Goal: Task Accomplishment & Management: Manage account settings

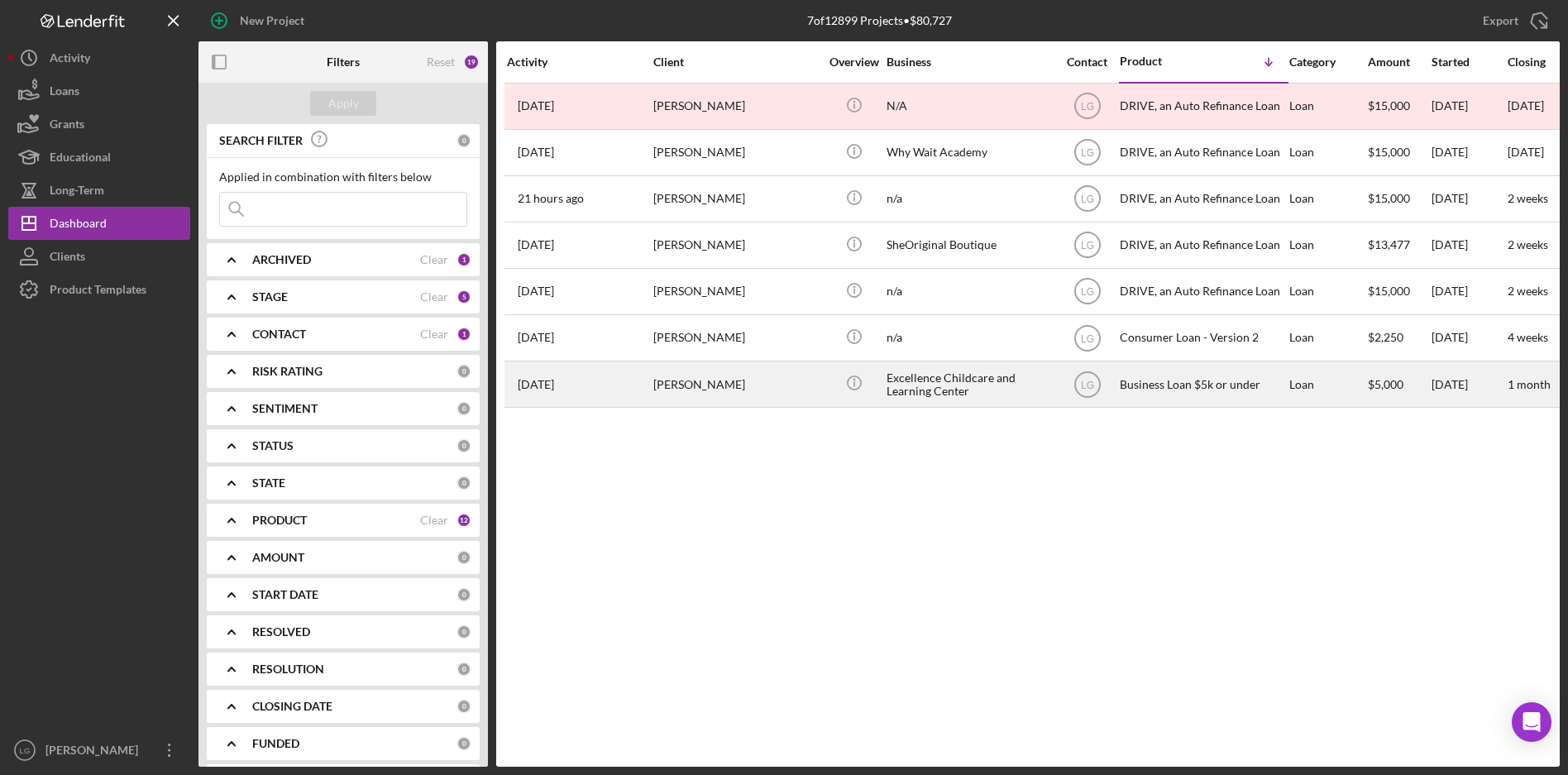
click at [720, 388] on div "[PERSON_NAME]" at bounding box center [736, 384] width 165 height 44
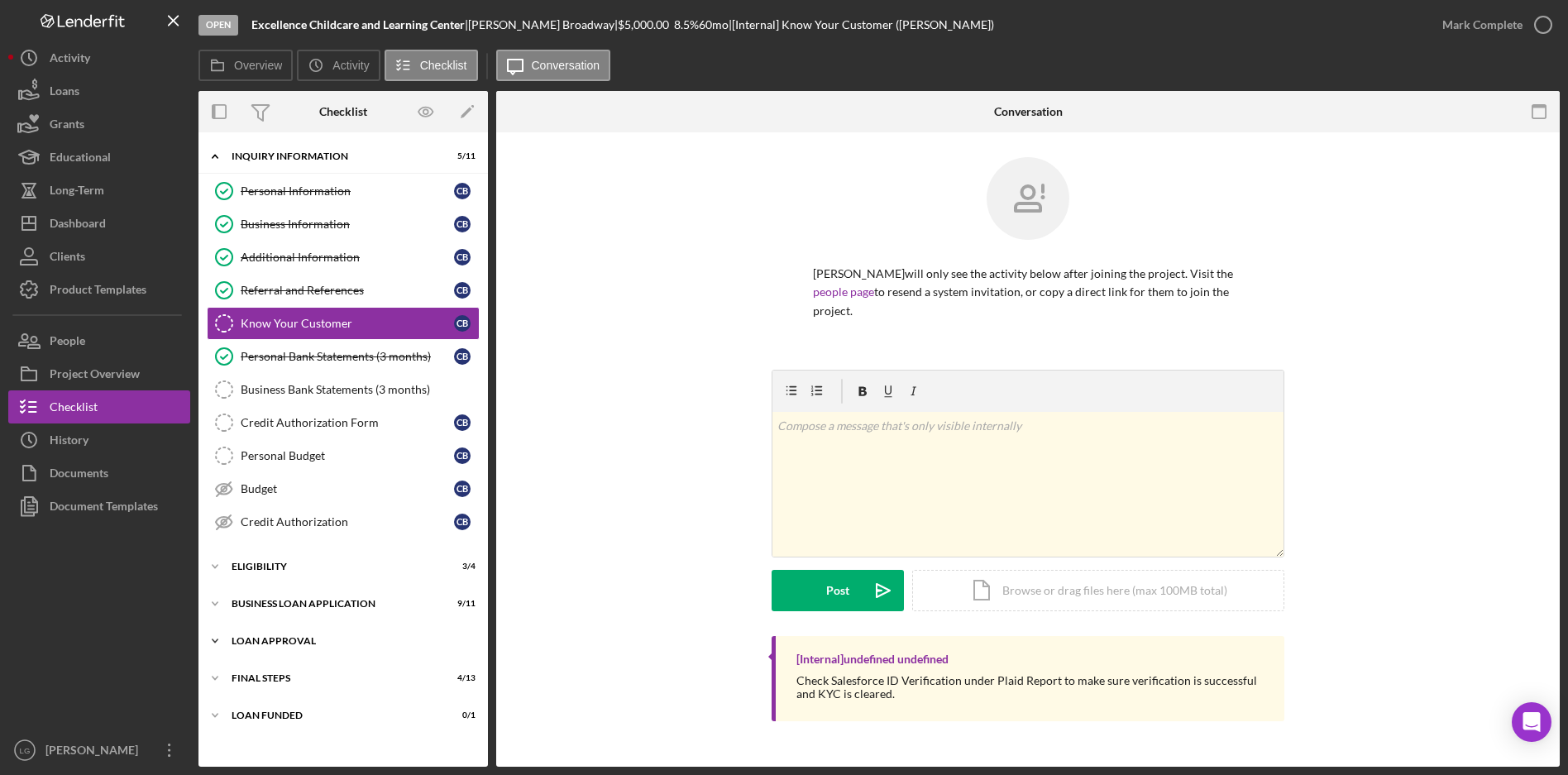
click at [272, 639] on div "Loan Approval" at bounding box center [349, 641] width 236 height 10
click at [272, 569] on div "Eligibility" at bounding box center [349, 566] width 236 height 10
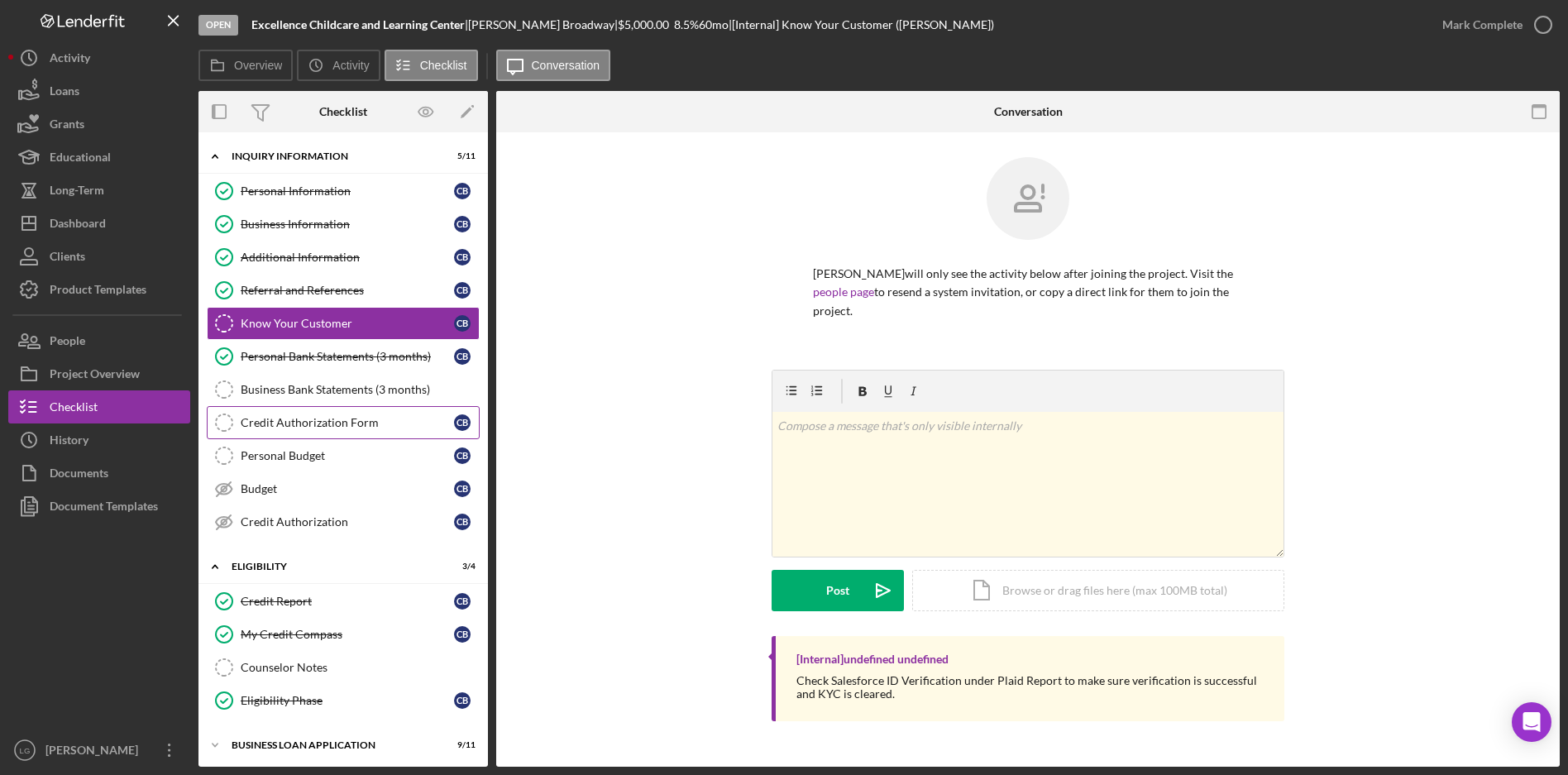
scroll to position [191, 0]
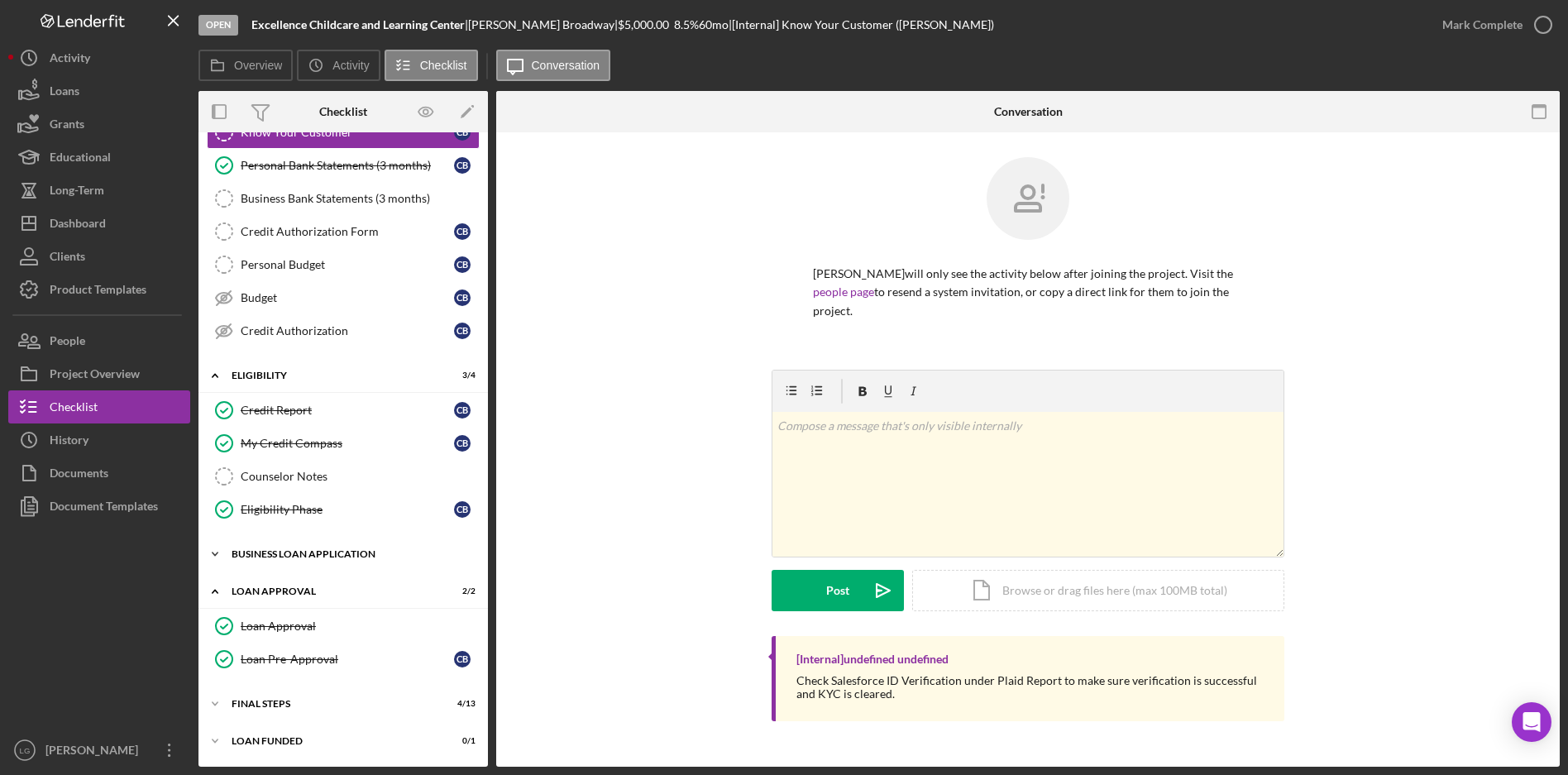
click at [274, 553] on div "BUSINESS LOAN APPLICATION" at bounding box center [349, 554] width 236 height 10
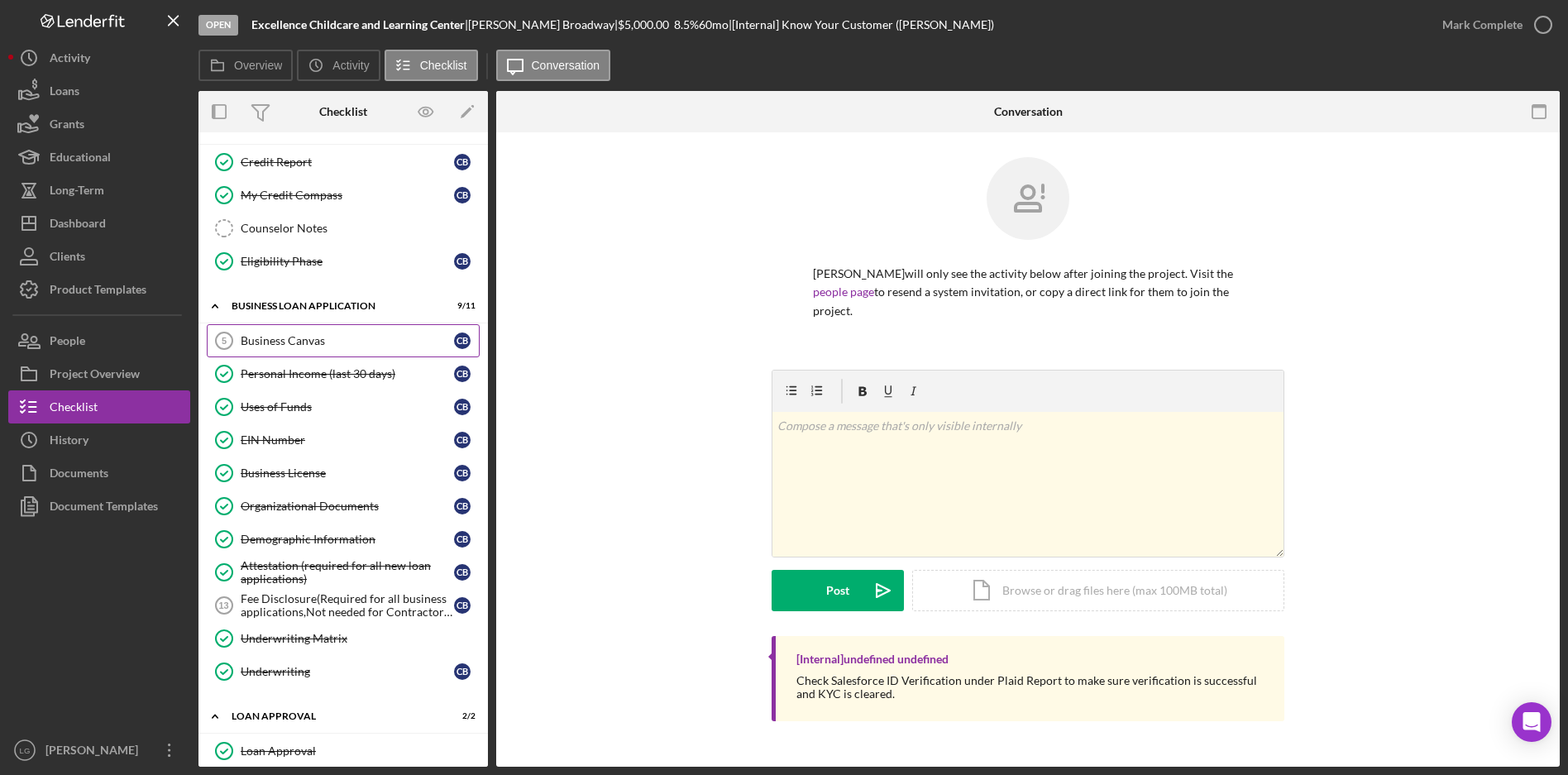
scroll to position [564, 0]
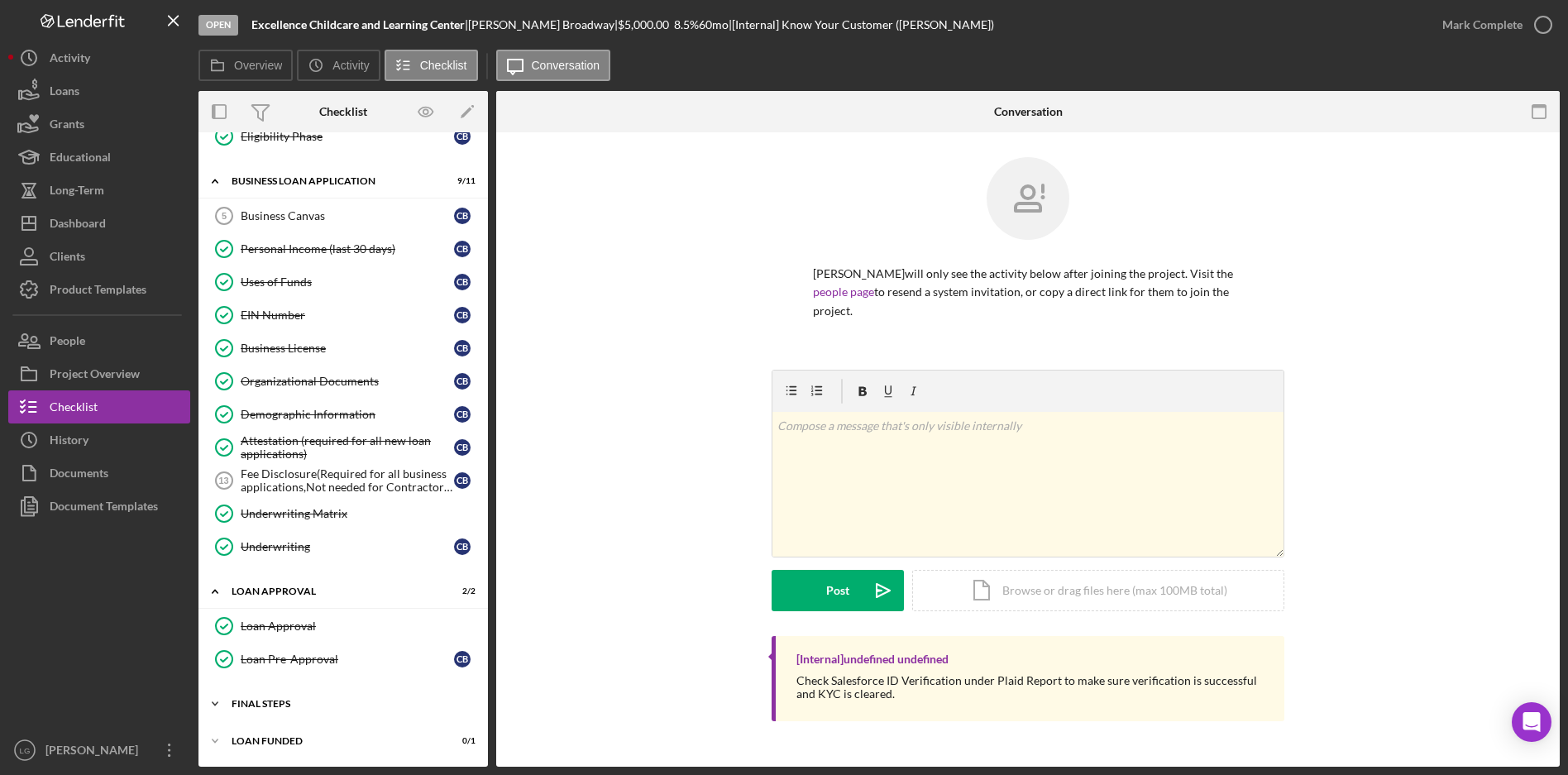
click at [212, 704] on icon "Icon/Expander" at bounding box center [215, 704] width 33 height 33
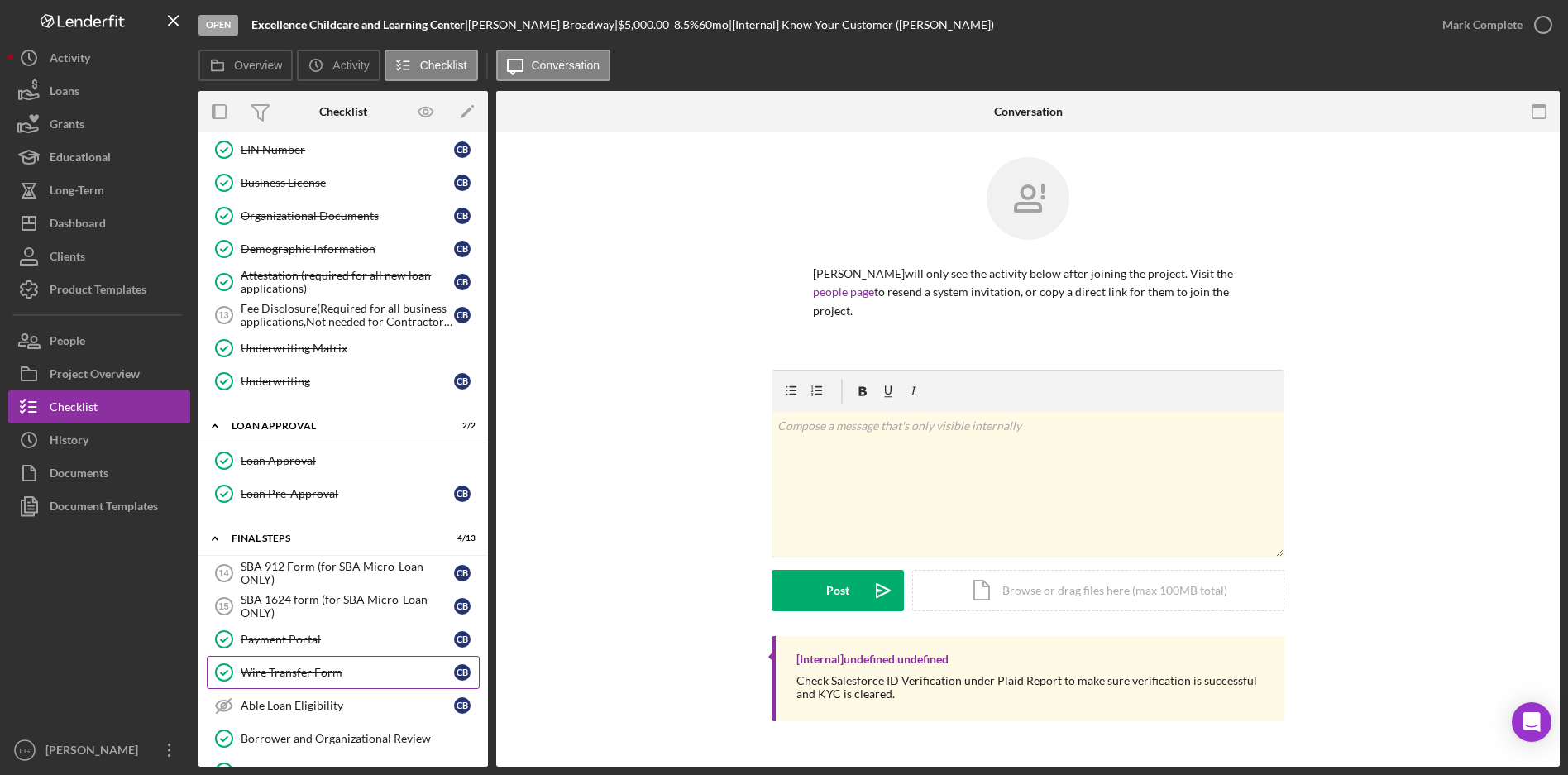
scroll to position [1003, 0]
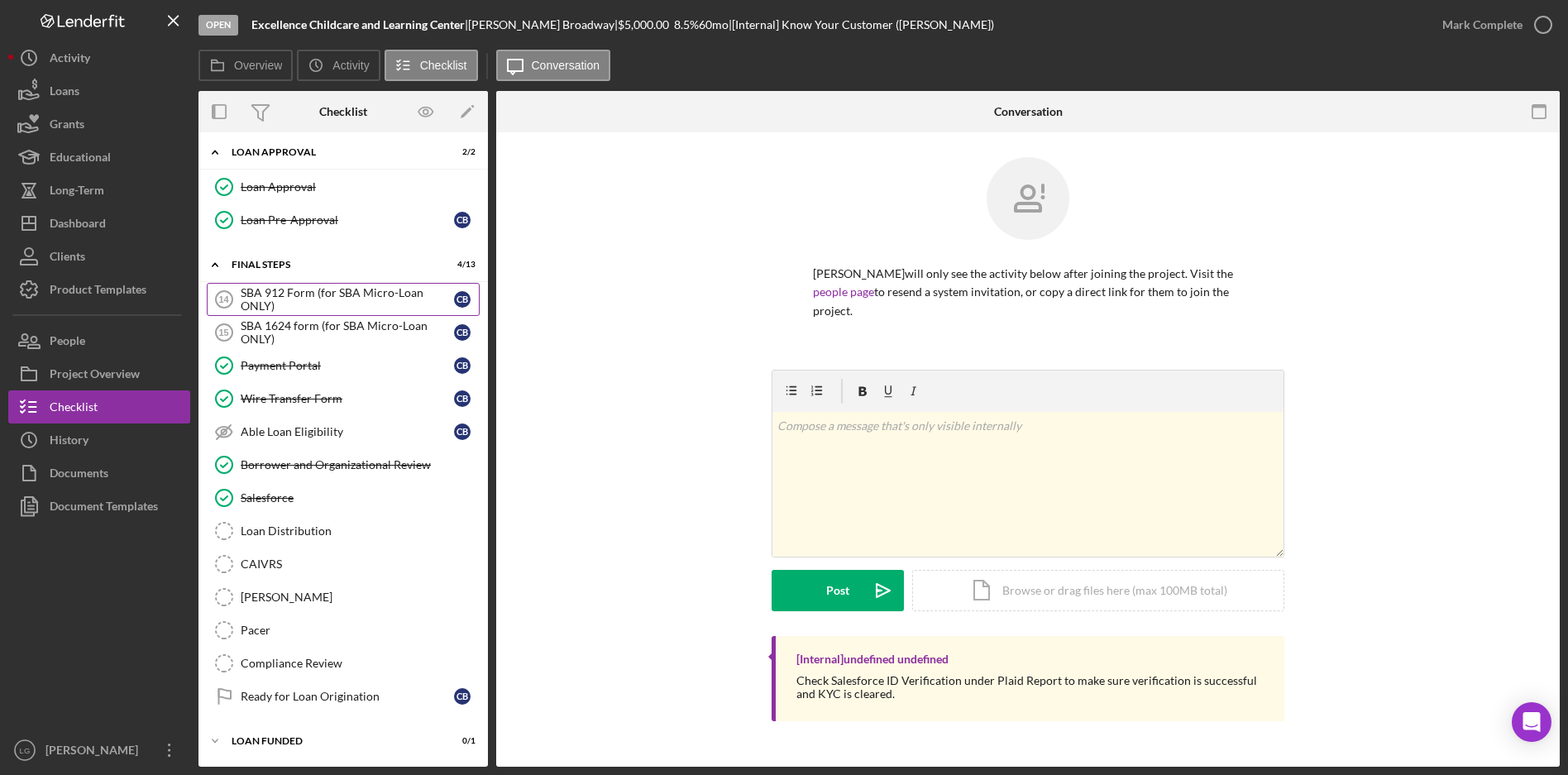
click at [385, 283] on div "Icon/Expander Final Steps 4 / 13 SBA 912 Form (for SBA Micro-Loan ONLY) 14 SBA …" at bounding box center [343, 485] width 290 height 472
click at [381, 299] on div "SBA 912 Form (for SBA Micro-Loan ONLY)" at bounding box center [347, 299] width 214 height 27
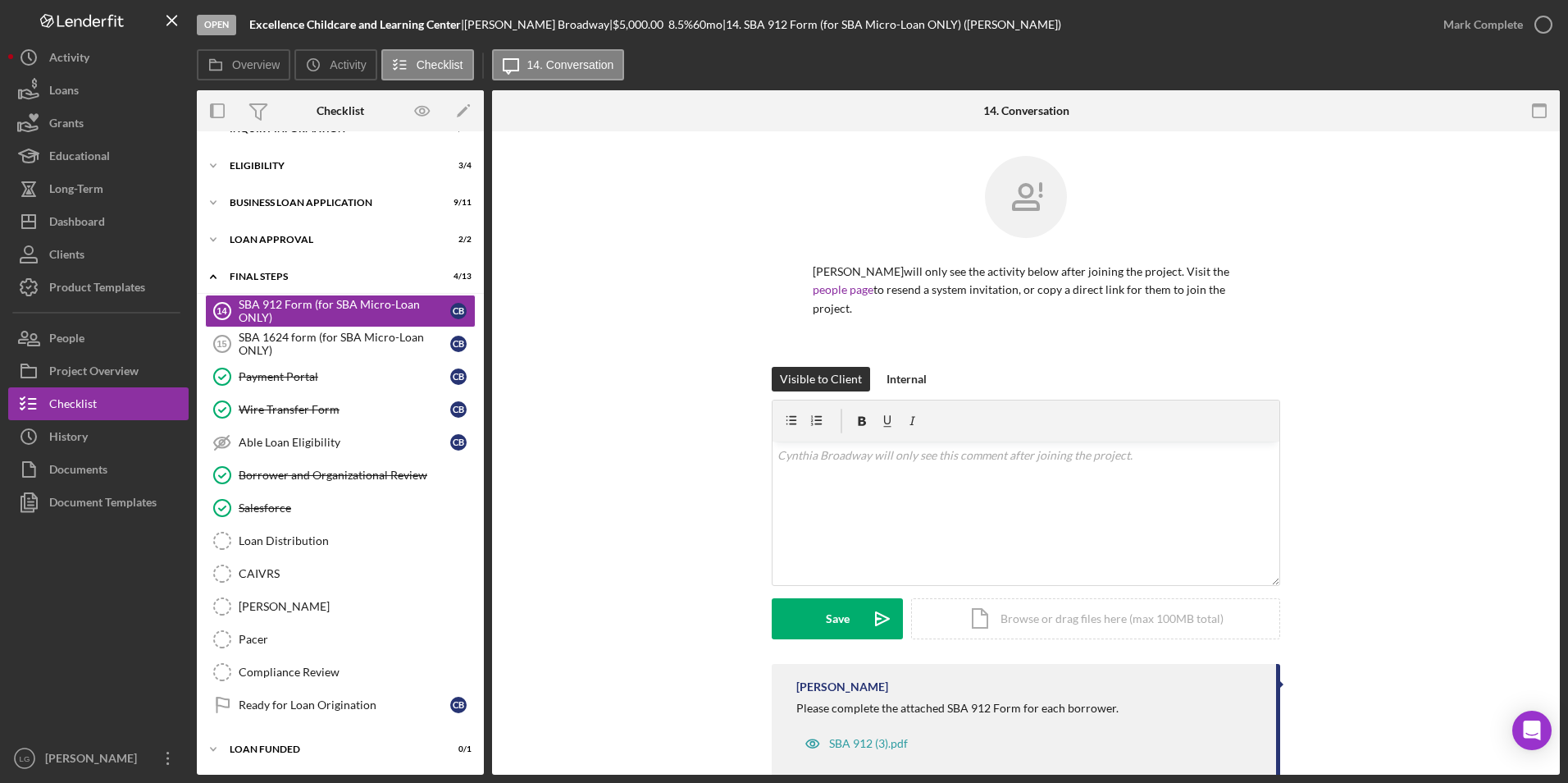
scroll to position [26, 0]
click at [282, 237] on div "Loan Approval" at bounding box center [346, 239] width 234 height 10
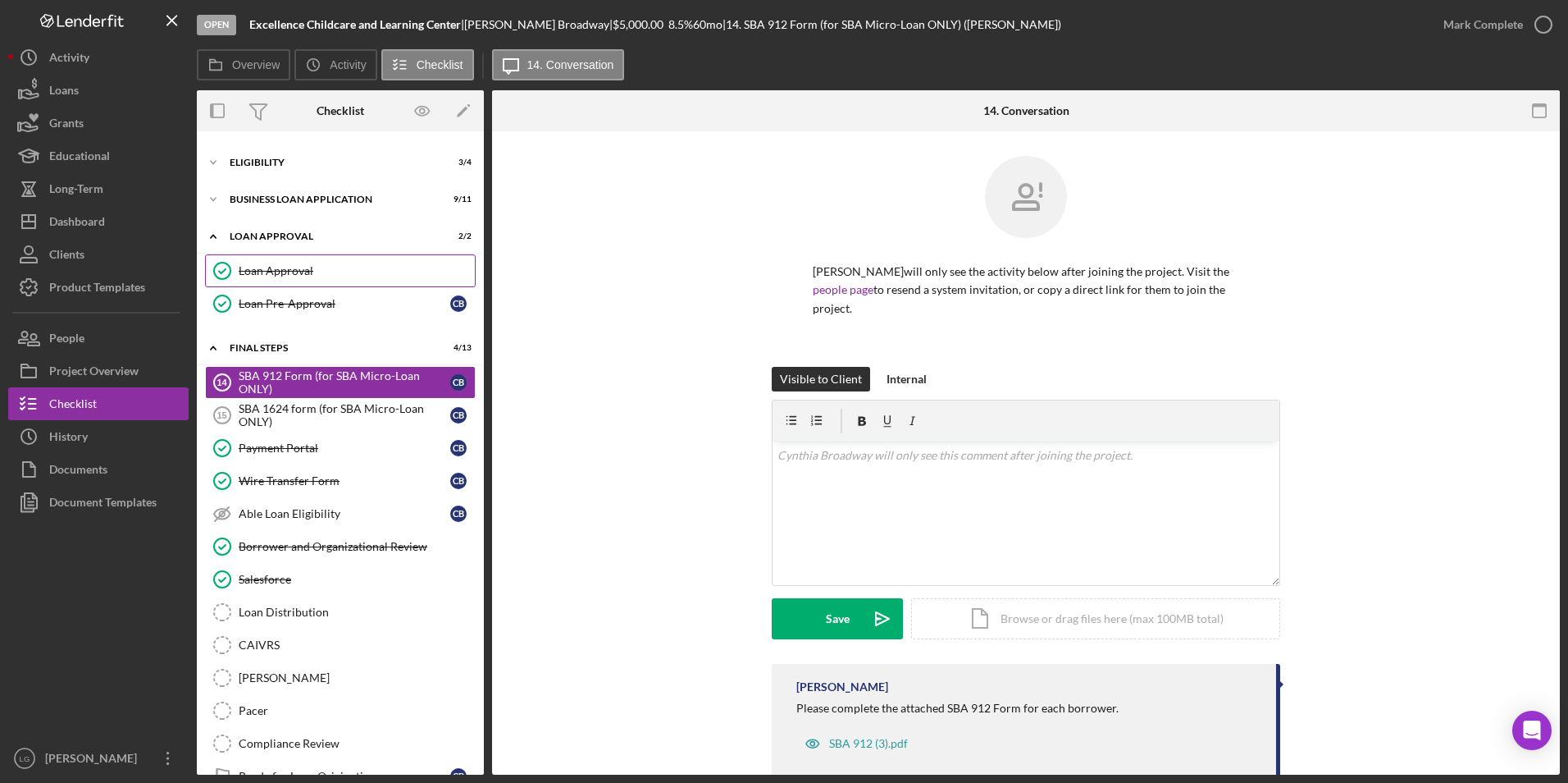
click at [305, 282] on link "Loan Approval Loan Approval" at bounding box center [340, 271] width 271 height 33
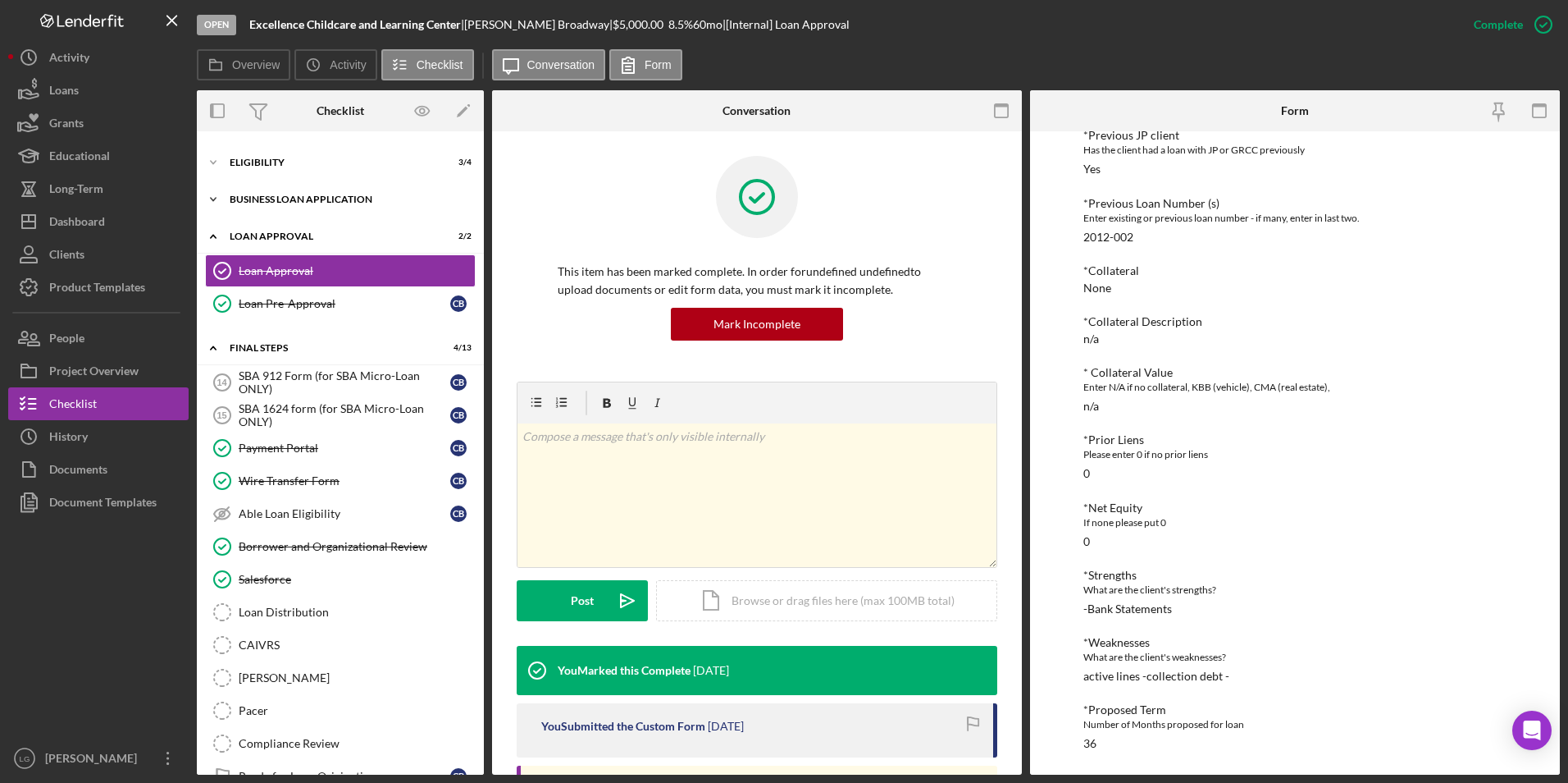
click at [263, 198] on div "BUSINESS LOAN APPLICATION" at bounding box center [346, 199] width 234 height 10
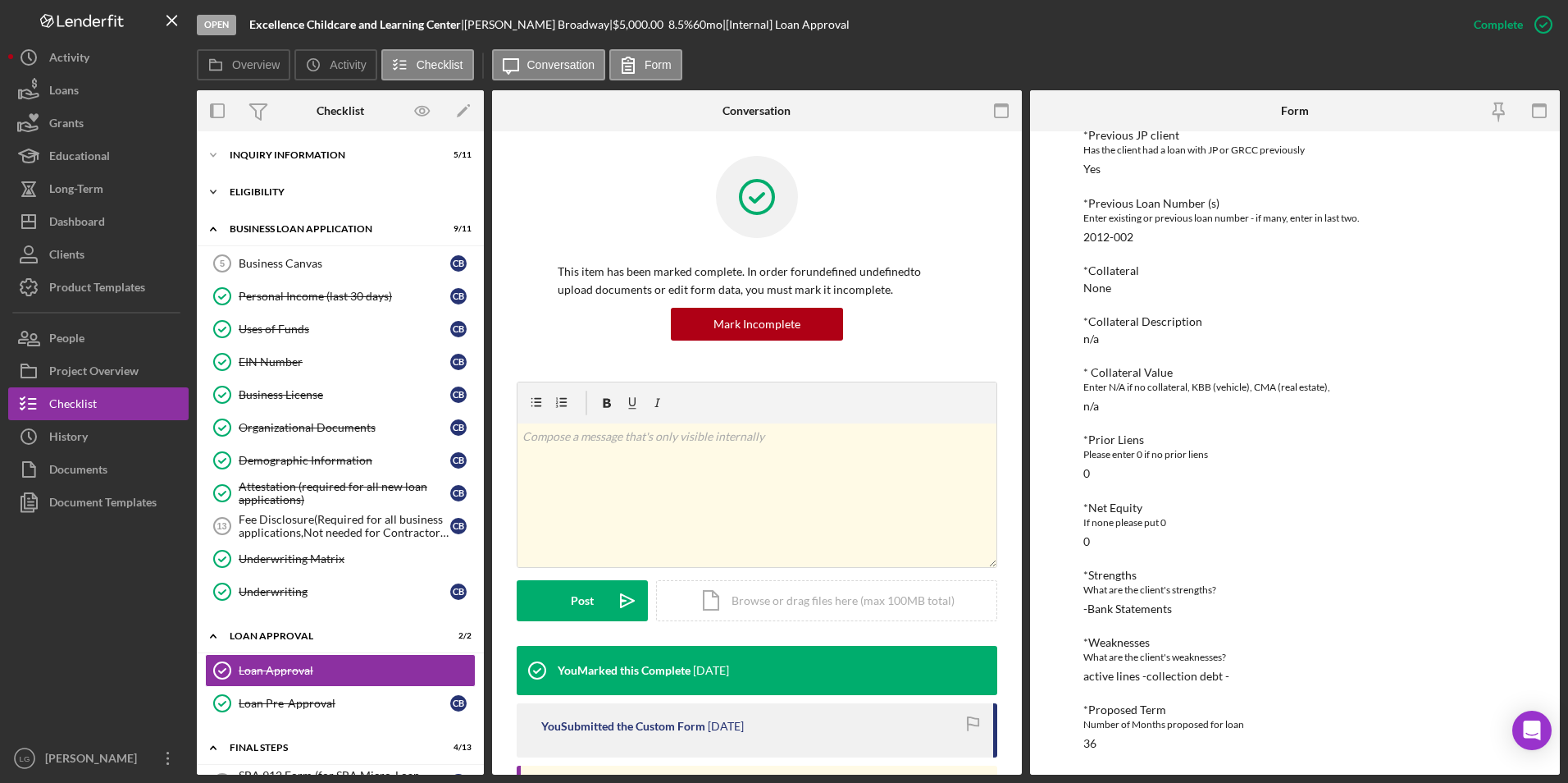
click at [271, 191] on div "Eligibility" at bounding box center [346, 192] width 234 height 10
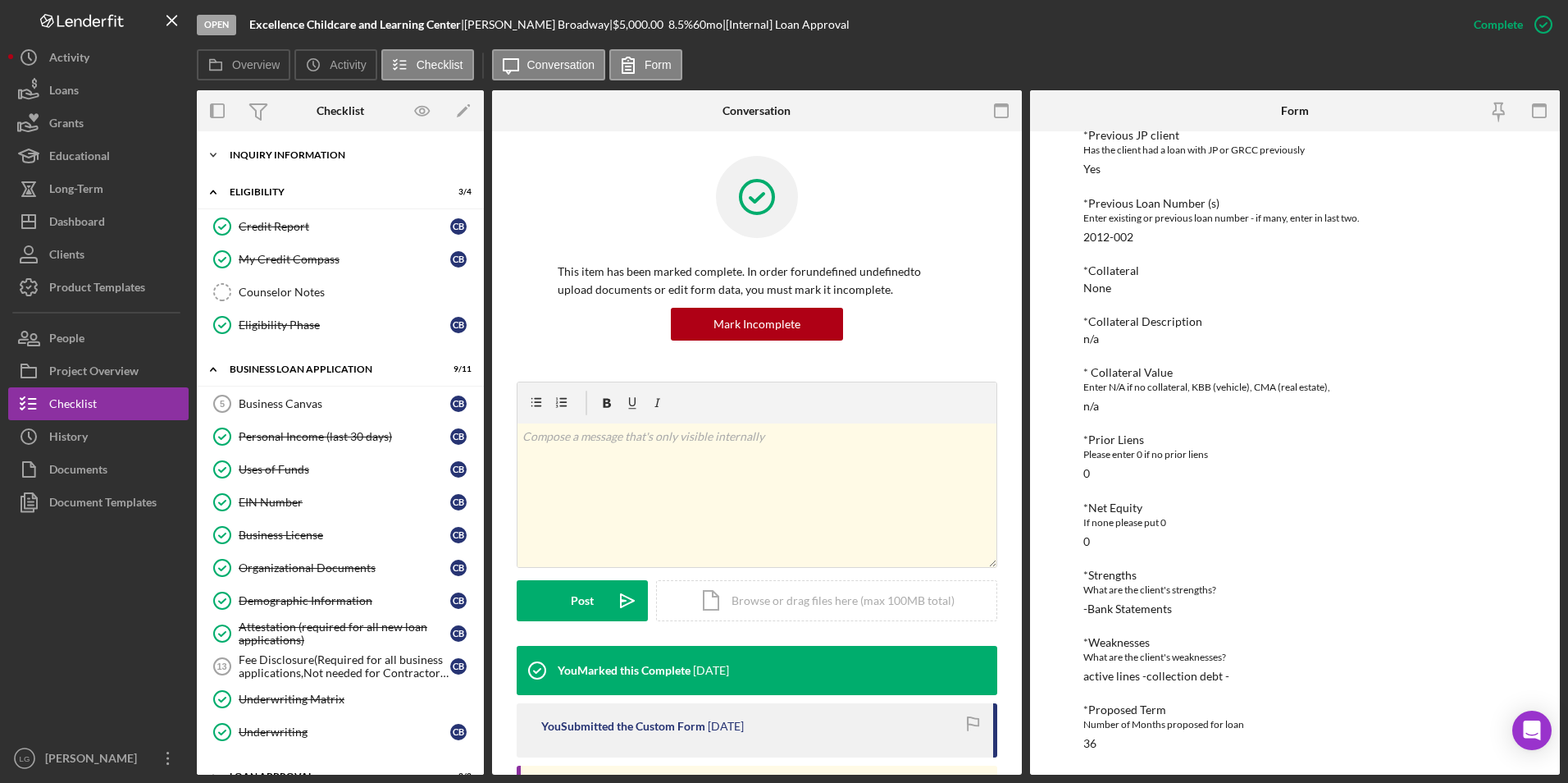
click at [265, 155] on div "INQUIRY INFORMATION" at bounding box center [346, 155] width 234 height 10
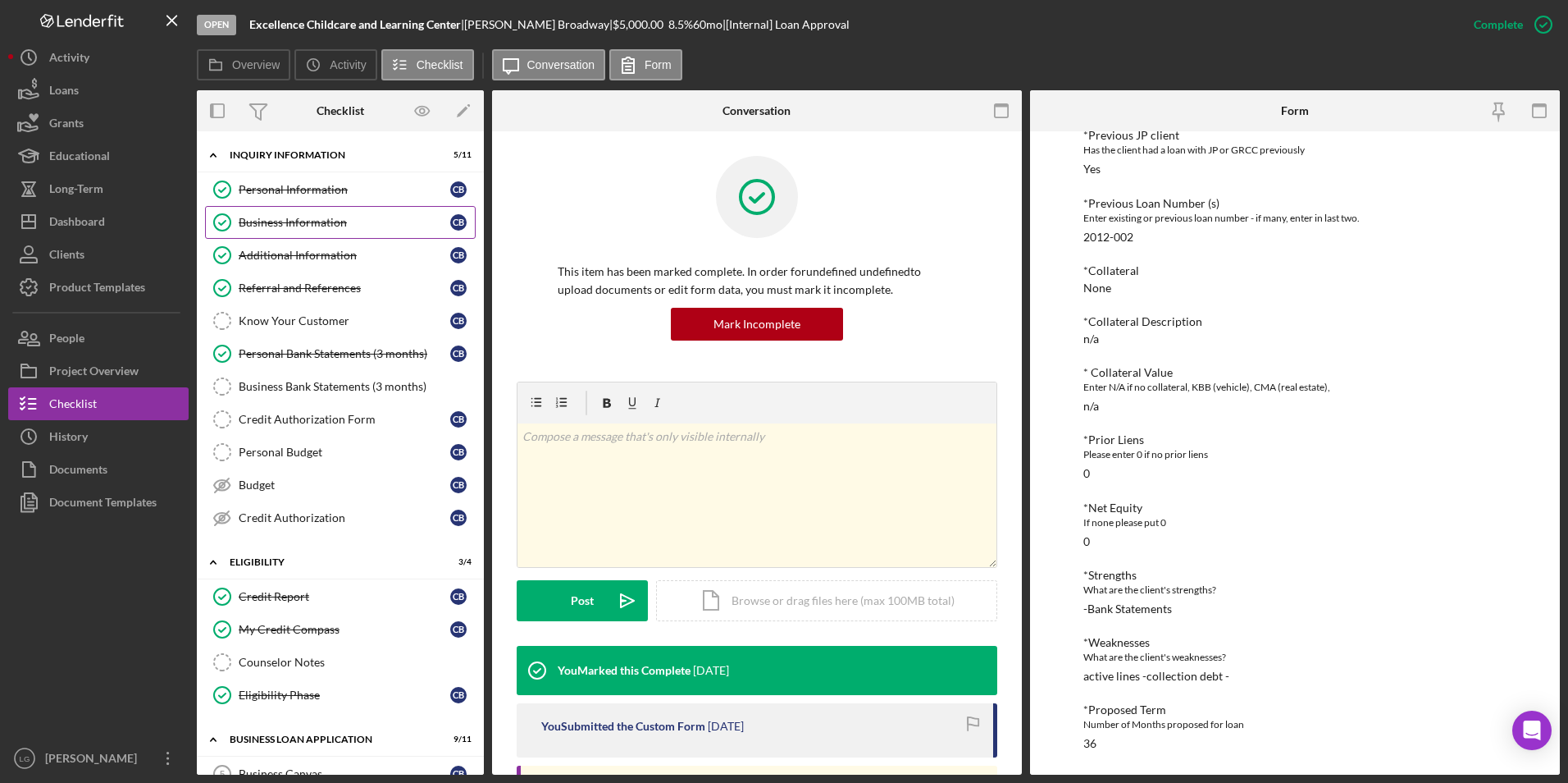
click at [279, 227] on div "Business Information" at bounding box center [344, 222] width 212 height 13
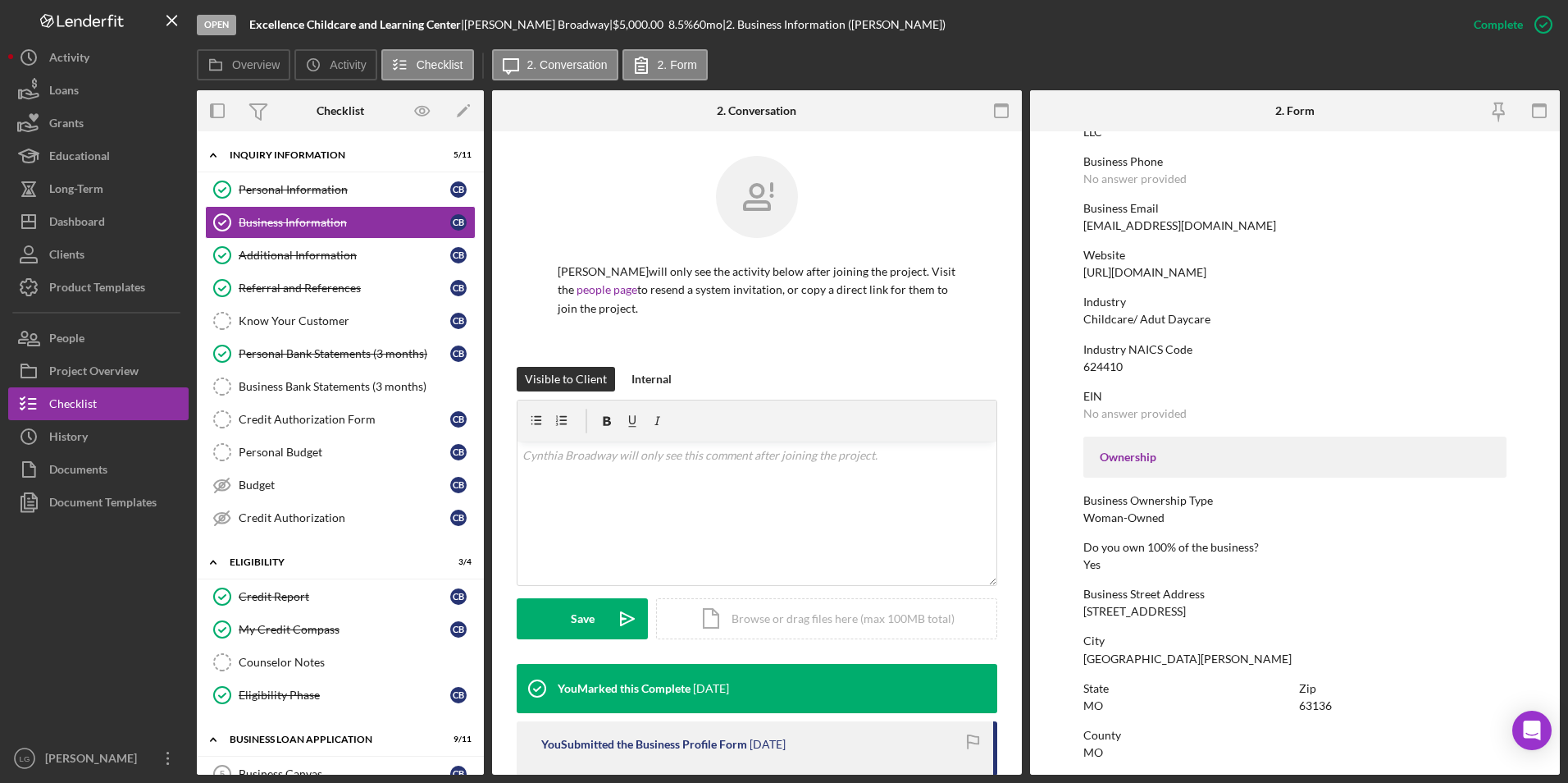
scroll to position [410, 0]
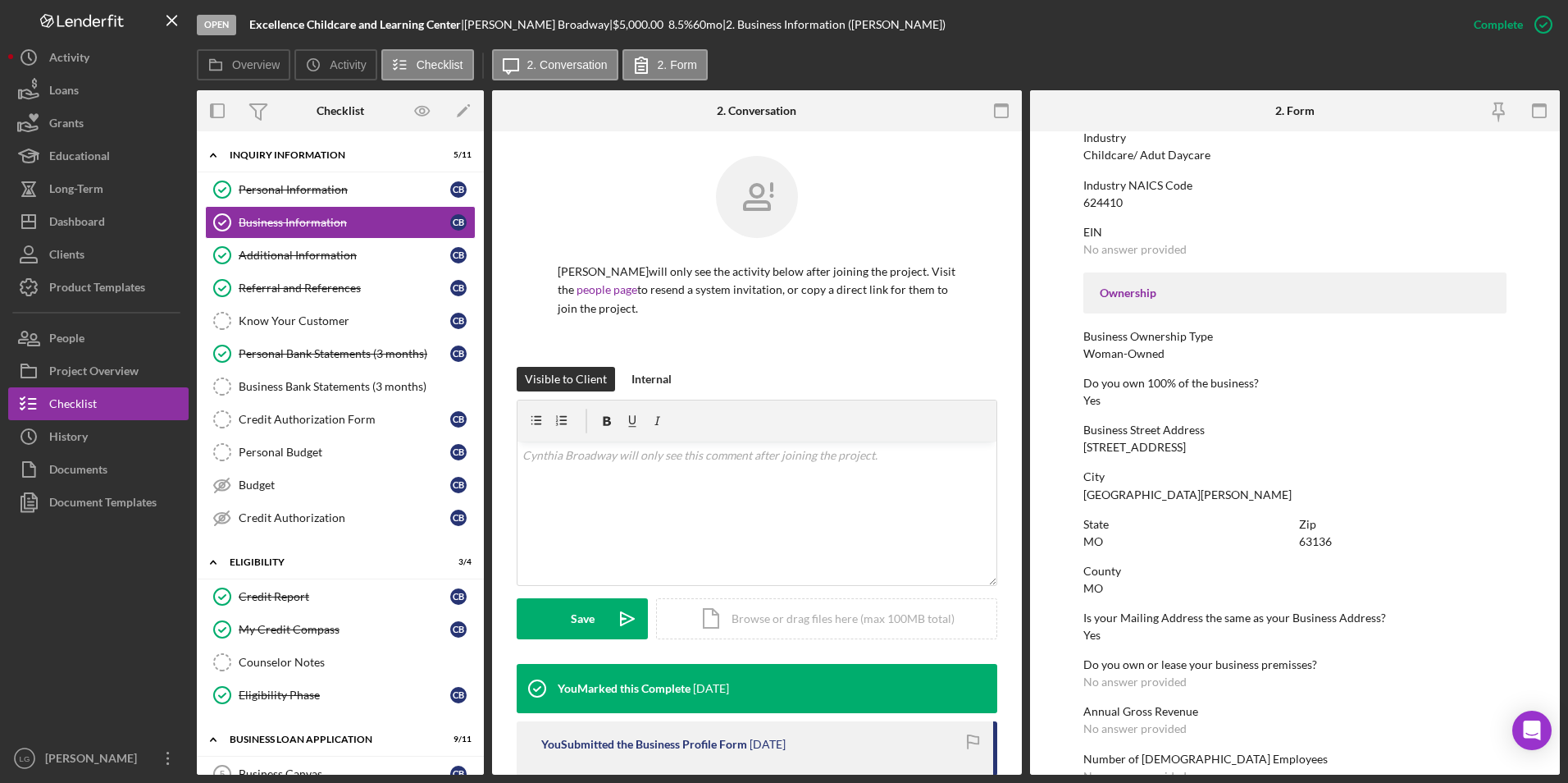
drag, startPoint x: 1221, startPoint y: 439, endPoint x: 1064, endPoint y: 450, distance: 157.4
click at [1064, 450] on form "To edit this form you must mark this item incomplete Business Name Excellence C…" at bounding box center [1294, 452] width 530 height 643
drag, startPoint x: 1064, startPoint y: 450, endPoint x: 1110, endPoint y: 452, distance: 46.0
copy div "[STREET_ADDRESS]"
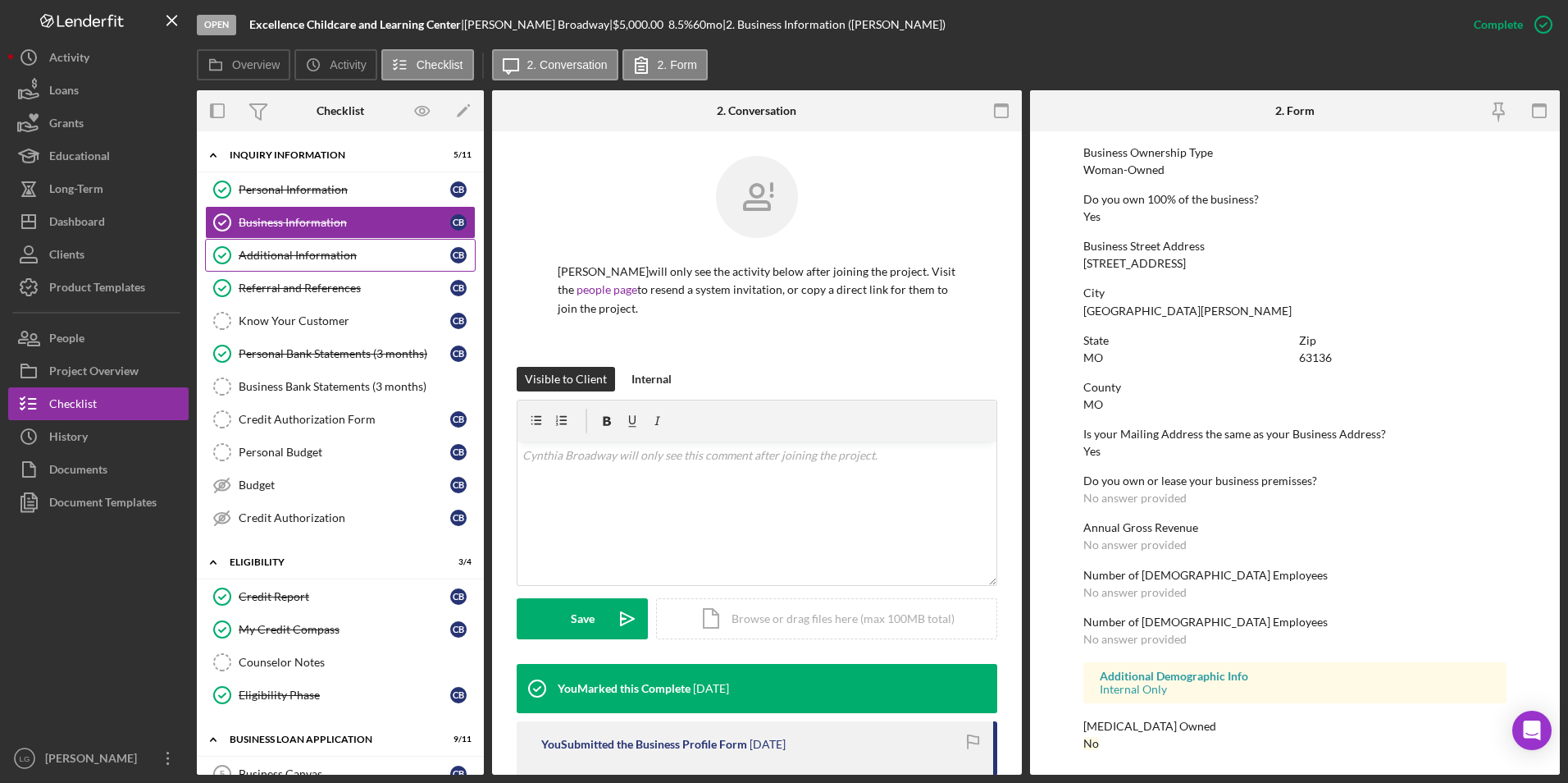
drag, startPoint x: 342, startPoint y: 255, endPoint x: 379, endPoint y: 276, distance: 42.5
click at [342, 255] on div "Additional Information" at bounding box center [344, 255] width 212 height 13
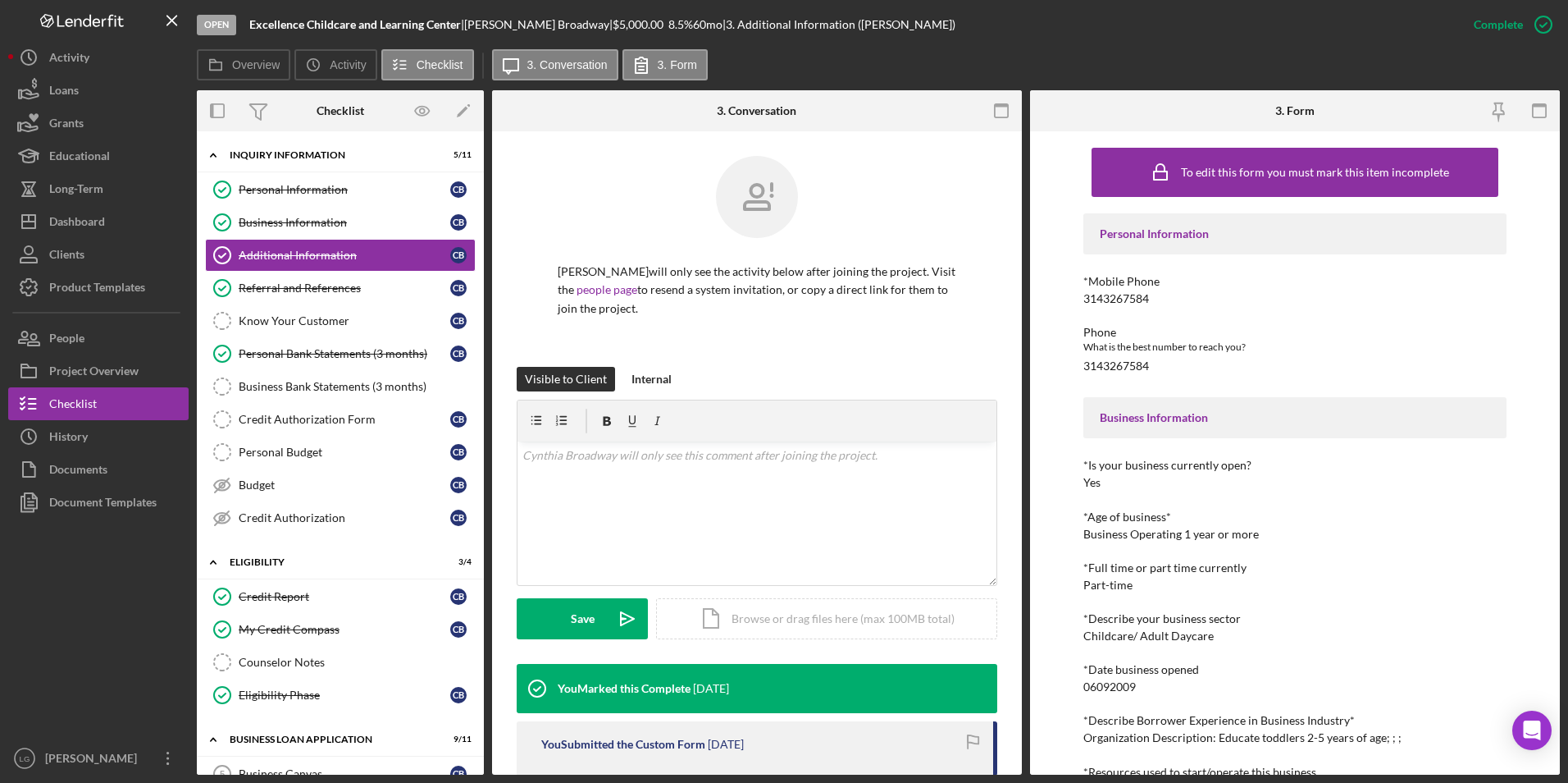
scroll to position [246, 0]
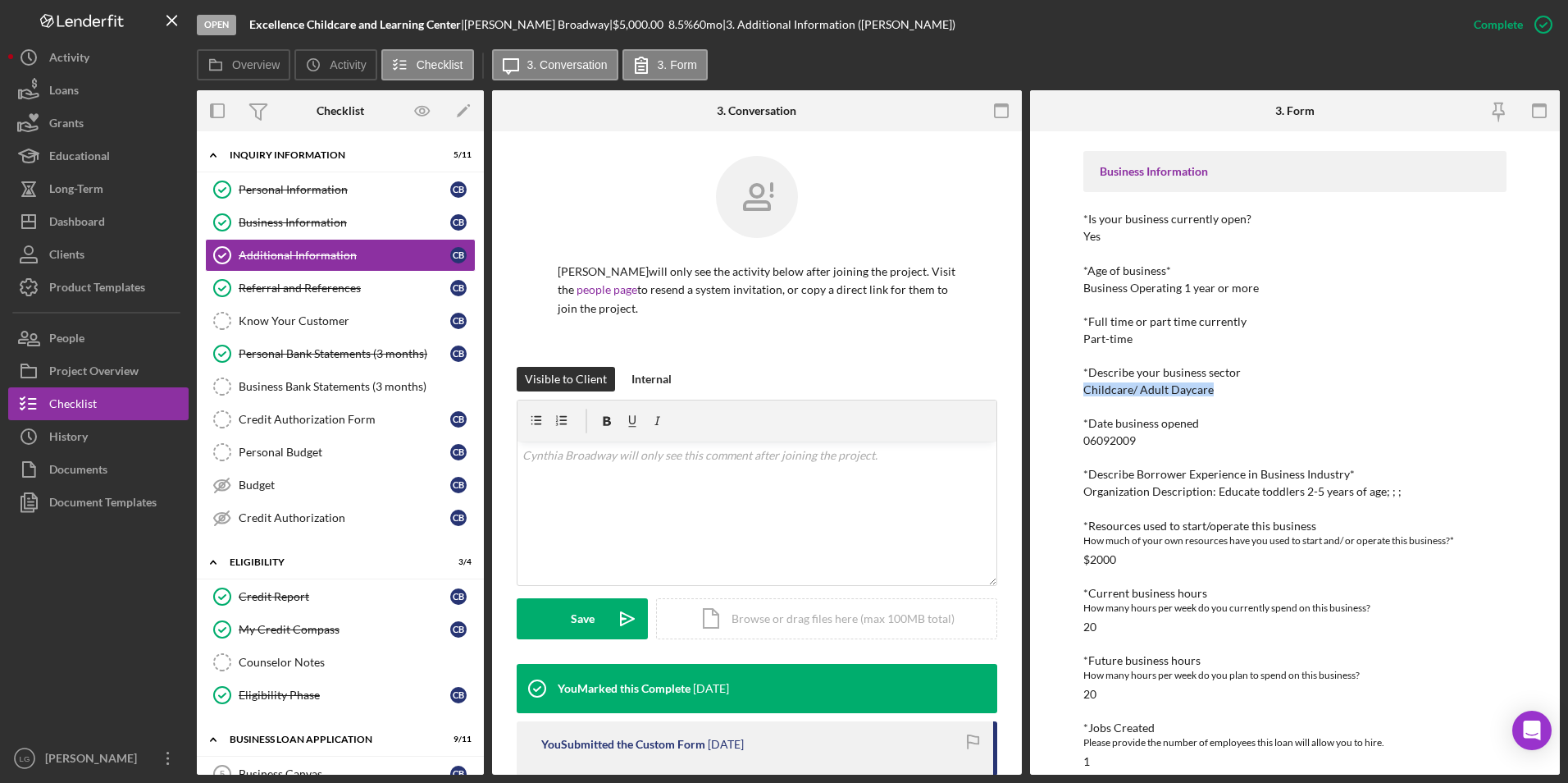
drag, startPoint x: 1191, startPoint y: 384, endPoint x: 1064, endPoint y: 387, distance: 127.0
click at [1064, 387] on div "To edit this form you must mark this item incomplete Personal Information *Mobi…" at bounding box center [1294, 452] width 530 height 643
drag, startPoint x: 1064, startPoint y: 387, endPoint x: 1107, endPoint y: 396, distance: 43.9
copy div "Childcare/ Adult Daycare"
drag, startPoint x: 569, startPoint y: 28, endPoint x: 474, endPoint y: 30, distance: 95.0
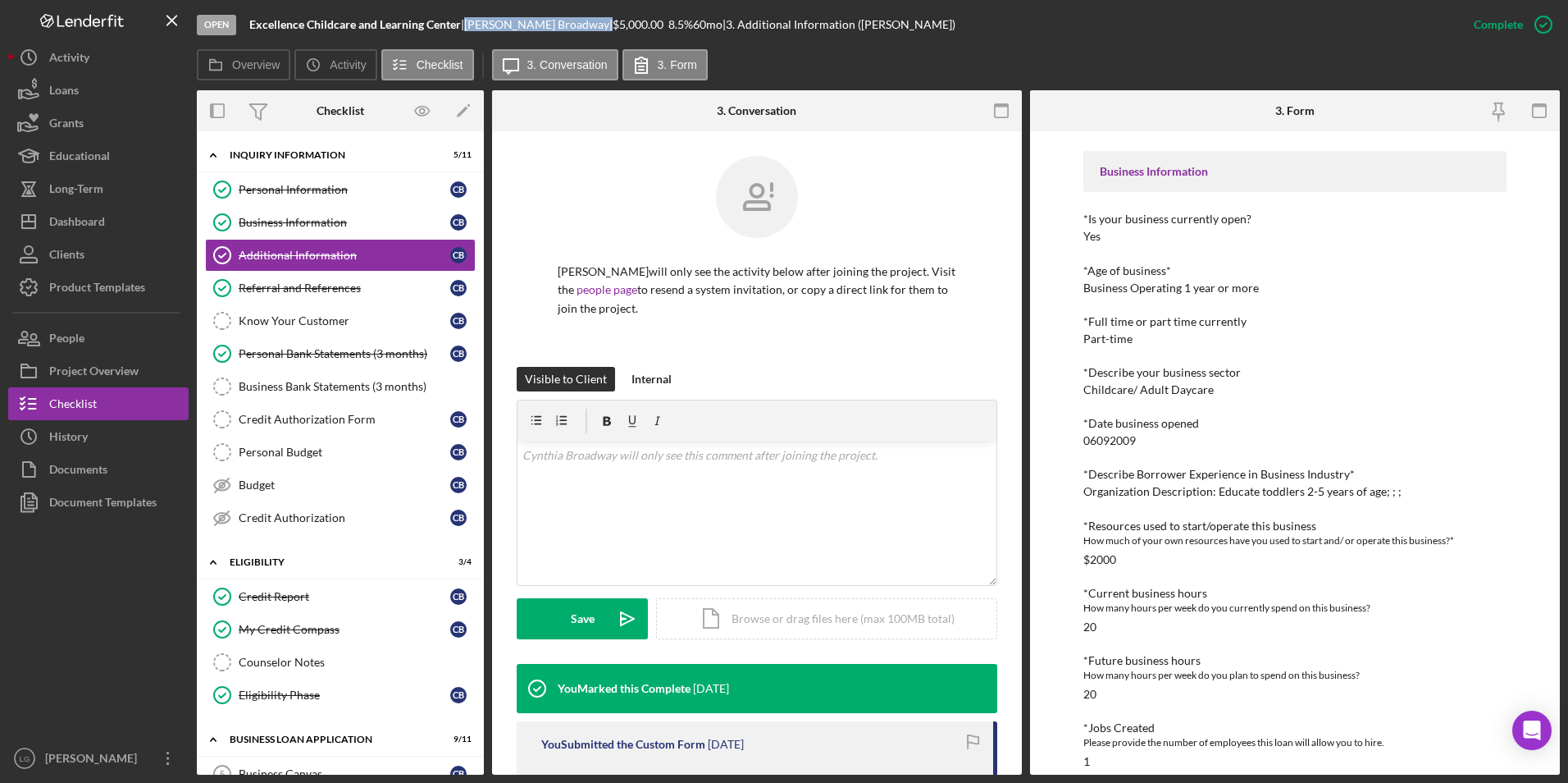
click at [474, 30] on div "[PERSON_NAME] |" at bounding box center [538, 25] width 148 height 13
copy div "[PERSON_NAME]"
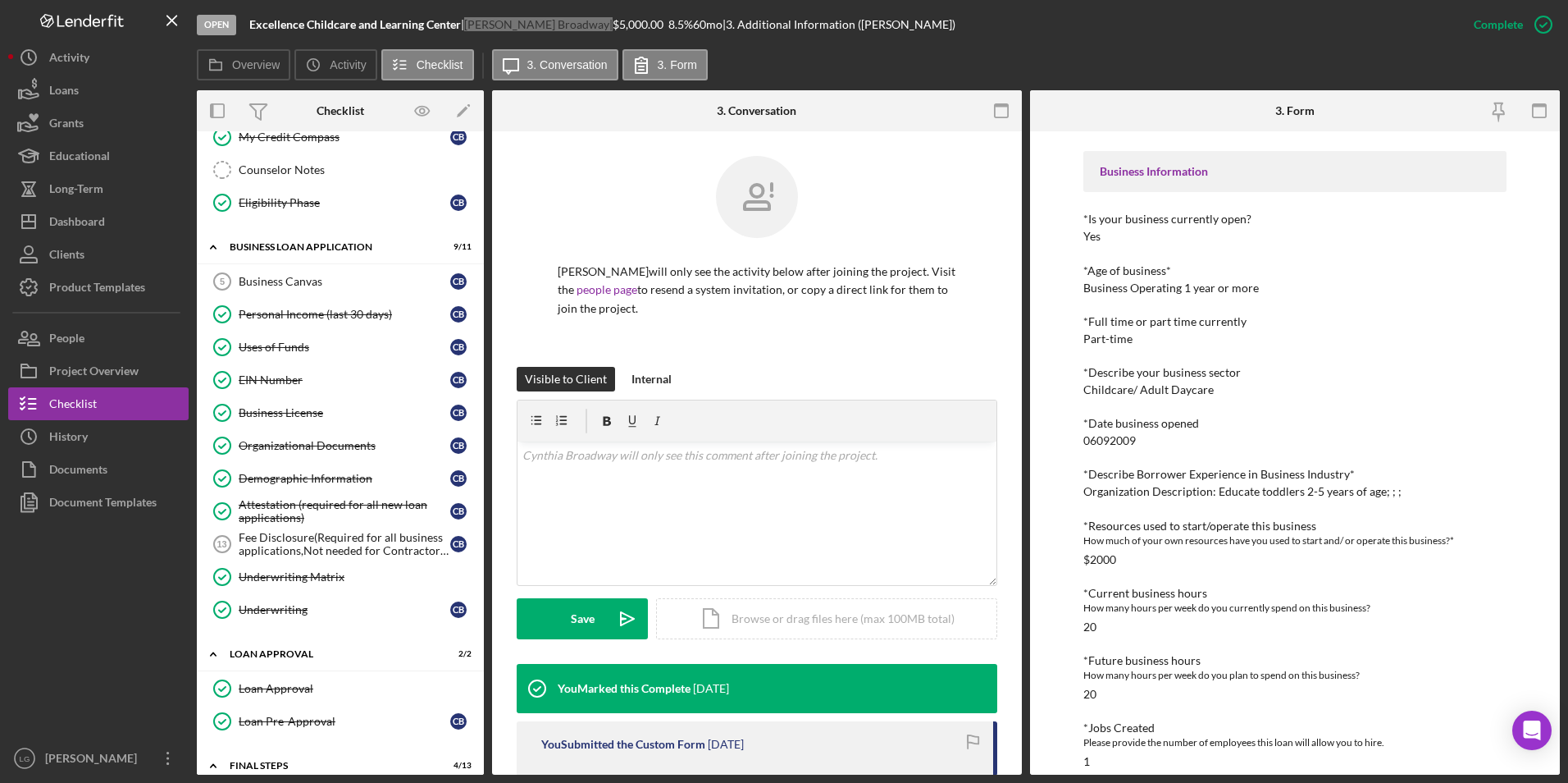
scroll to position [738, 0]
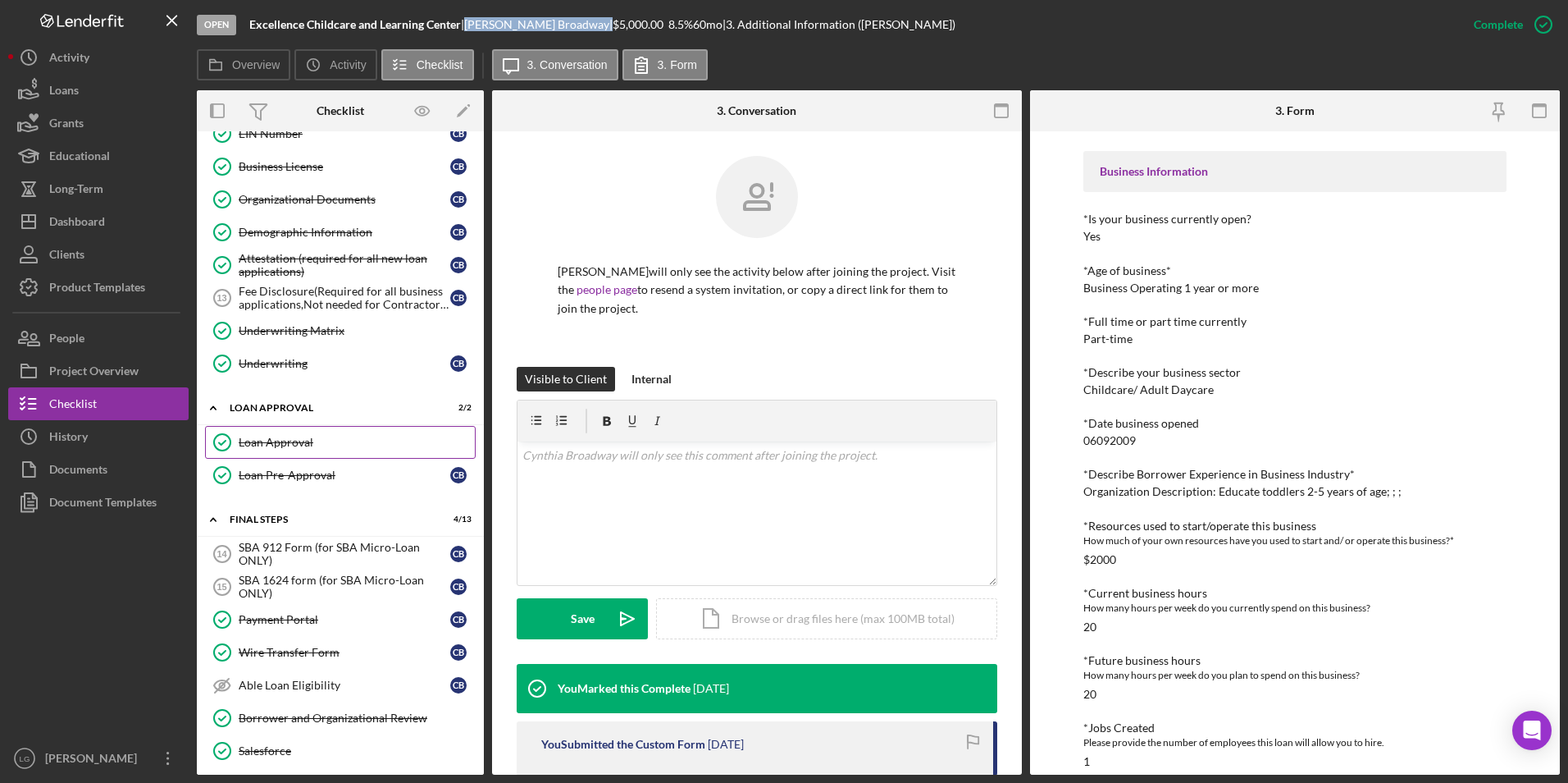
click at [285, 449] on link "Loan Approval Loan Approval" at bounding box center [340, 442] width 271 height 33
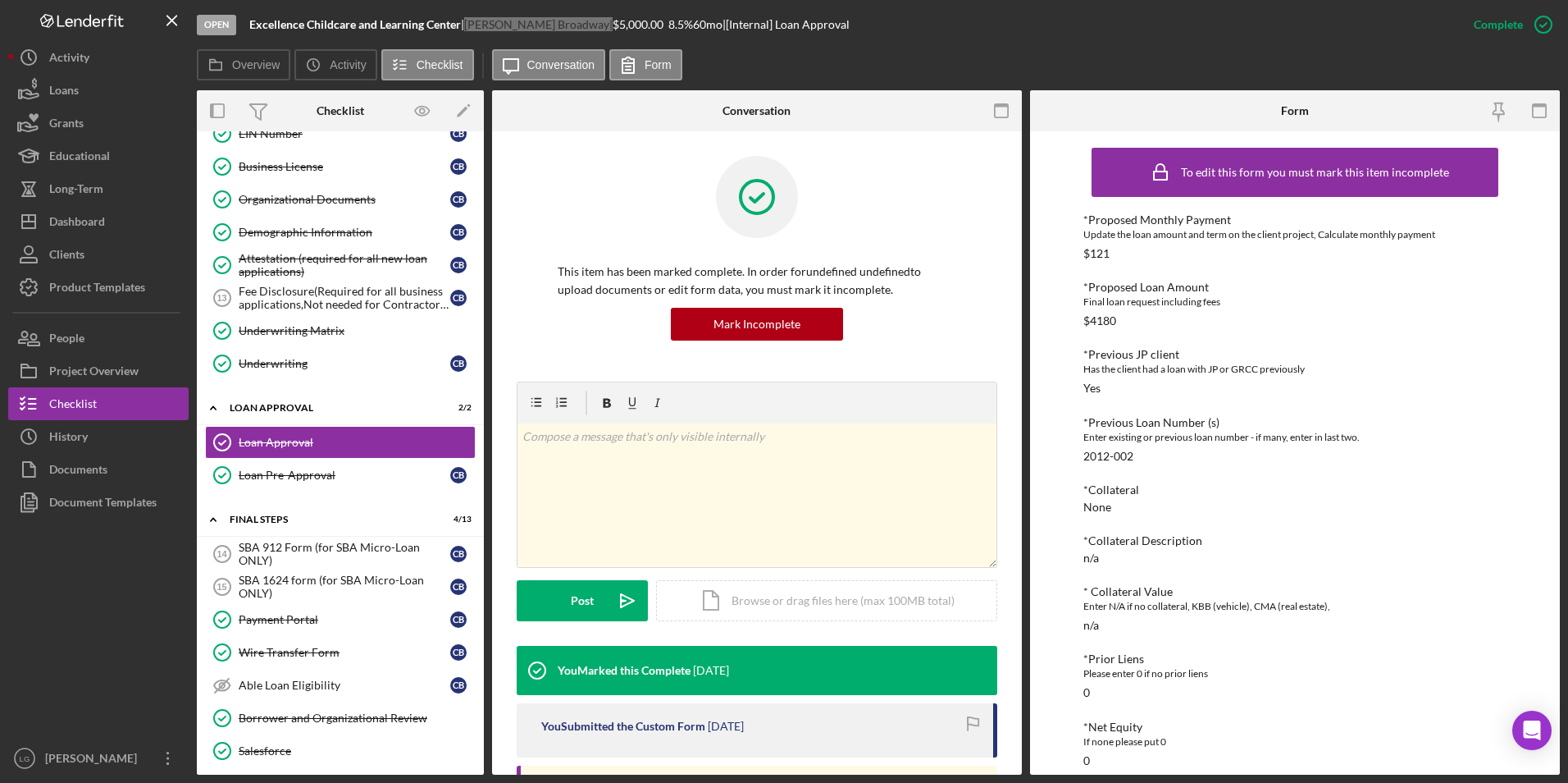
scroll to position [219, 0]
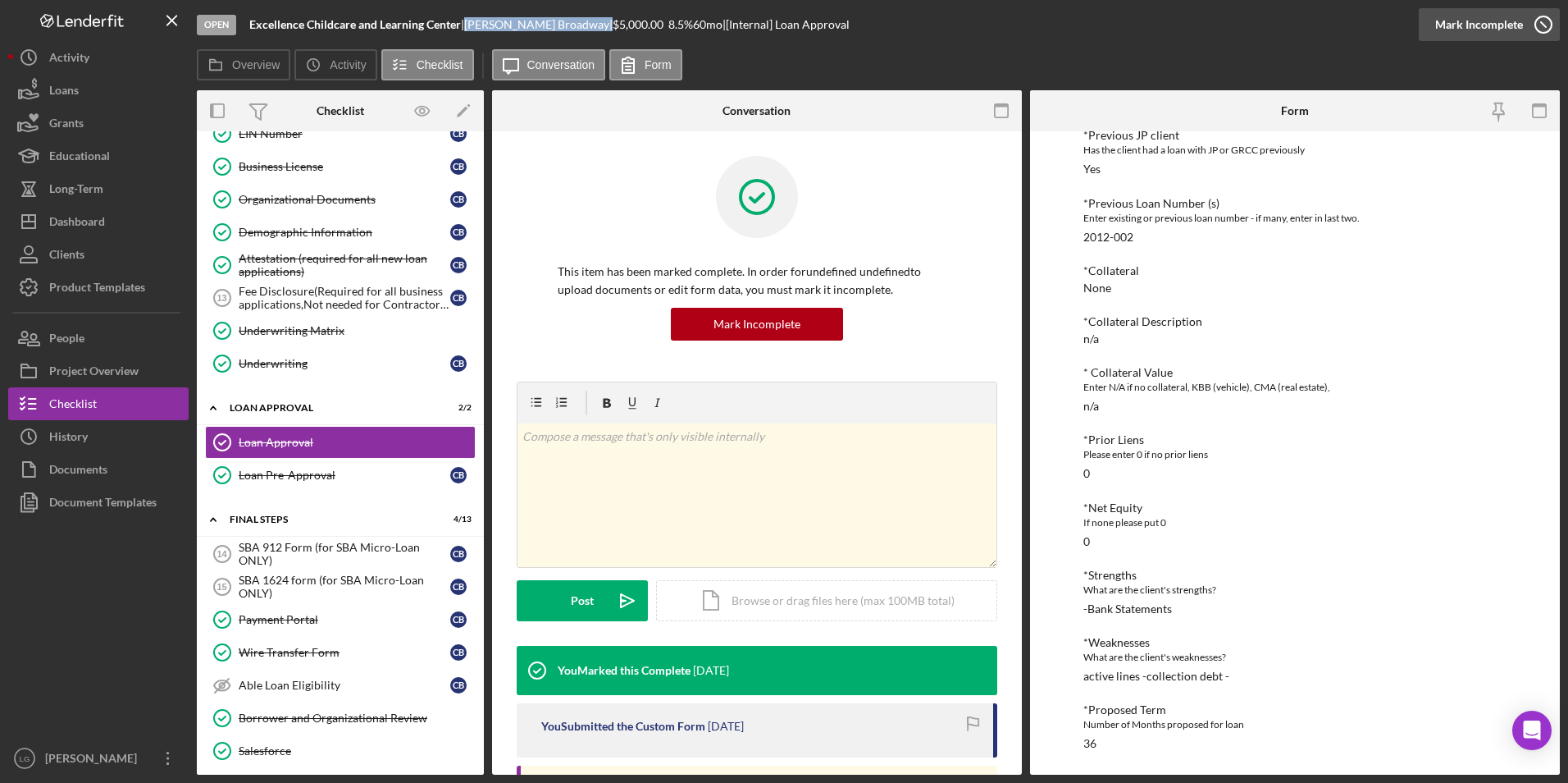
click at [1496, 30] on div "Mark Incomplete" at bounding box center [1478, 25] width 88 height 33
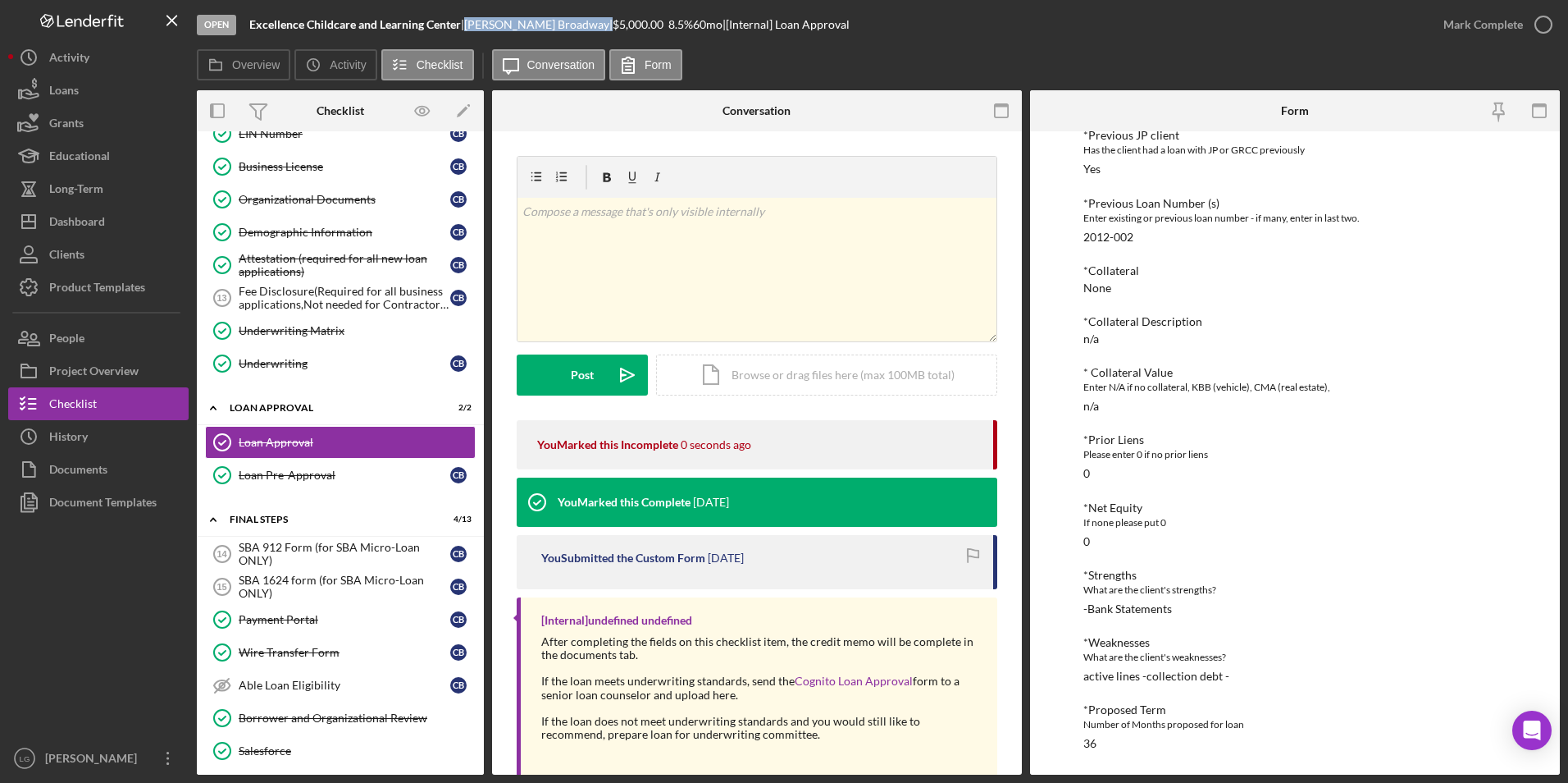
scroll to position [146, 0]
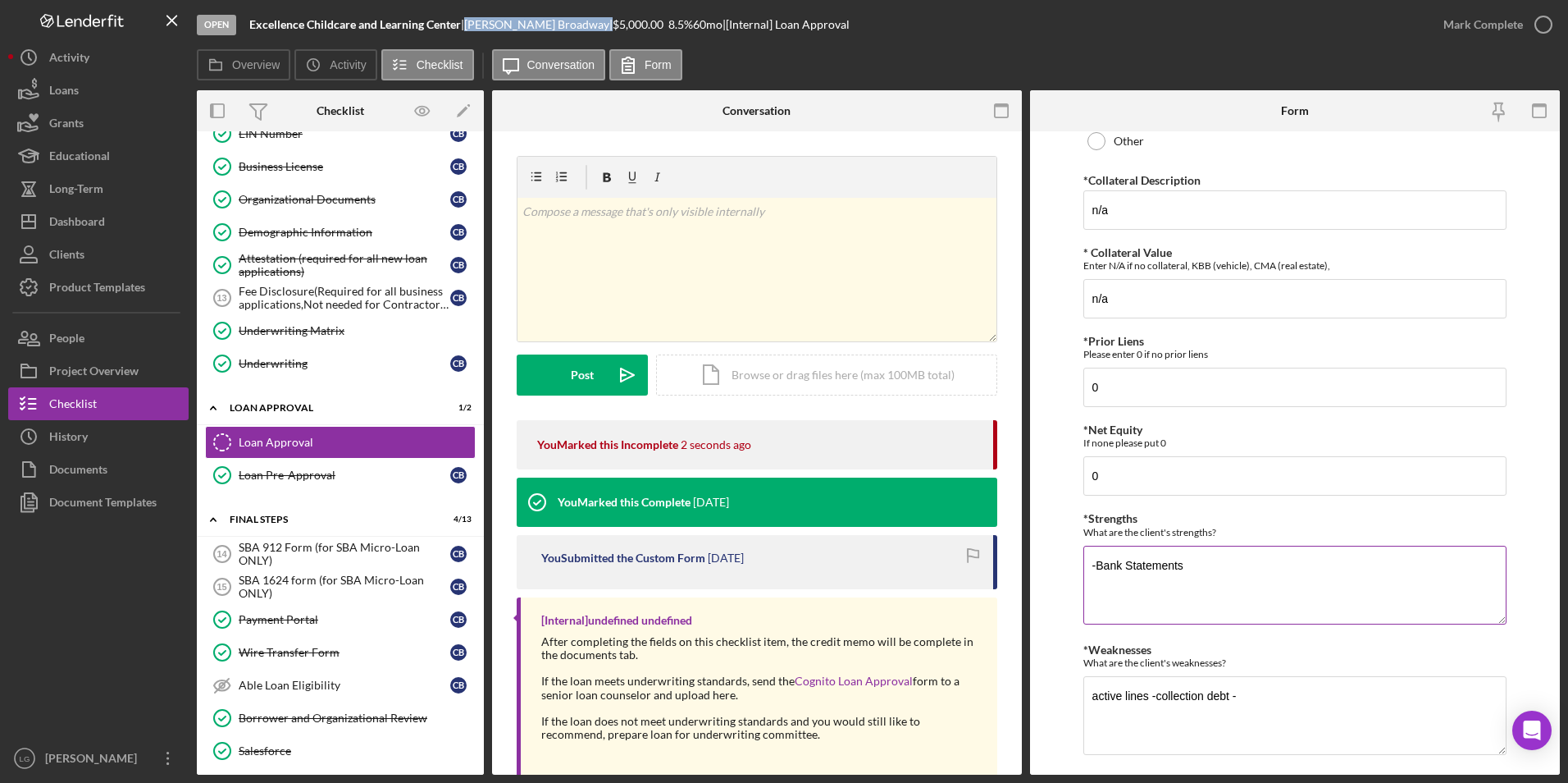
scroll to position [624, 0]
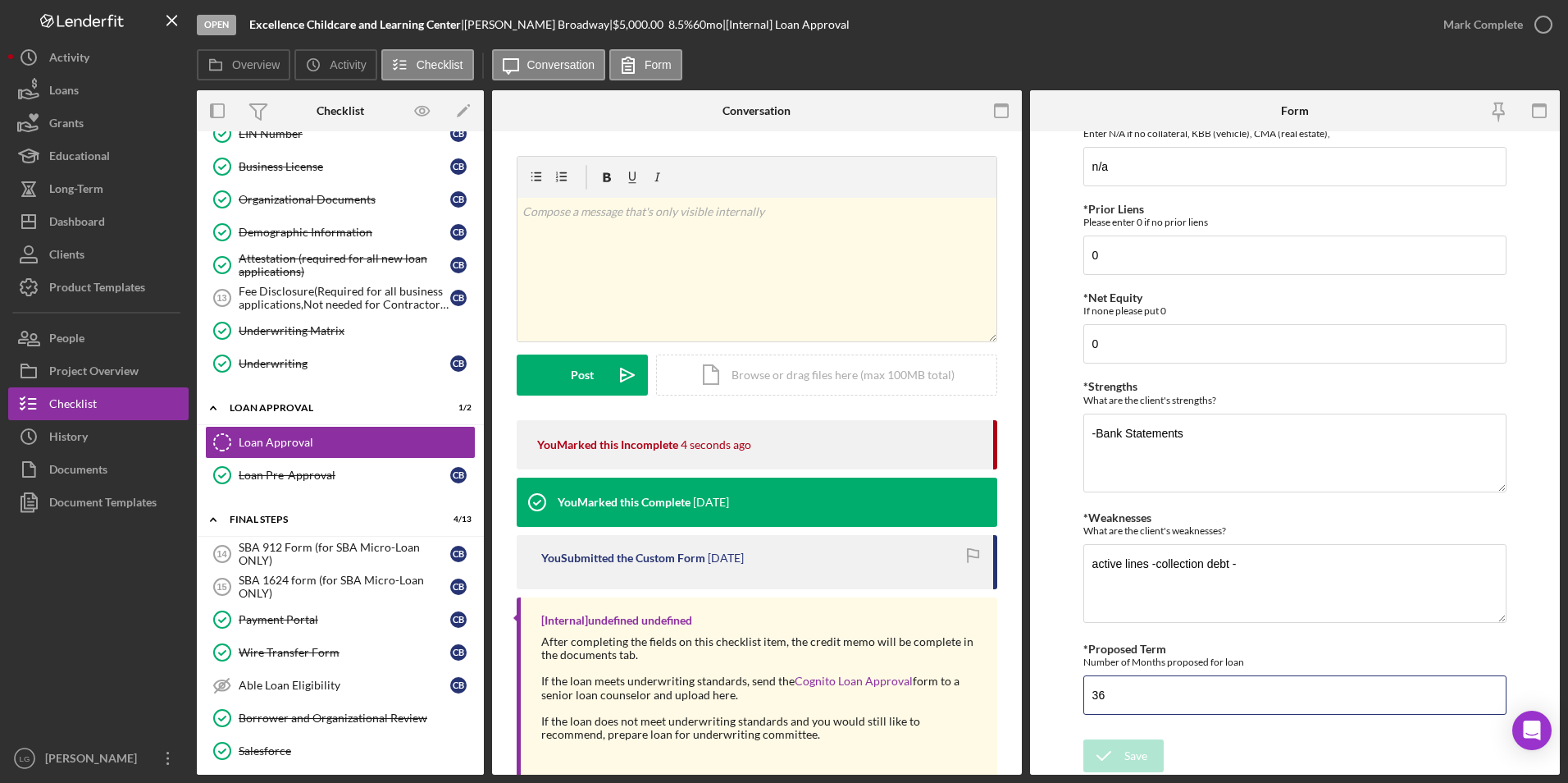
drag, startPoint x: 1077, startPoint y: 695, endPoint x: 1052, endPoint y: 695, distance: 25.0
click at [1052, 695] on form "*Proposed Monthly Payment Update the loan amount and term on the client project…" at bounding box center [1294, 452] width 530 height 643
type input "60"
click at [1144, 742] on div "Save" at bounding box center [1135, 756] width 23 height 33
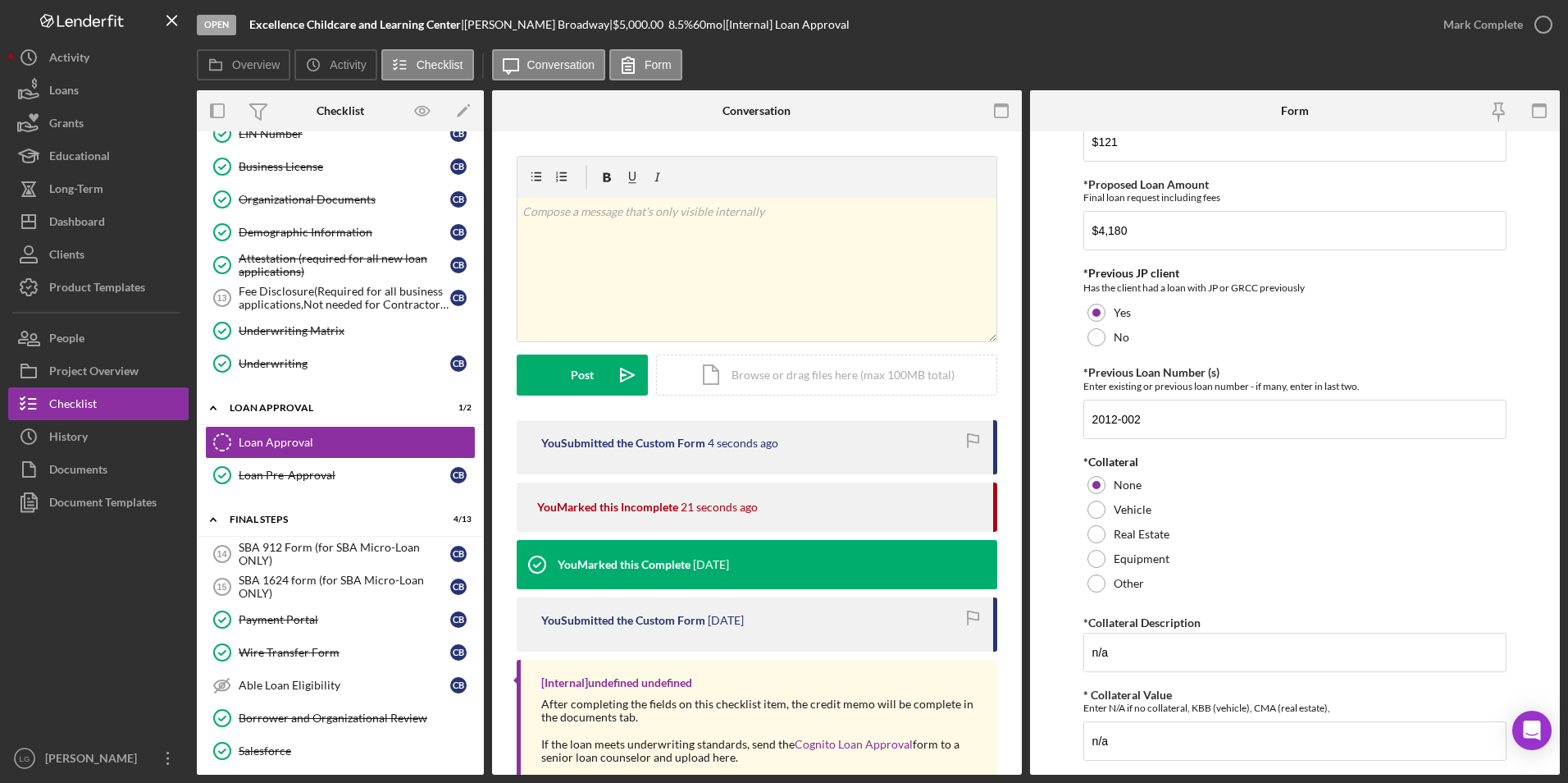
scroll to position [0, 0]
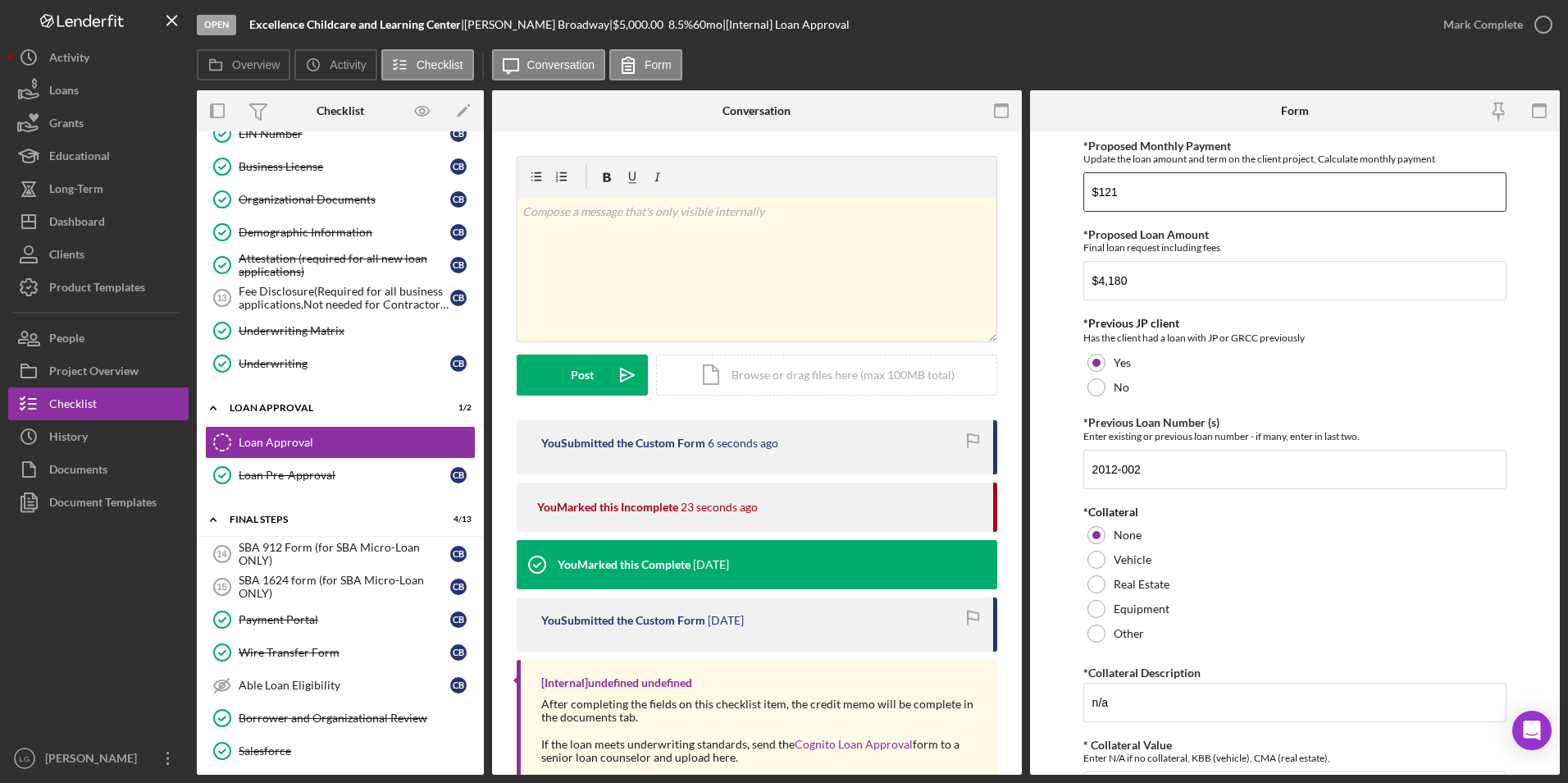
drag, startPoint x: 1059, startPoint y: 194, endPoint x: 1040, endPoint y: 196, distance: 19.1
click at [1040, 196] on form "*Proposed Monthly Payment Update the loan amount and term on the client project…" at bounding box center [1294, 452] width 530 height 643
type input "$89"
click at [1295, 292] on input "$4,180" at bounding box center [1295, 280] width 424 height 39
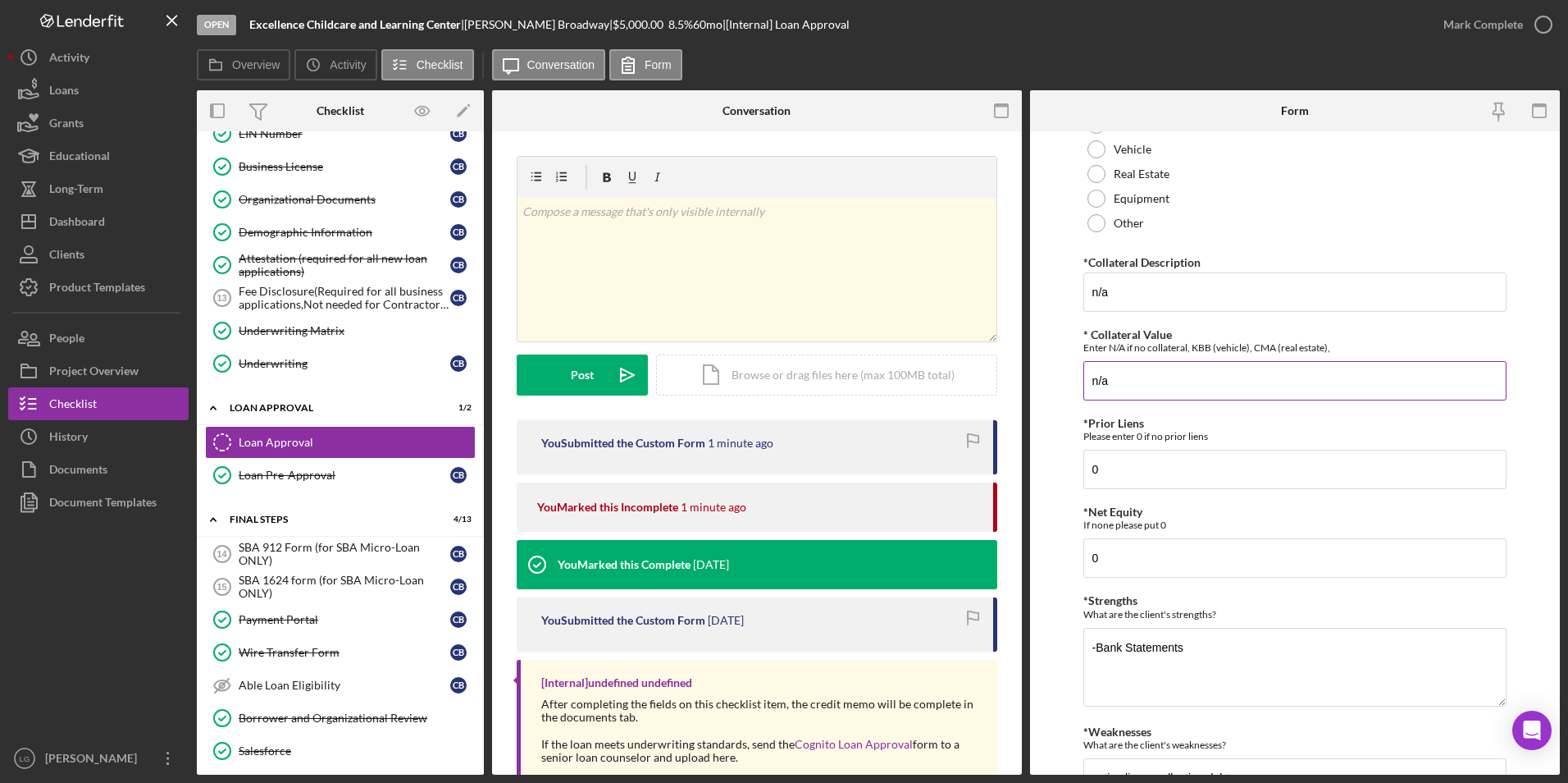
scroll to position [624, 0]
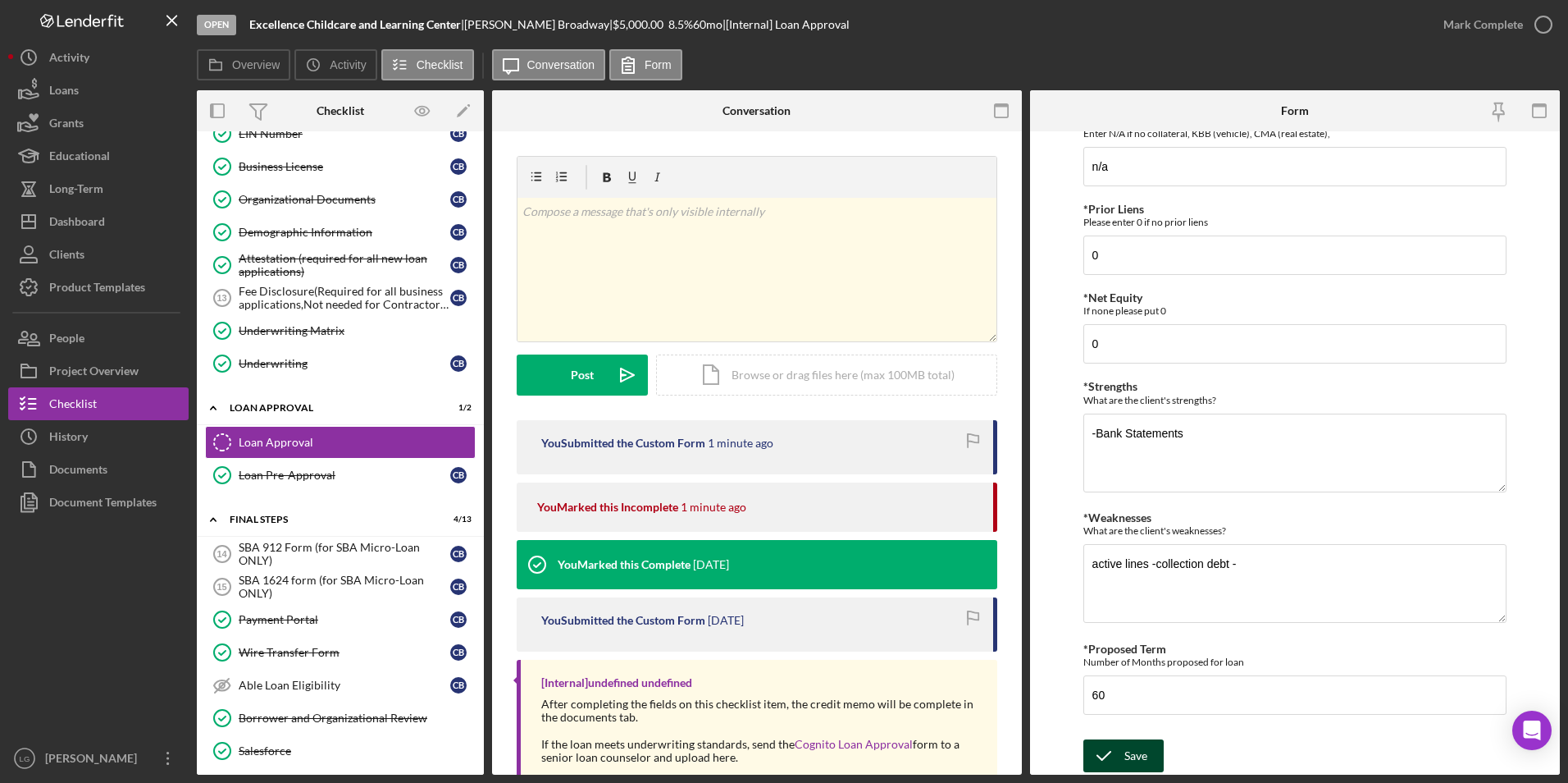
click at [1123, 759] on icon "submit" at bounding box center [1104, 755] width 41 height 41
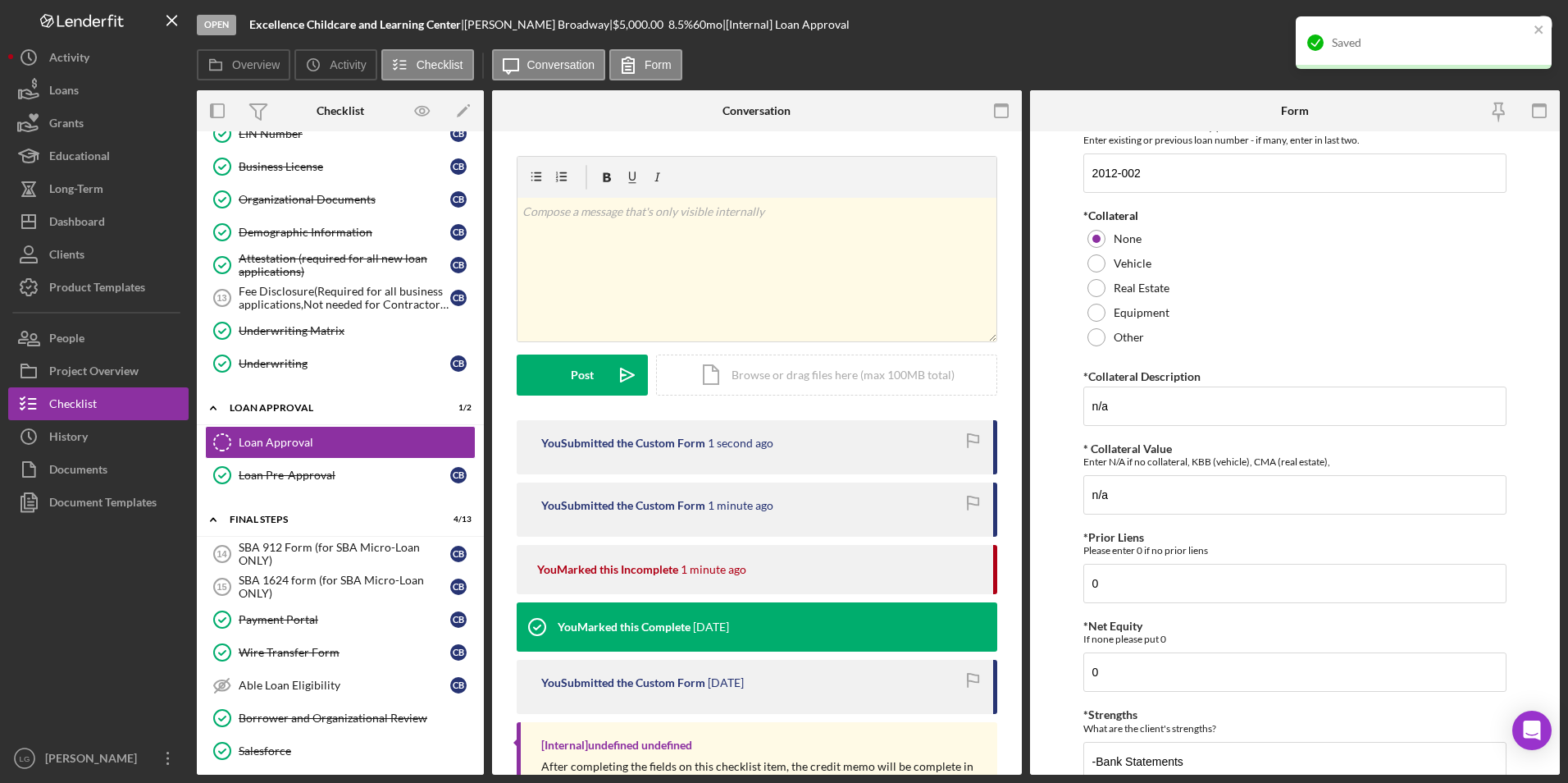
scroll to position [0, 0]
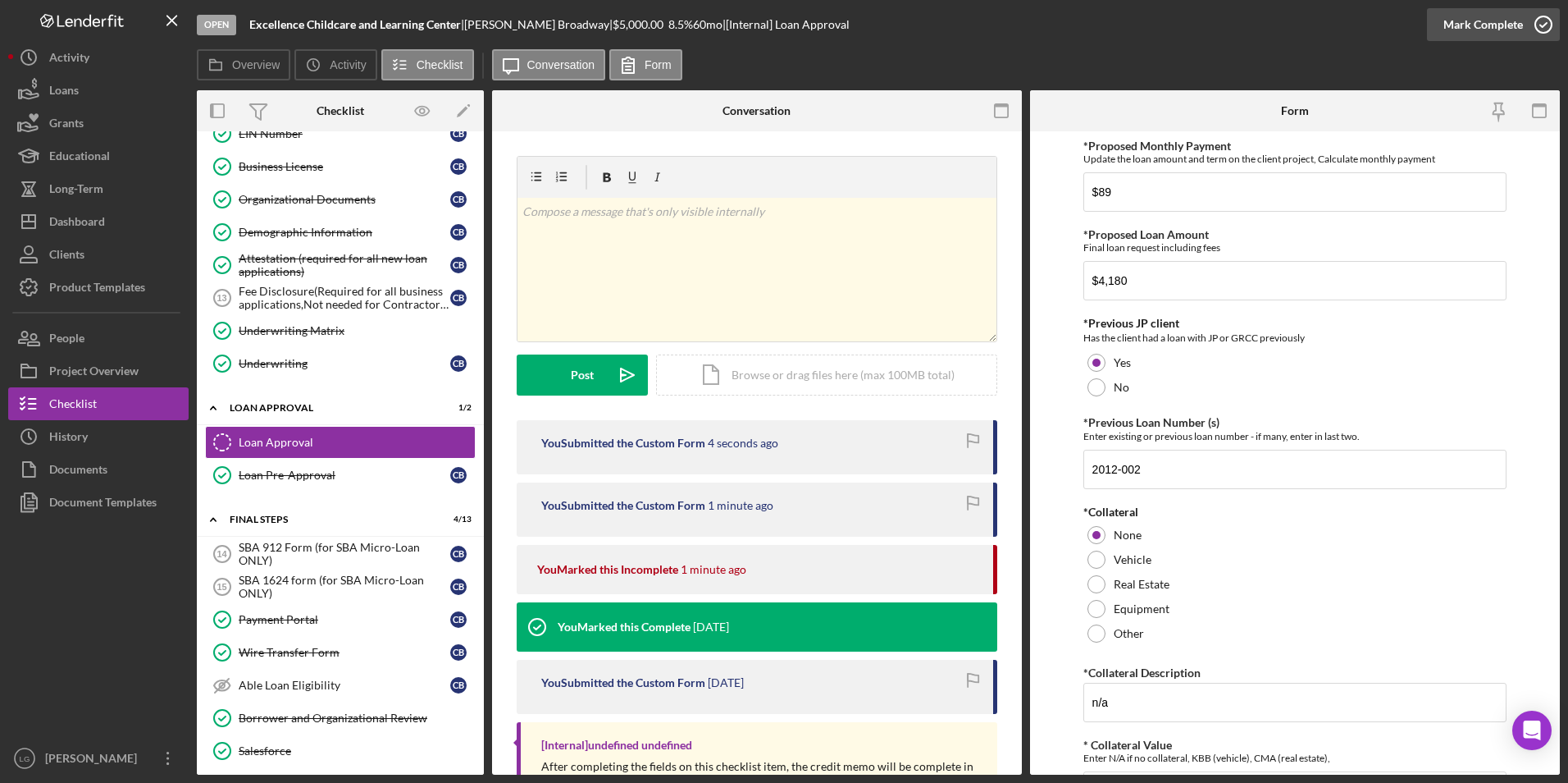
click at [1477, 31] on div "Mark Complete" at bounding box center [1483, 25] width 79 height 33
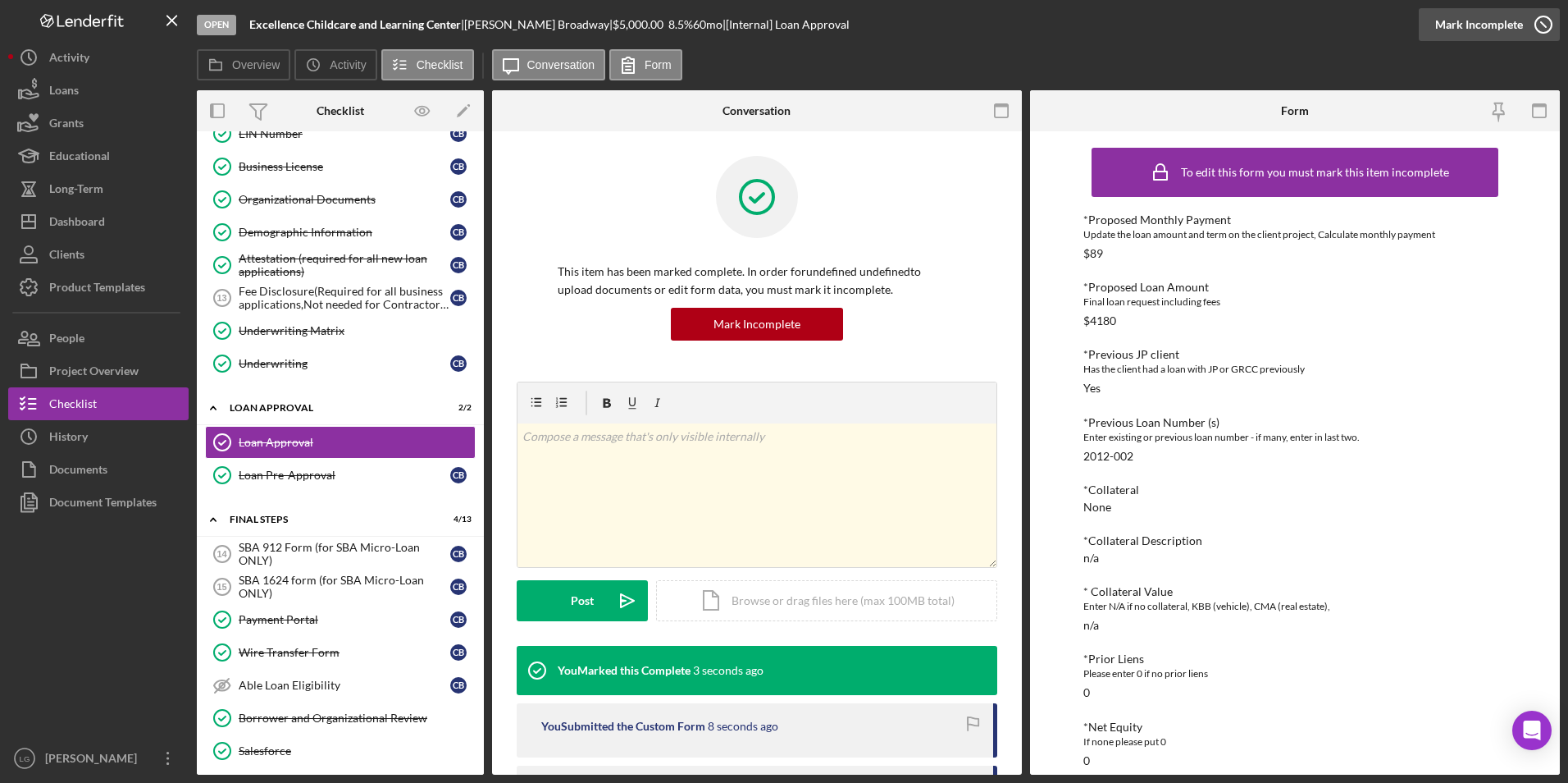
click at [1486, 21] on div "Mark Incomplete" at bounding box center [1478, 25] width 88 height 33
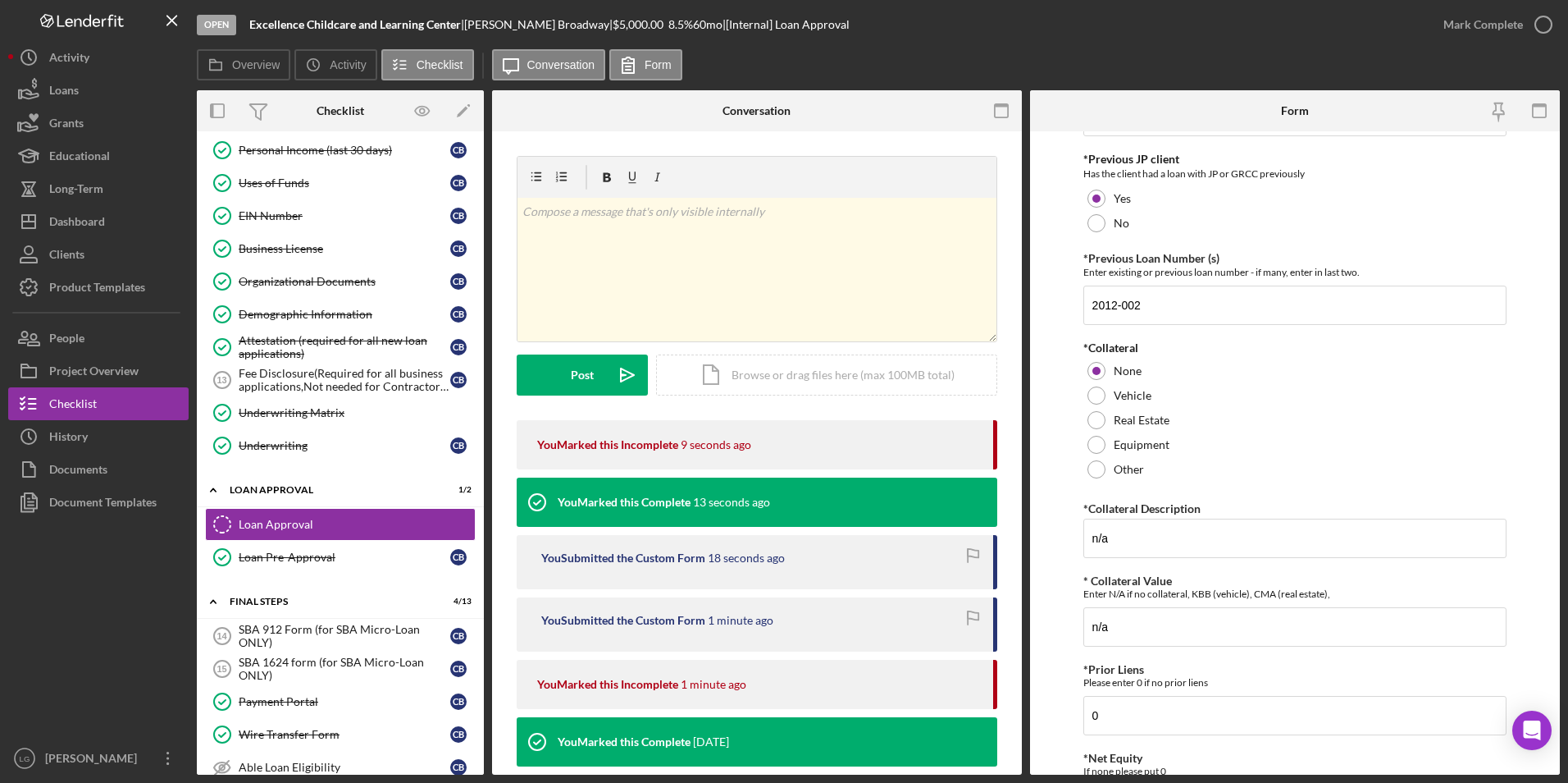
scroll to position [410, 0]
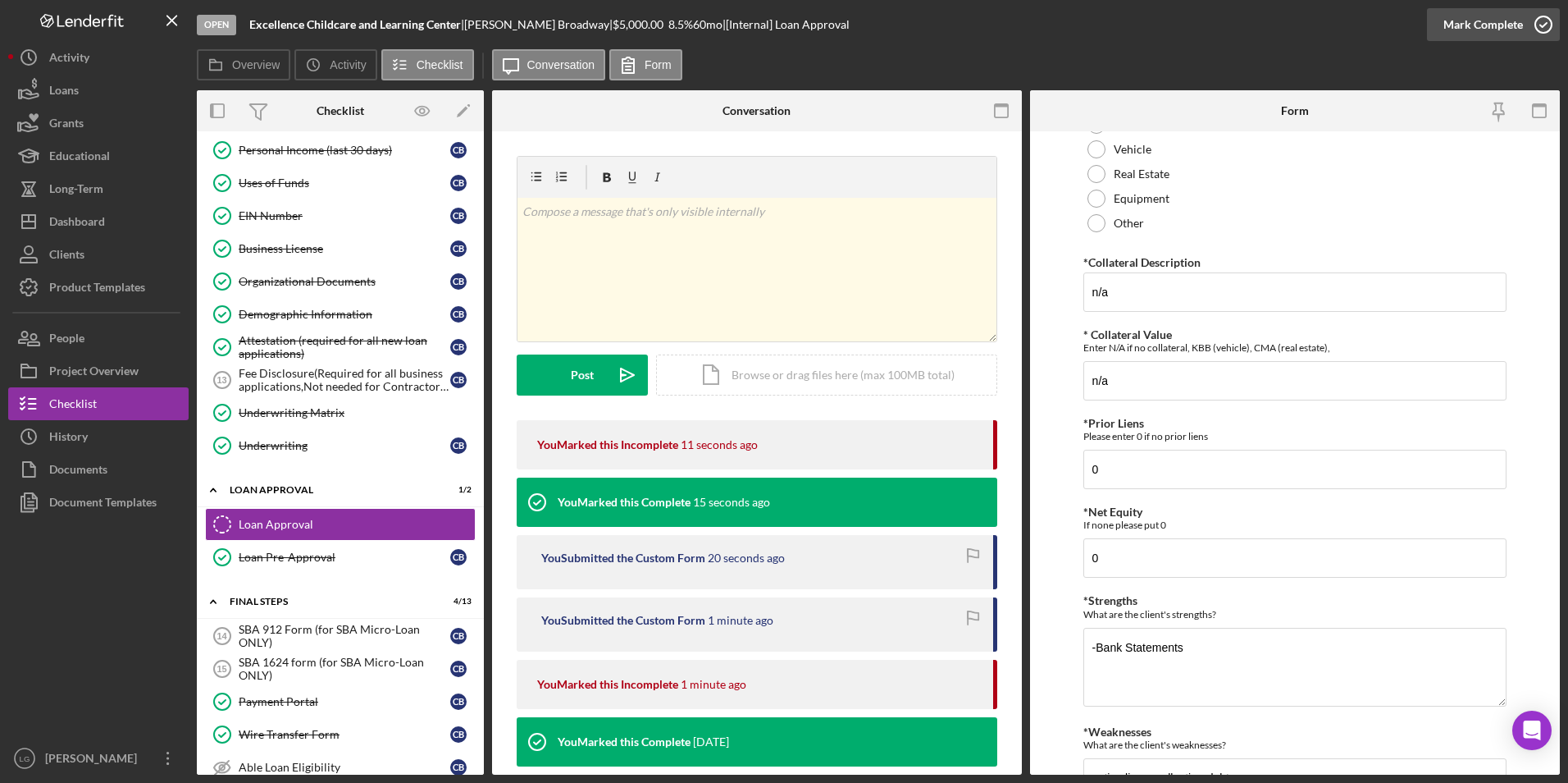
click at [1484, 24] on div "Mark Complete" at bounding box center [1483, 25] width 79 height 33
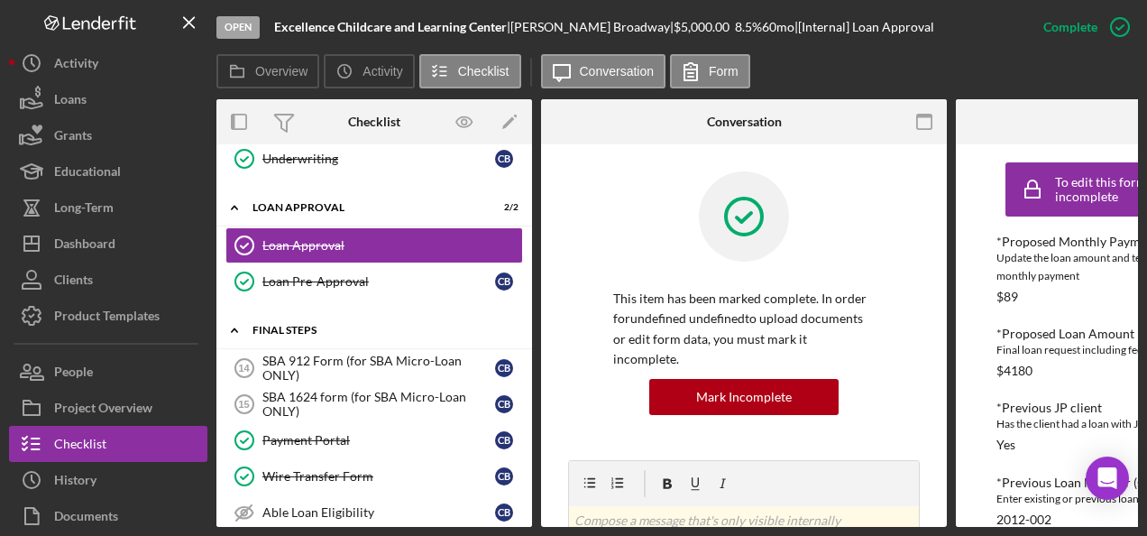
scroll to position [1323, 0]
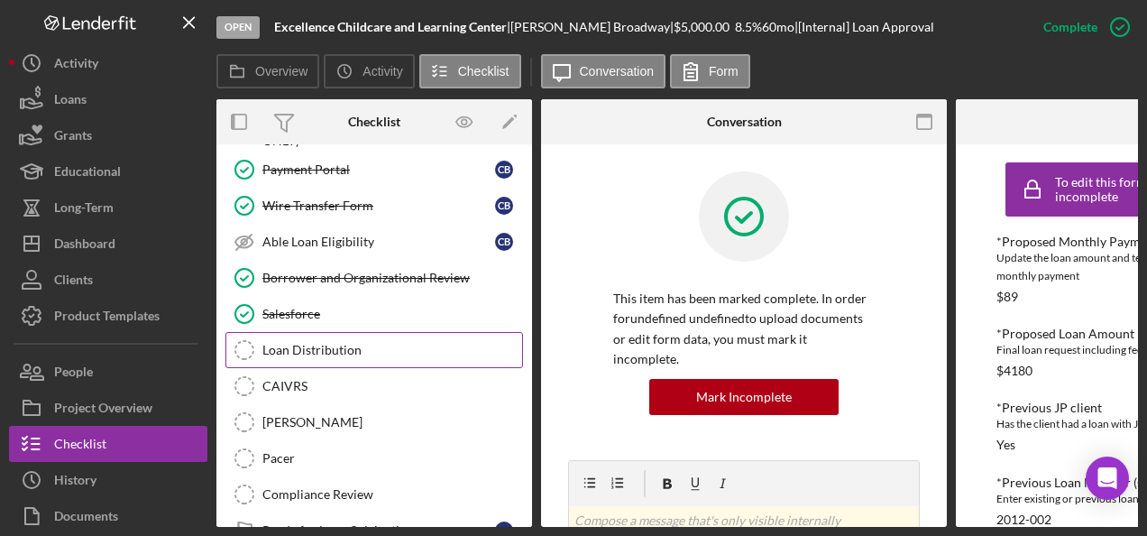
click at [413, 343] on div "Loan Distribution" at bounding box center [392, 350] width 260 height 14
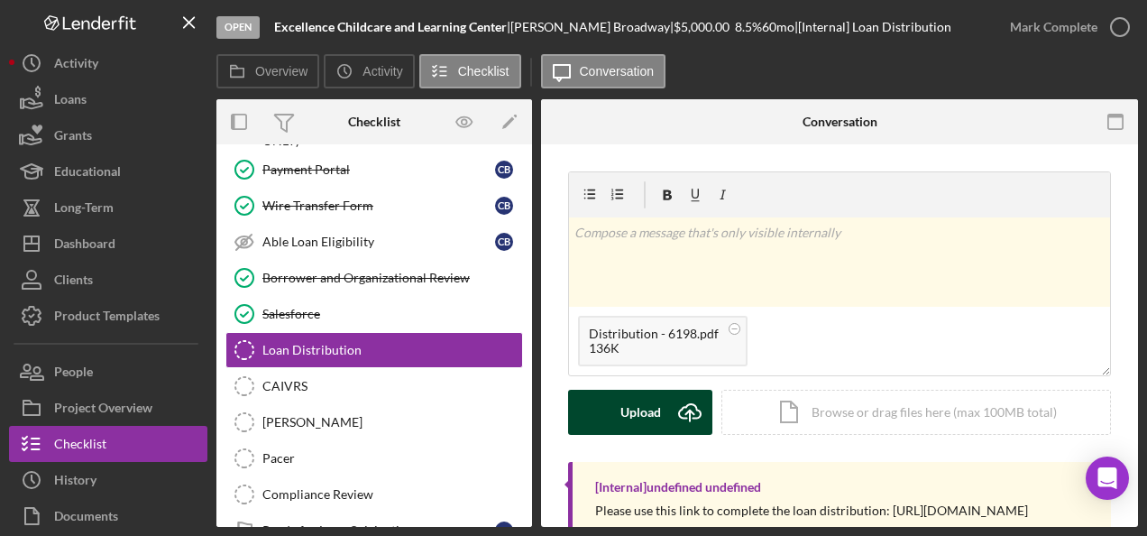
click at [599, 419] on button "Upload Icon/Upload" at bounding box center [640, 412] width 144 height 45
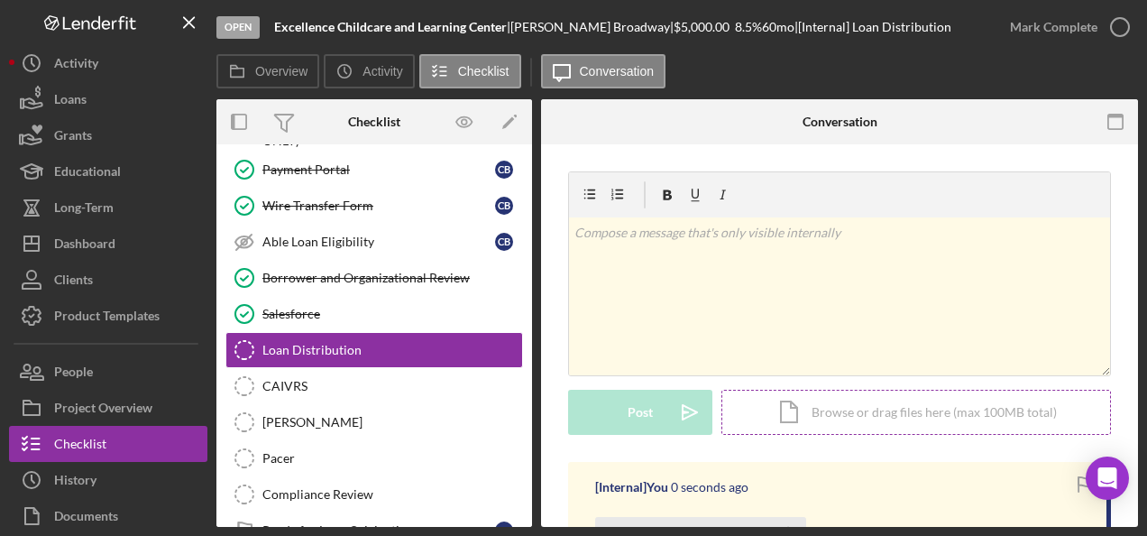
scroll to position [180, 0]
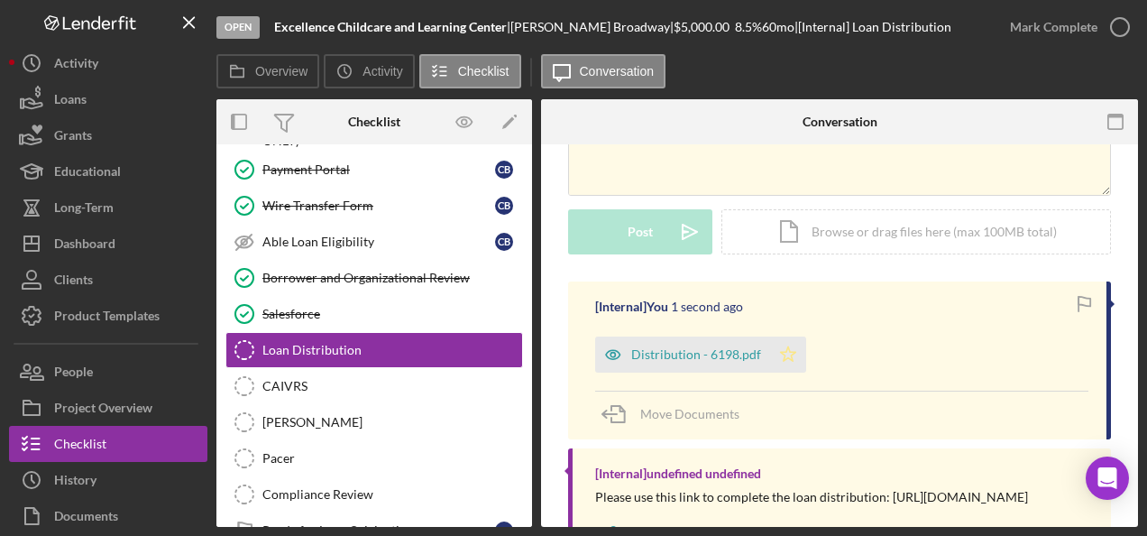
click at [787, 345] on icon "Icon/Star" at bounding box center [788, 354] width 36 height 36
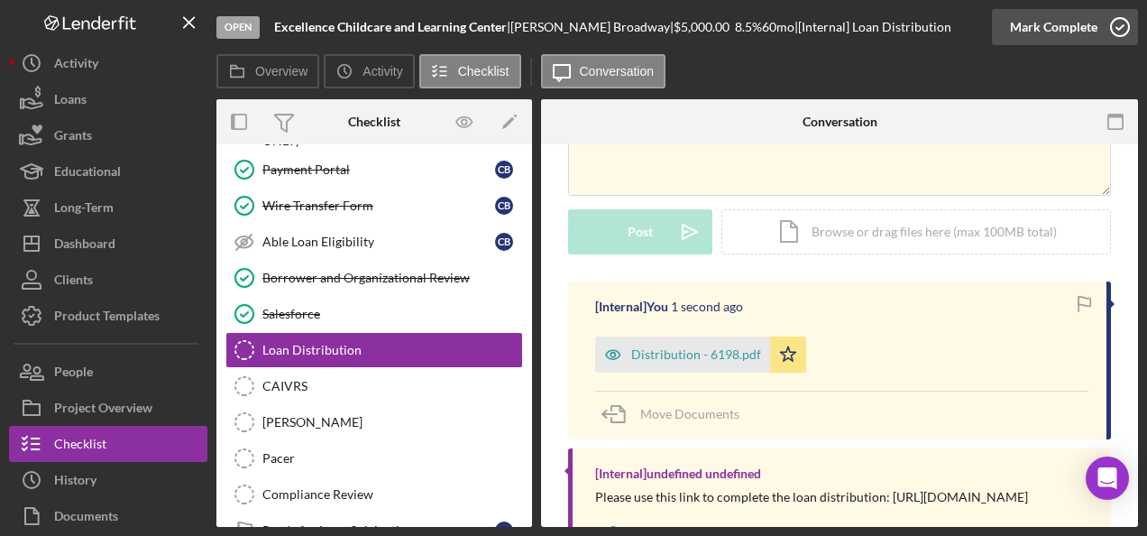
click at [1034, 22] on div "Mark Complete" at bounding box center [1053, 27] width 87 height 36
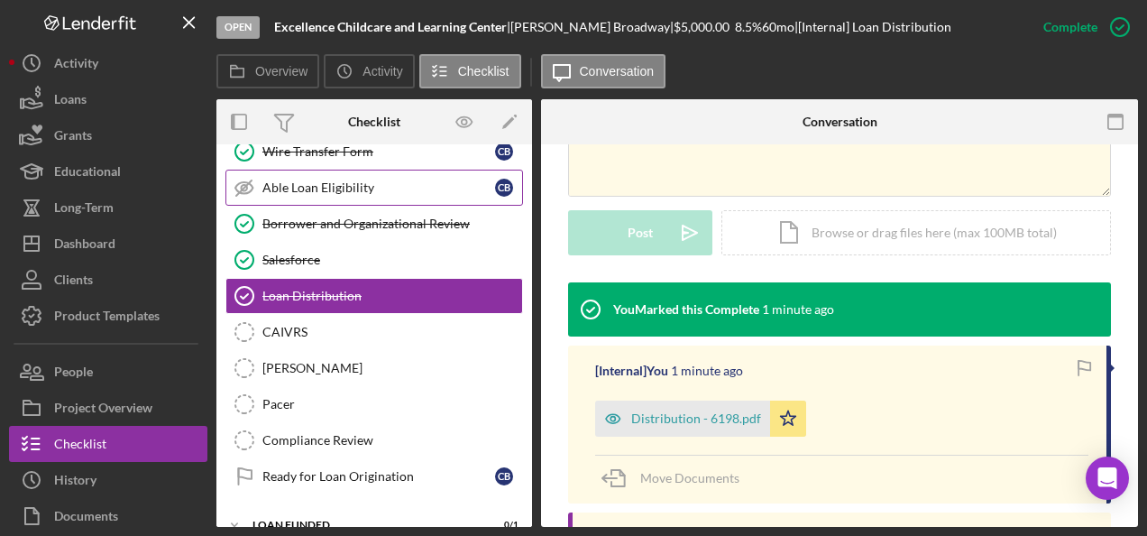
scroll to position [1107, 0]
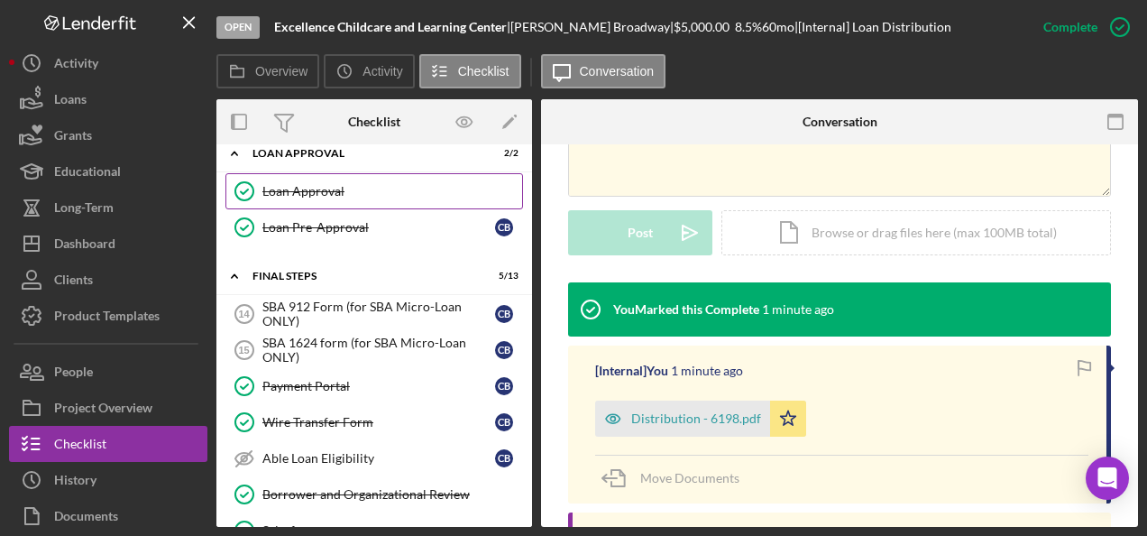
click at [337, 184] on div "Loan Approval" at bounding box center [392, 191] width 260 height 14
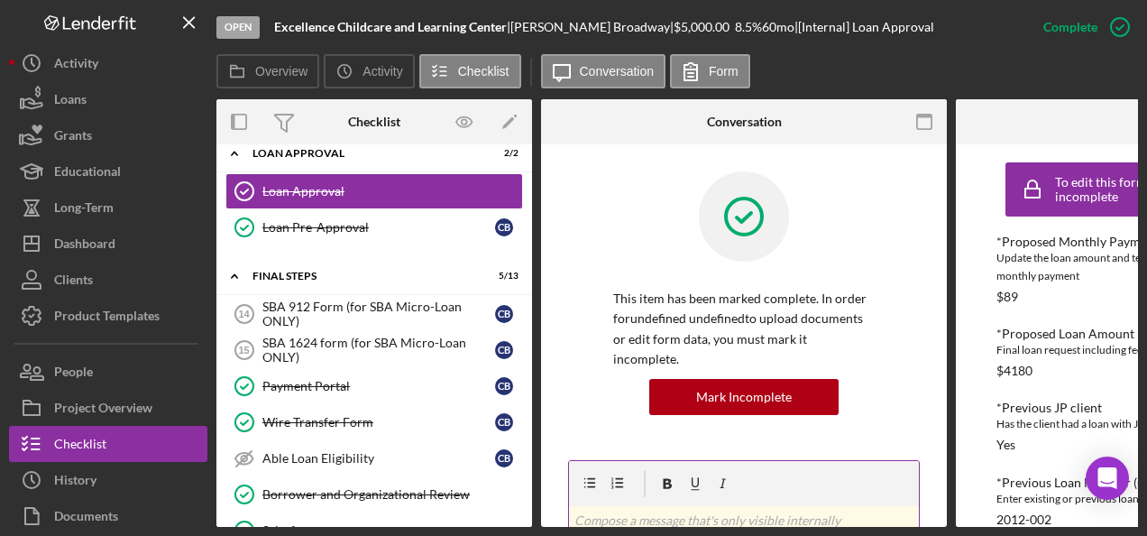
scroll to position [271, 0]
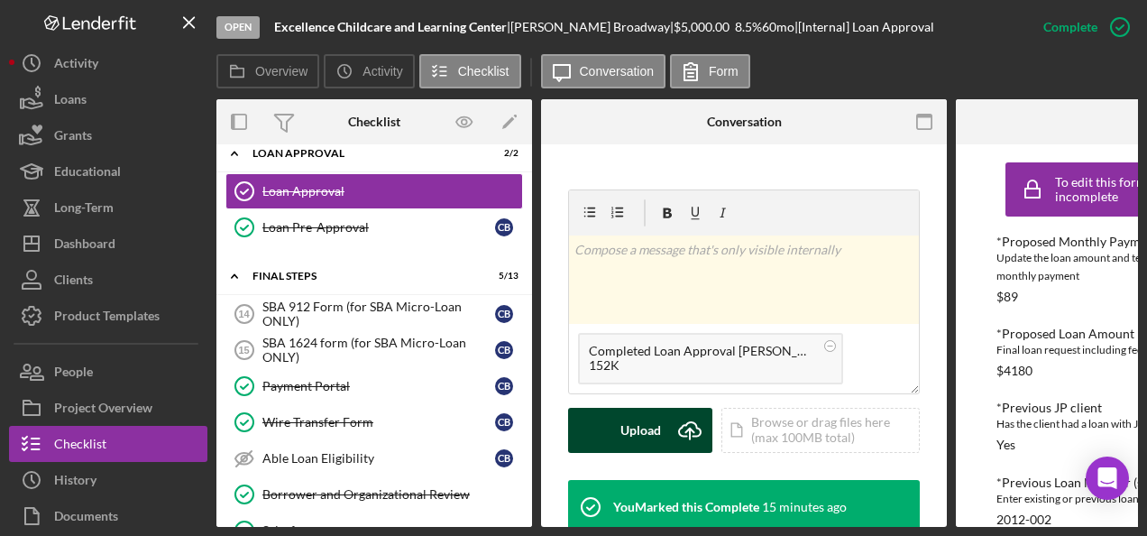
click at [665, 419] on button "Upload Icon/Upload" at bounding box center [640, 430] width 144 height 45
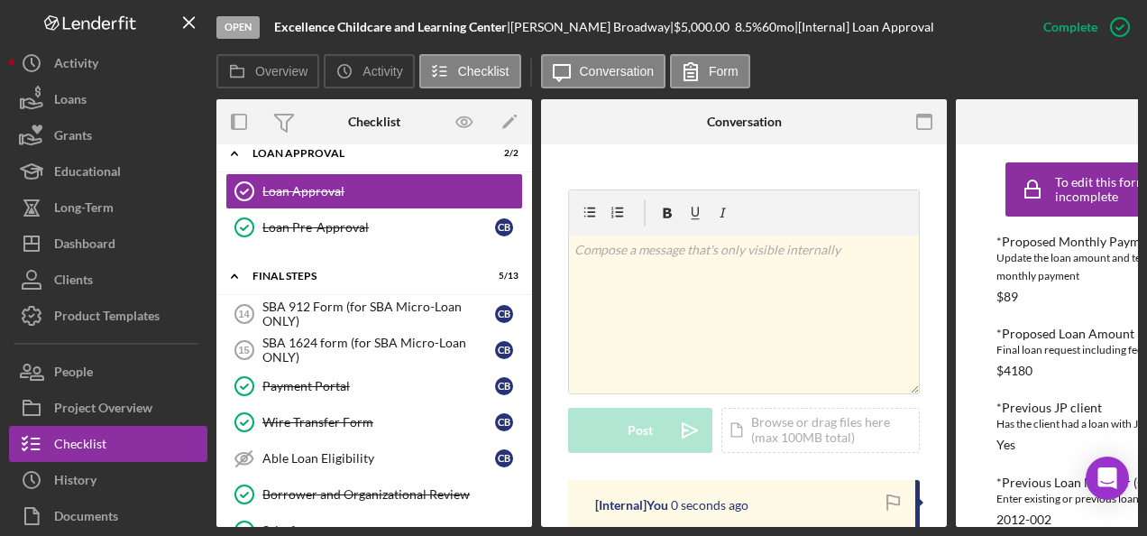
scroll to position [451, 0]
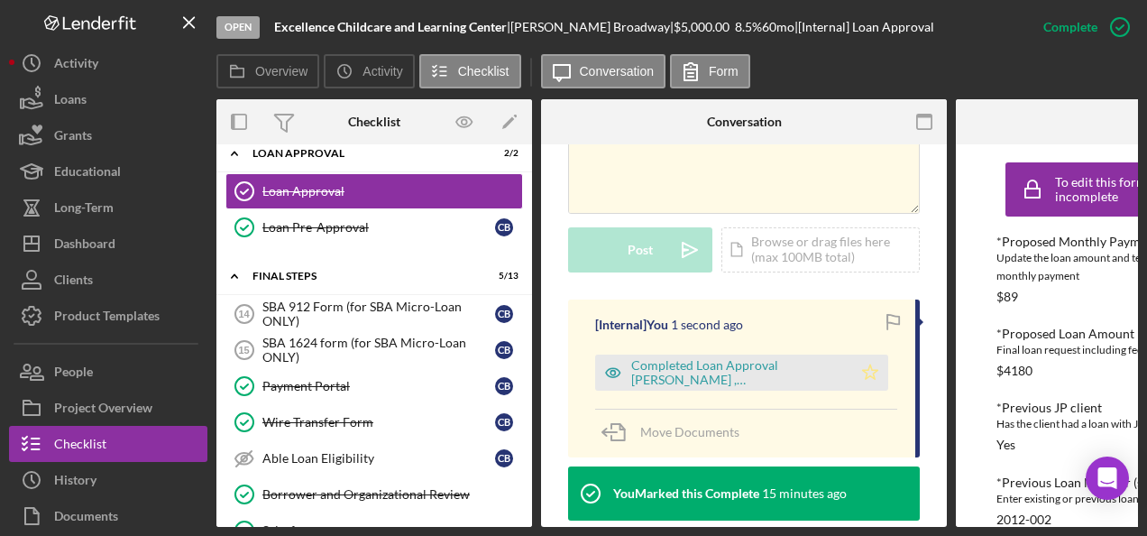
click at [873, 354] on icon "Icon/Star" at bounding box center [870, 372] width 36 height 36
click at [752, 358] on div "Completed Loan Approval [PERSON_NAME] , [PERSON_NAME].pdf" at bounding box center [737, 372] width 212 height 29
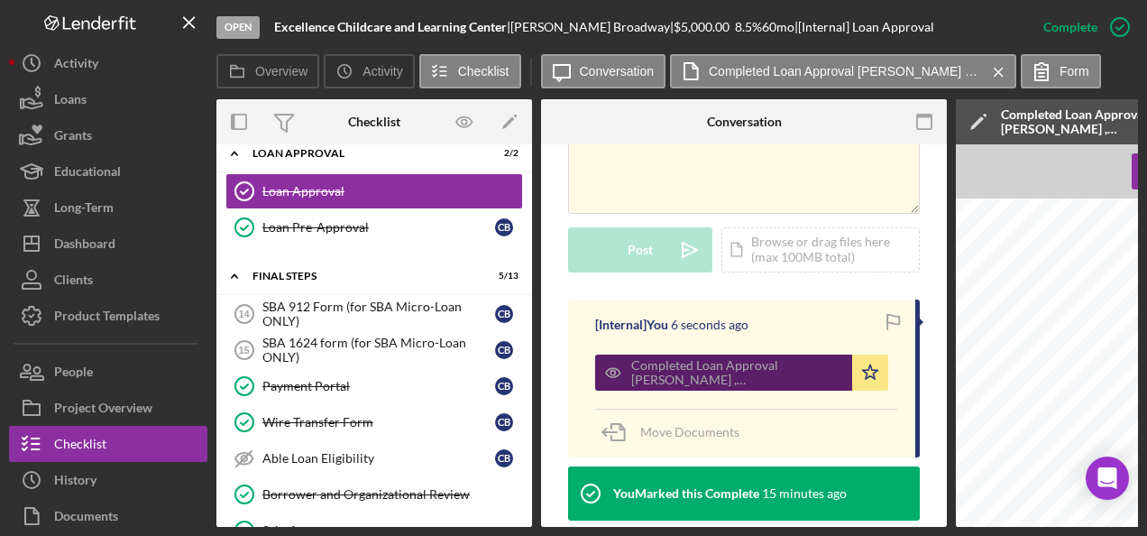
click at [663, 358] on div "Completed Loan Approval [PERSON_NAME] , [PERSON_NAME].pdf" at bounding box center [737, 372] width 212 height 29
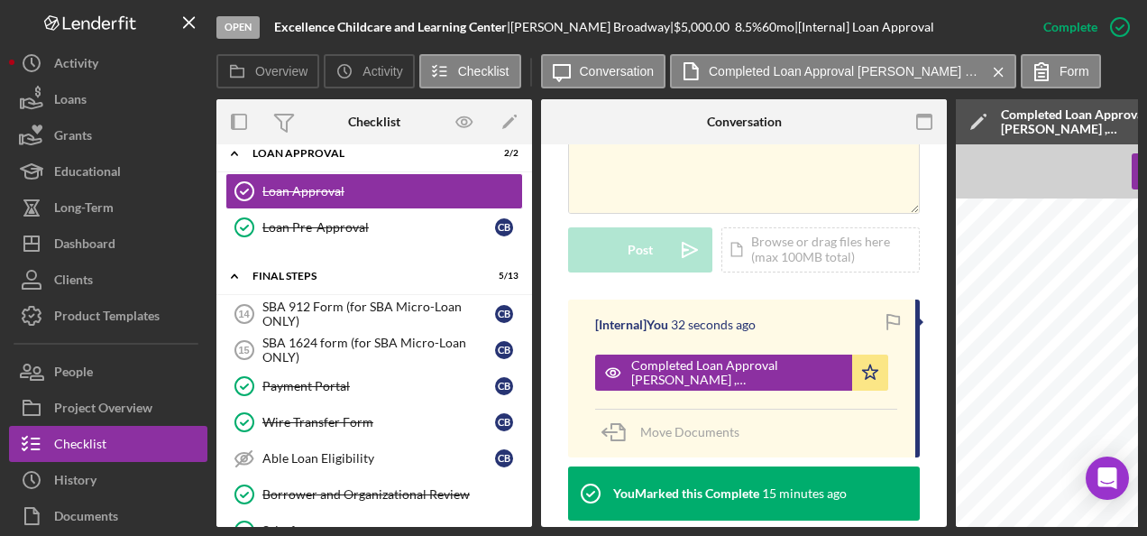
scroll to position [1834, 0]
drag, startPoint x: 624, startPoint y: 23, endPoint x: 524, endPoint y: 28, distance: 100.3
click at [524, 28] on div "[PERSON_NAME] |" at bounding box center [592, 27] width 163 height 14
copy div "[PERSON_NAME]"
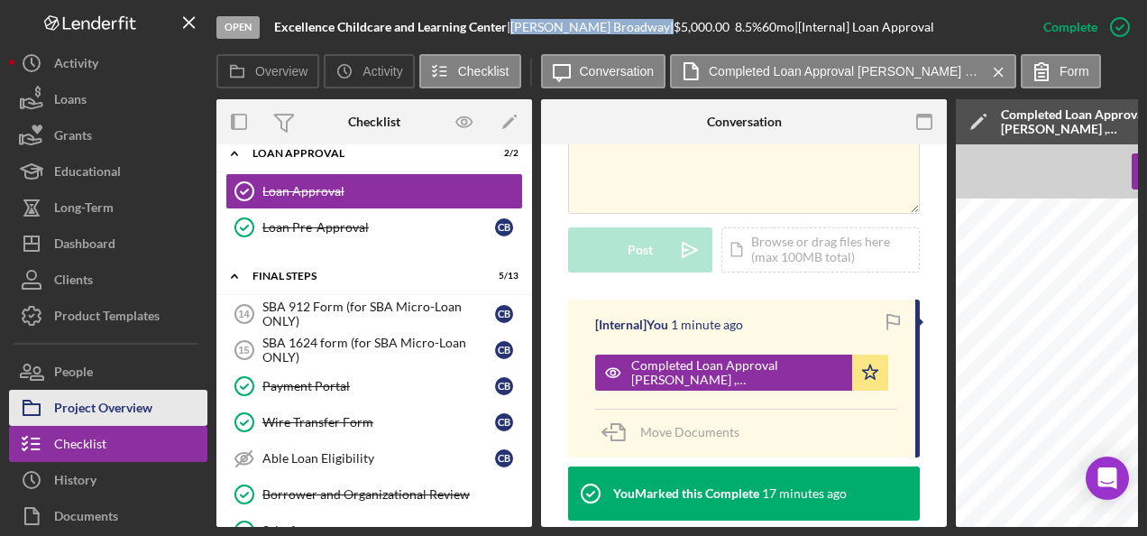
click at [90, 392] on div "Project Overview" at bounding box center [103, 410] width 98 height 41
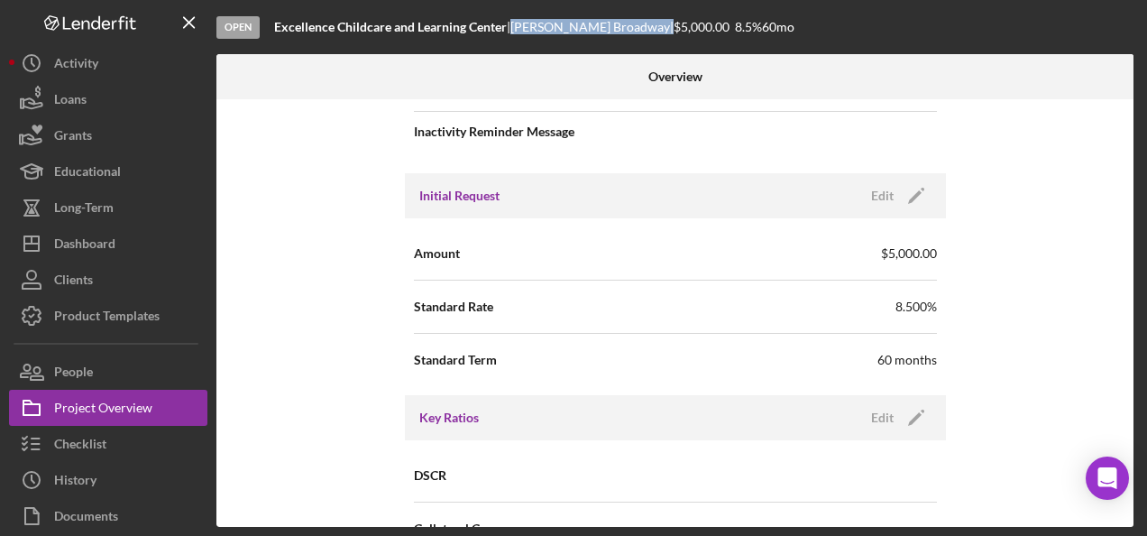
scroll to position [1082, 0]
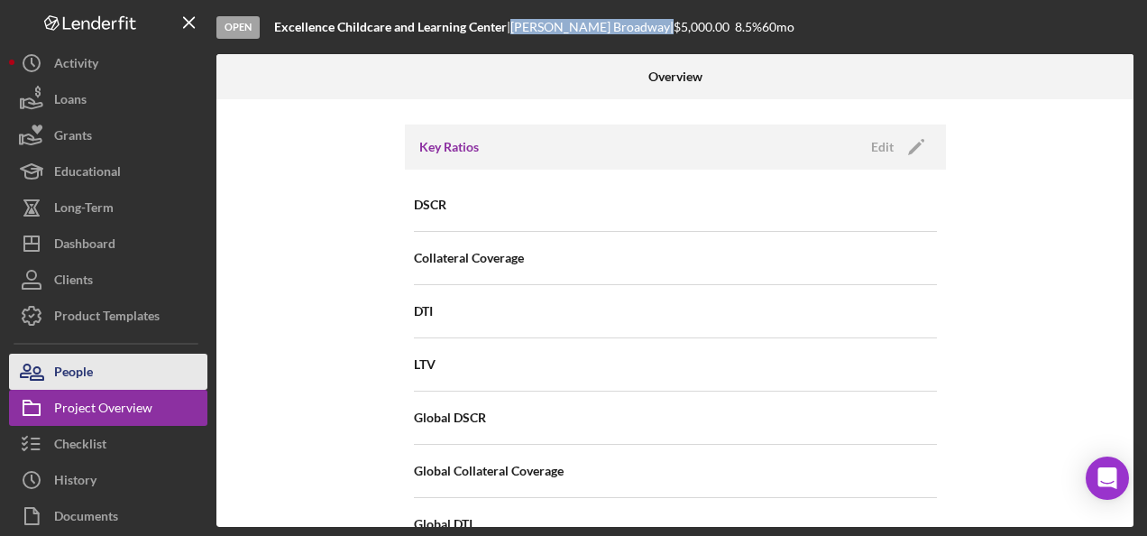
click at [64, 369] on div "People" at bounding box center [73, 374] width 39 height 41
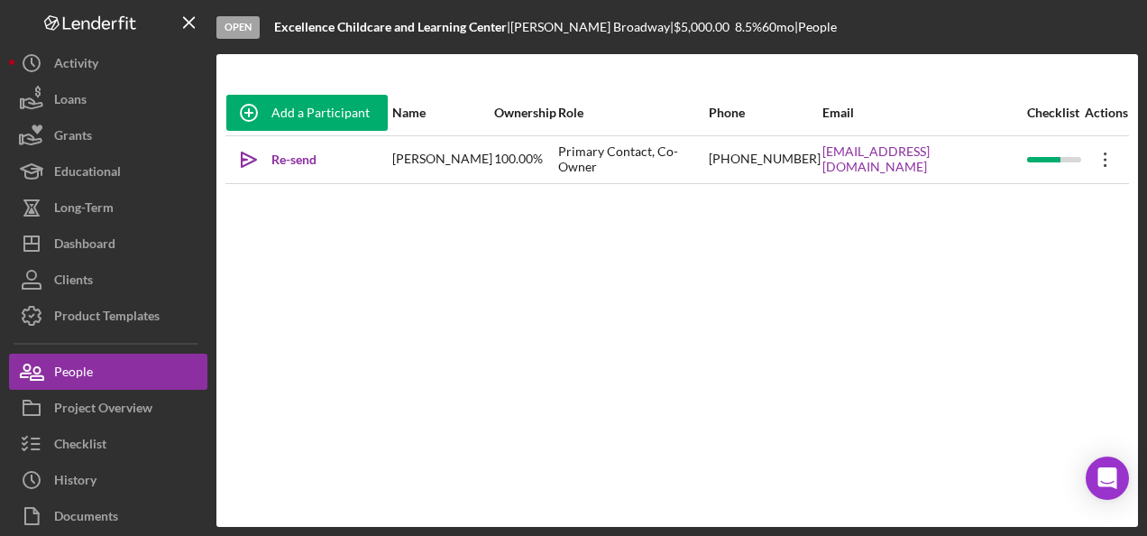
click at [1096, 158] on icon "Icon/Overflow" at bounding box center [1105, 159] width 45 height 45
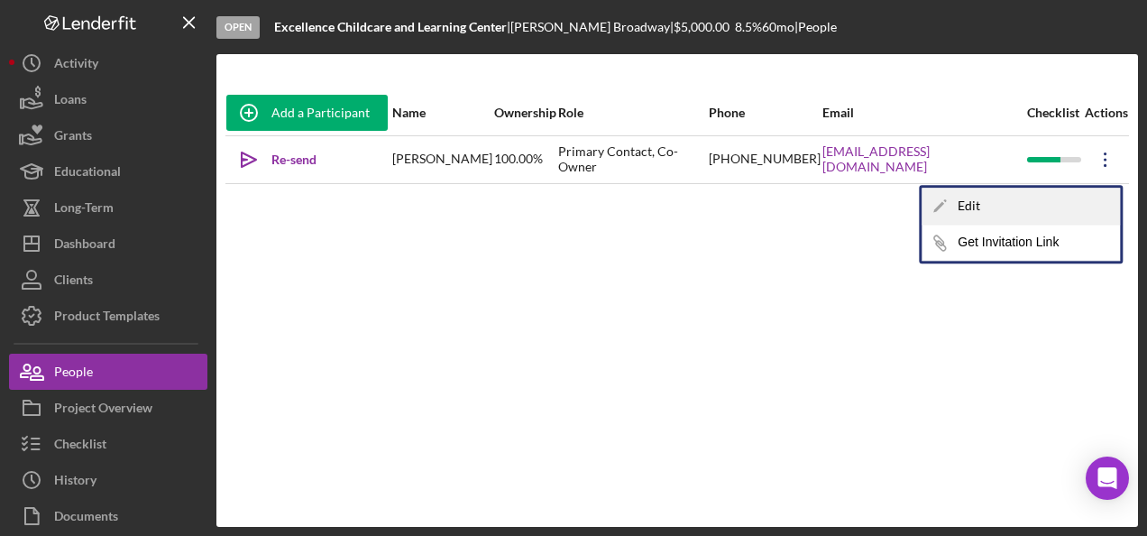
click at [991, 209] on div "Icon/Edit Edit" at bounding box center [1021, 206] width 198 height 37
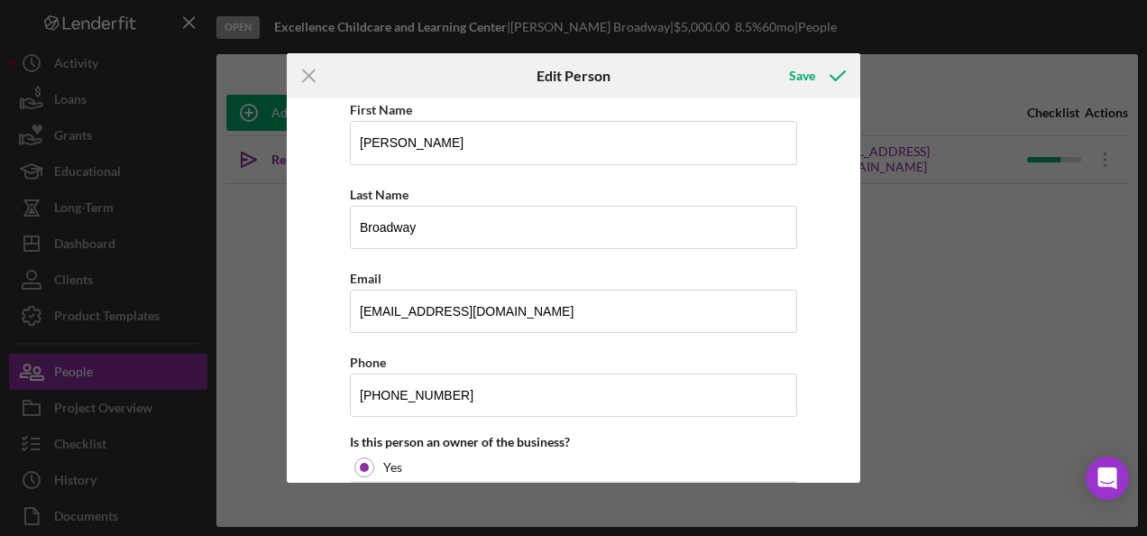
scroll to position [330, 0]
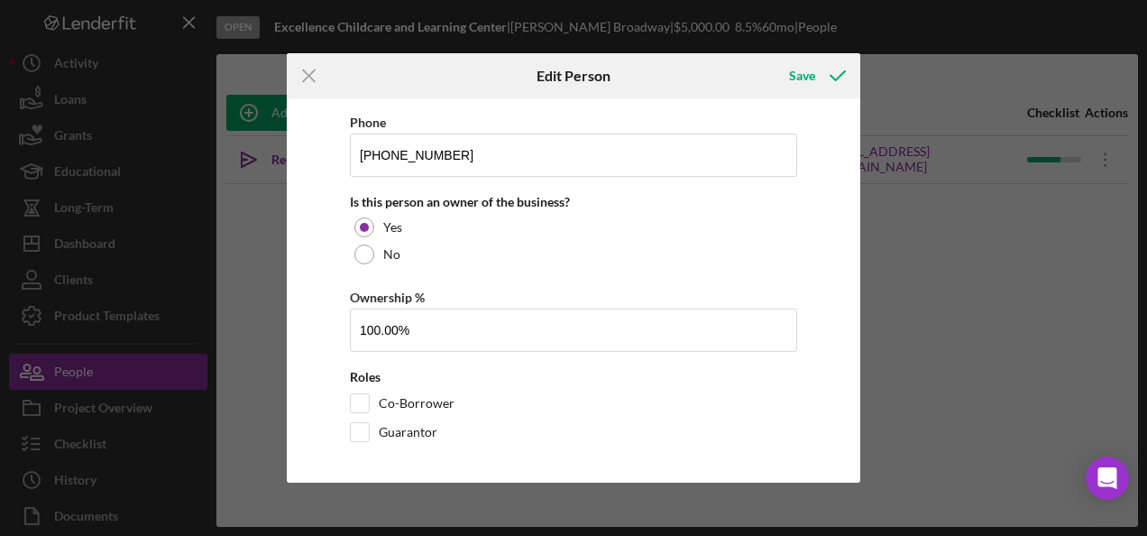
click at [996, 327] on div "Icon/Menu Close Edit Person Save Changes here will be reflected on the Business…" at bounding box center [573, 268] width 1147 height 536
click at [807, 78] on div "Save" at bounding box center [802, 76] width 26 height 36
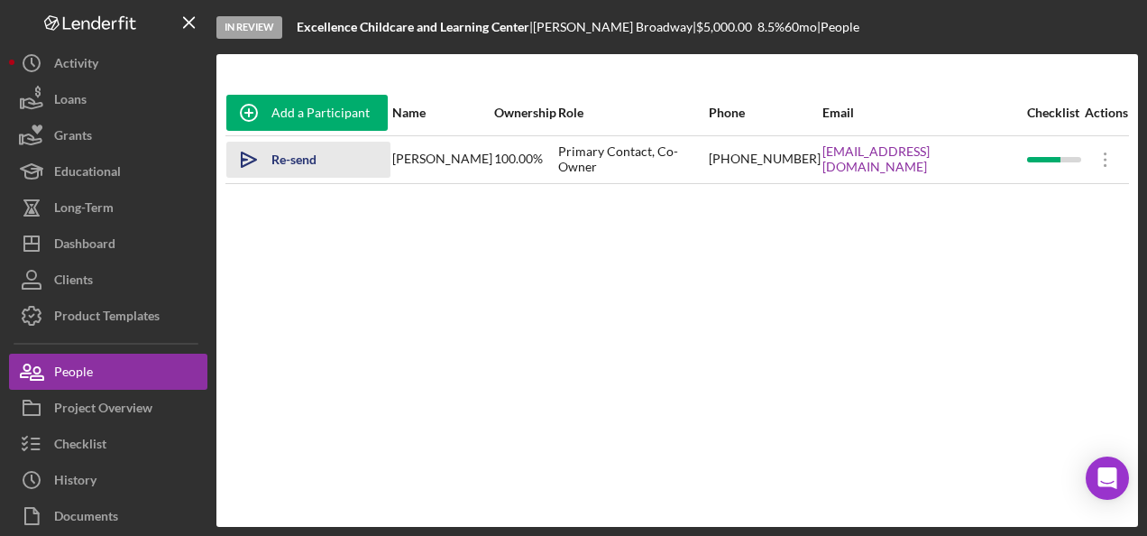
click at [317, 162] on div "Re-send Invitation" at bounding box center [322, 160] width 101 height 36
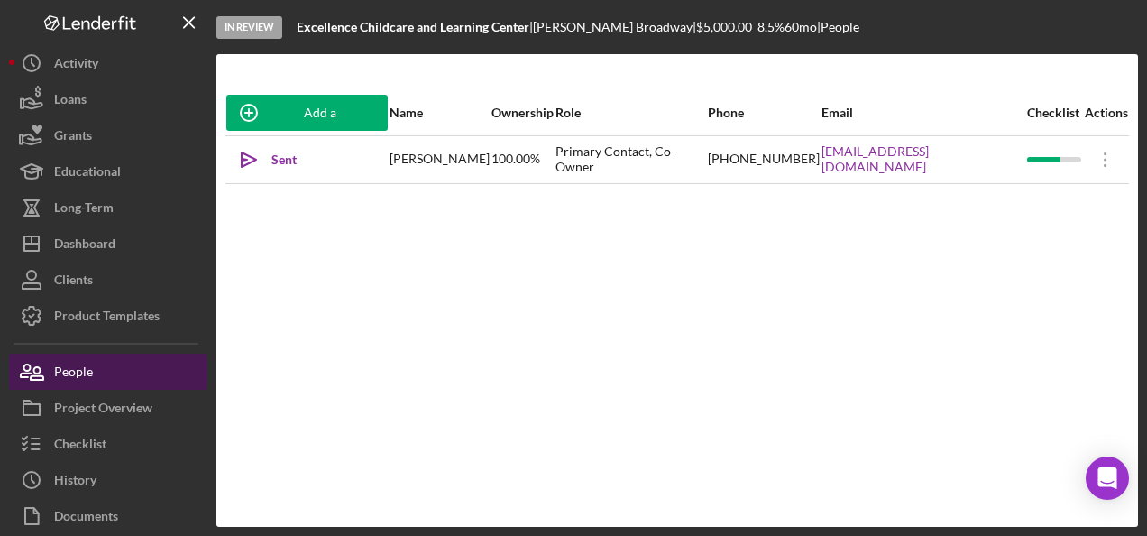
drag, startPoint x: 121, startPoint y: 406, endPoint x: 168, endPoint y: 355, distance: 68.9
click at [121, 406] on div "Project Overview" at bounding box center [103, 410] width 98 height 41
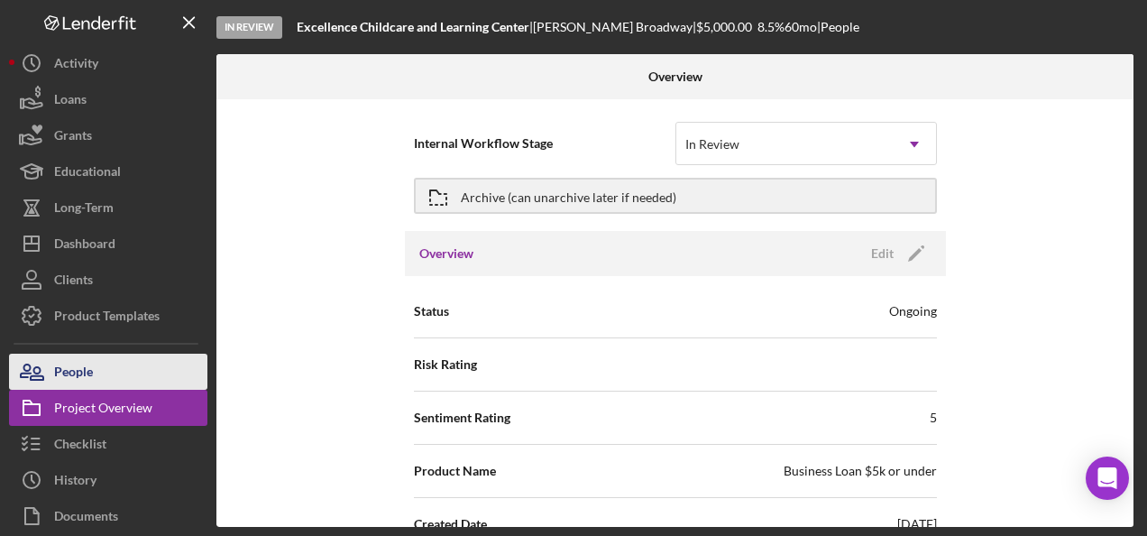
scroll to position [79, 0]
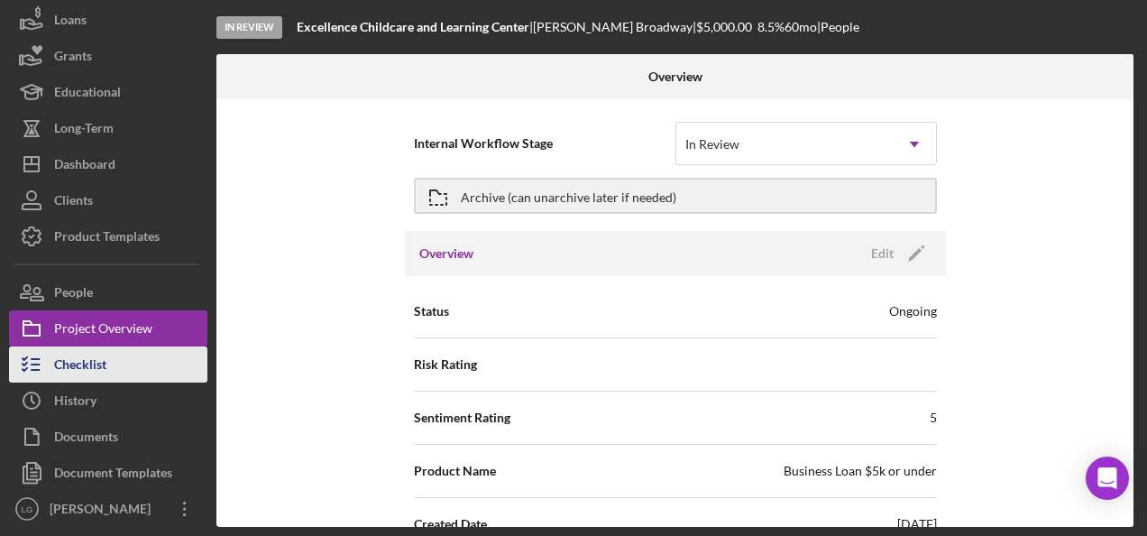
click at [82, 367] on div "Checklist" at bounding box center [80, 366] width 52 height 41
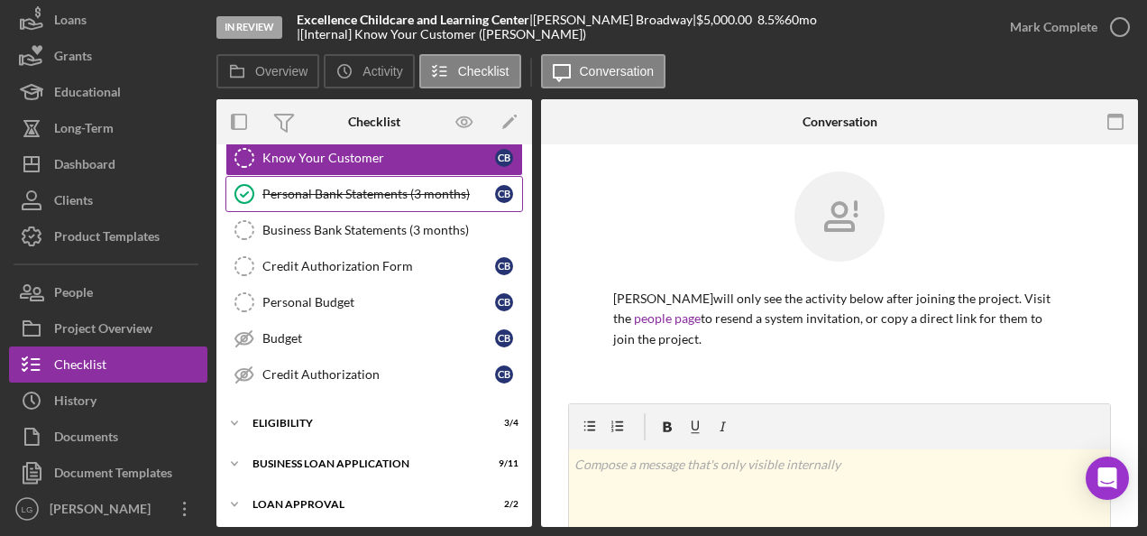
scroll to position [274, 0]
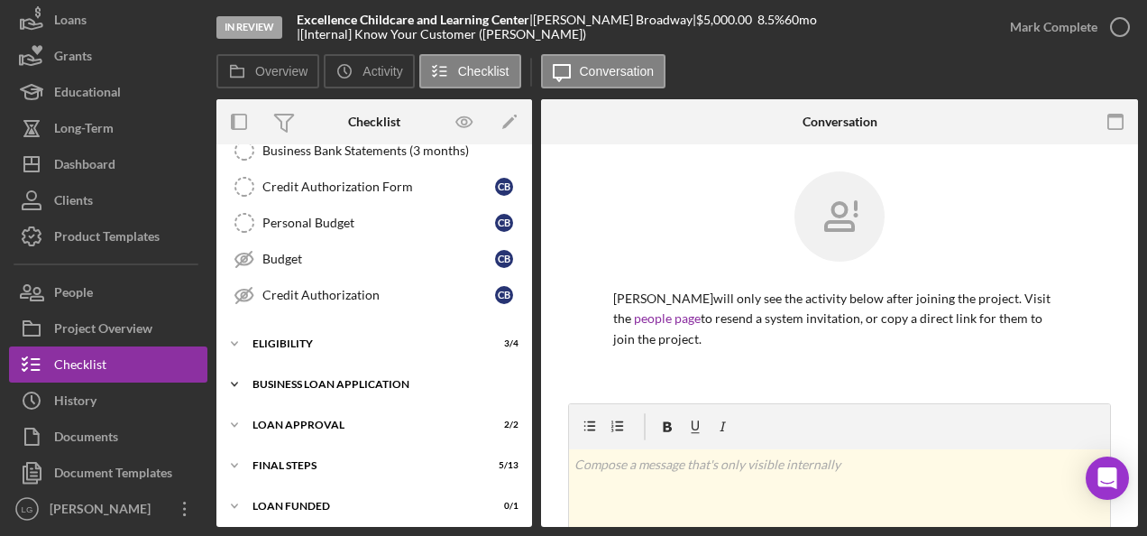
click at [343, 366] on div "Icon/Expander BUSINESS LOAN APPLICATION 9 / 11" at bounding box center [374, 384] width 316 height 36
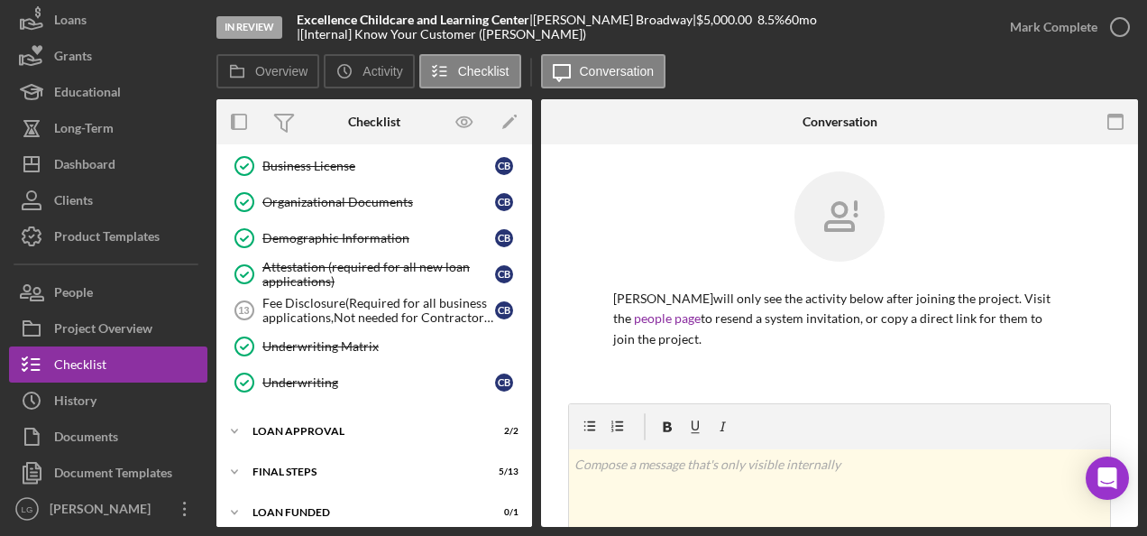
scroll to position [404, 0]
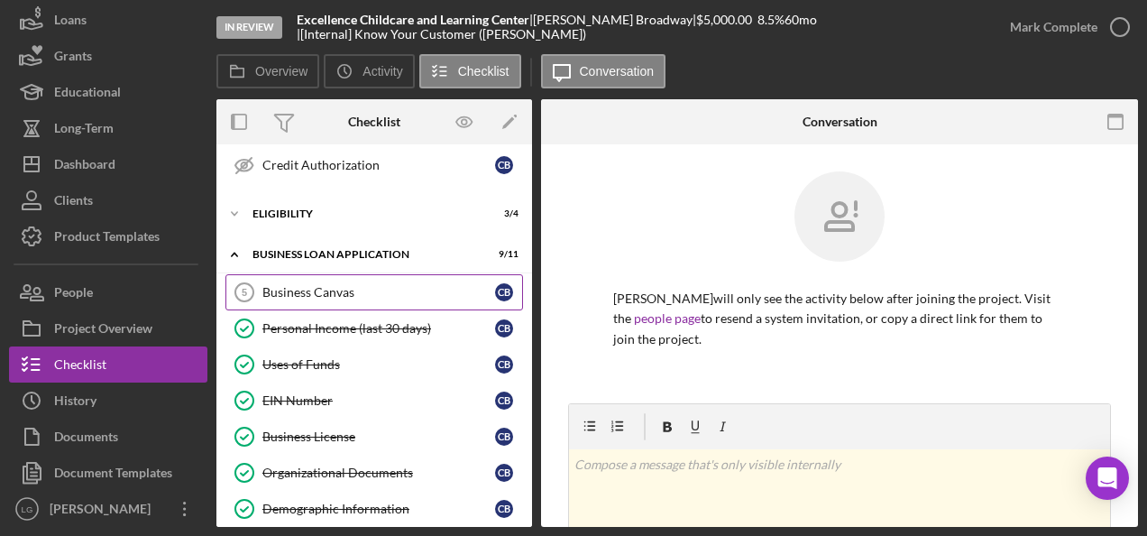
click at [341, 285] on div "Business Canvas" at bounding box center [378, 292] width 233 height 14
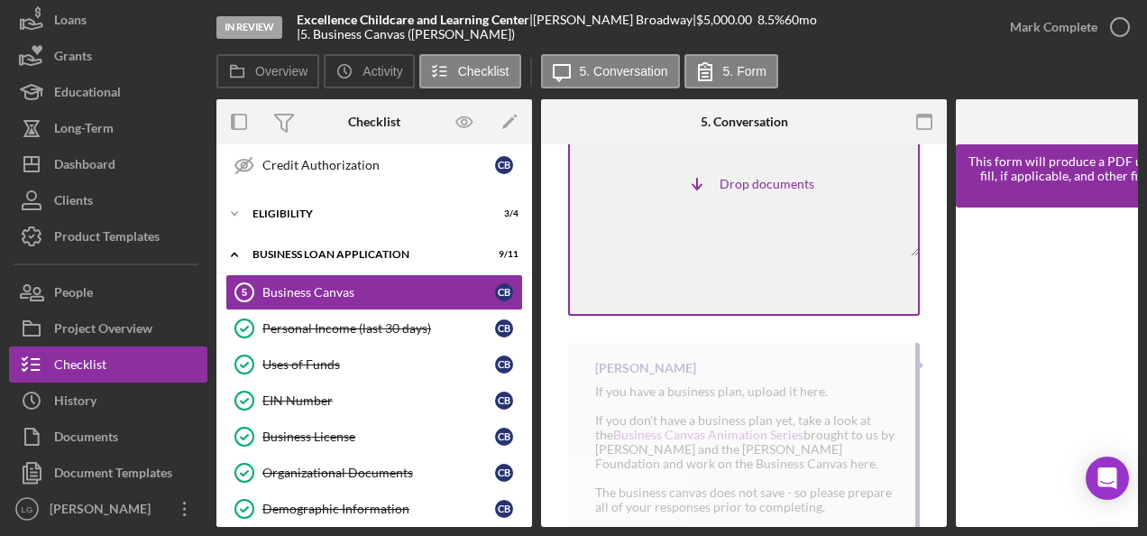
scroll to position [402, 0]
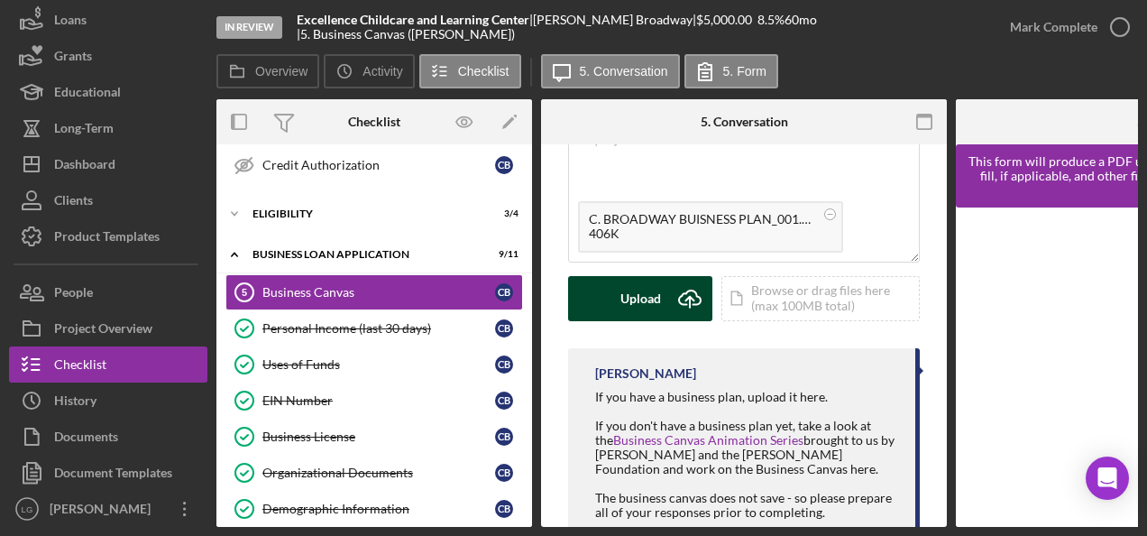
click at [624, 299] on div "Upload" at bounding box center [641, 298] width 41 height 45
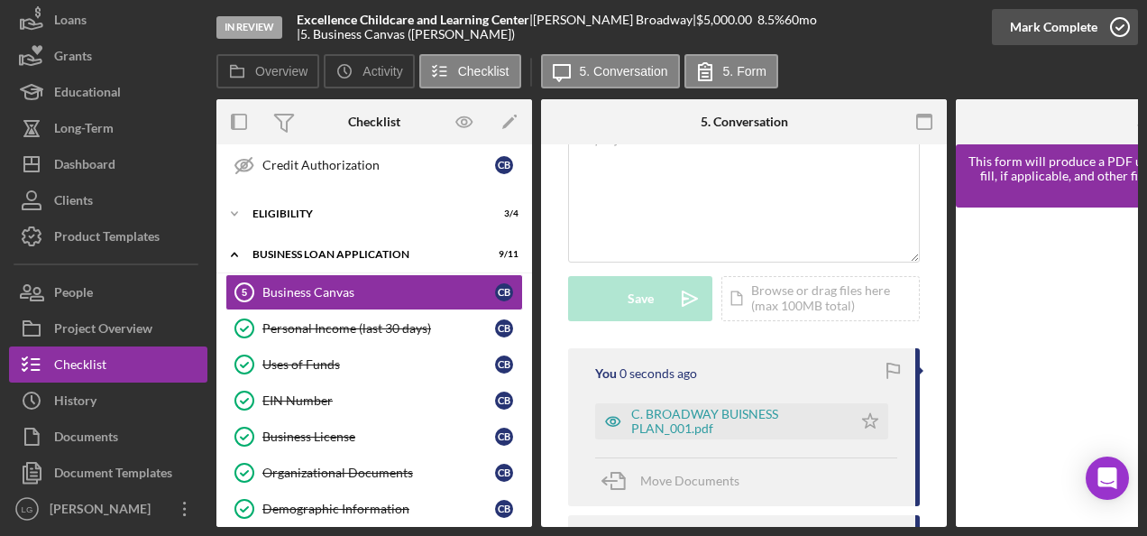
click at [1016, 39] on div "Mark Complete" at bounding box center [1053, 27] width 87 height 36
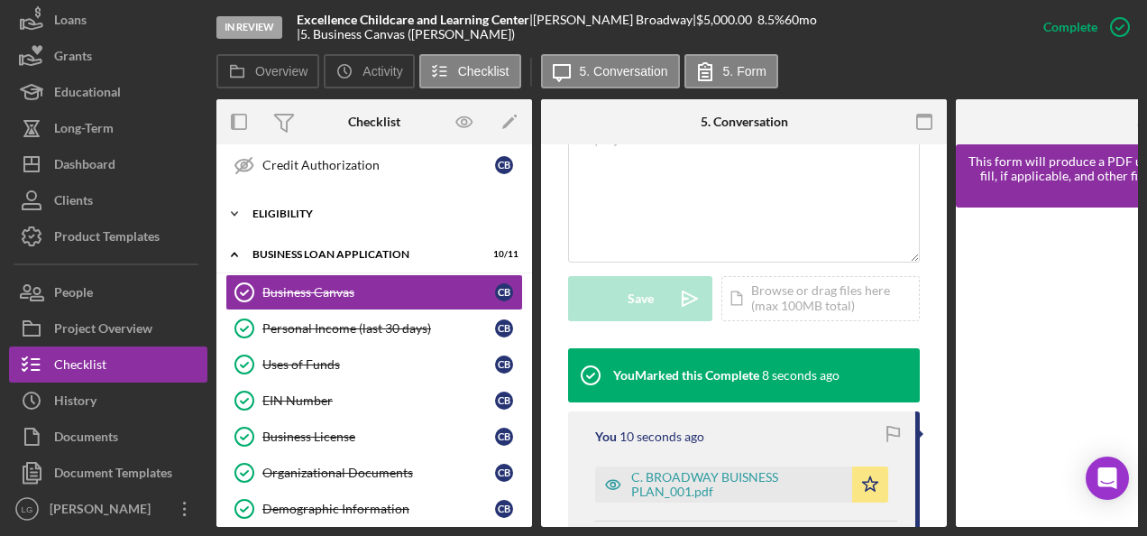
click at [290, 208] on div "Eligibility" at bounding box center [381, 213] width 257 height 11
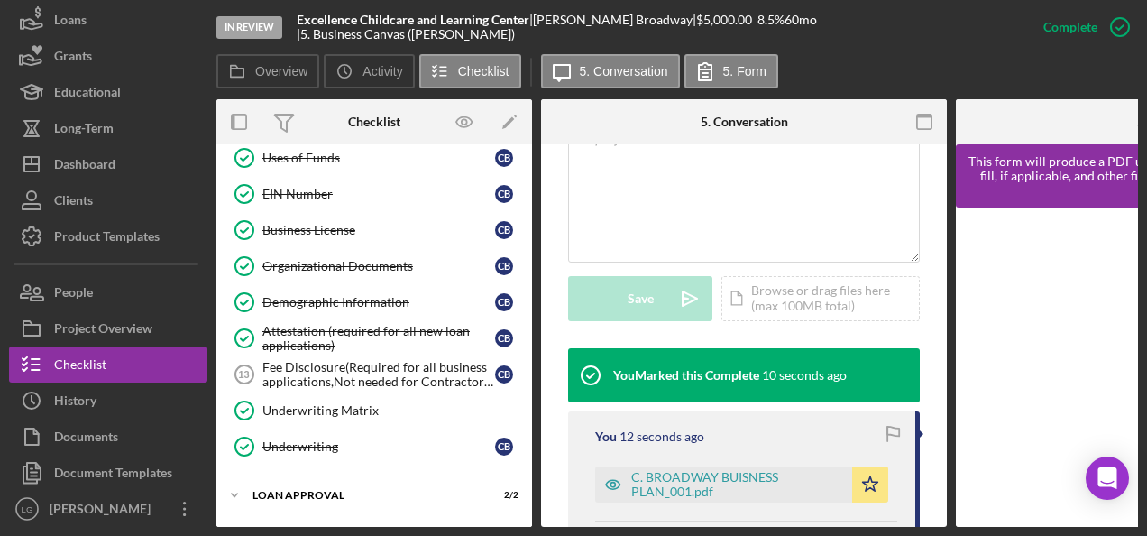
scroll to position [832, 0]
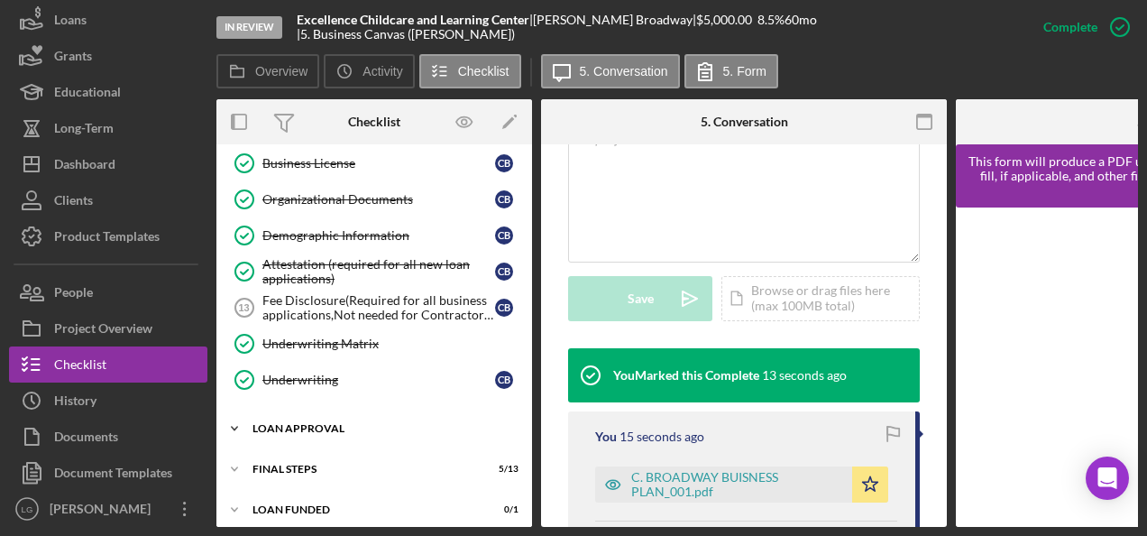
click at [292, 420] on div "Icon/Expander Loan Approval 2 / 2" at bounding box center [374, 428] width 316 height 36
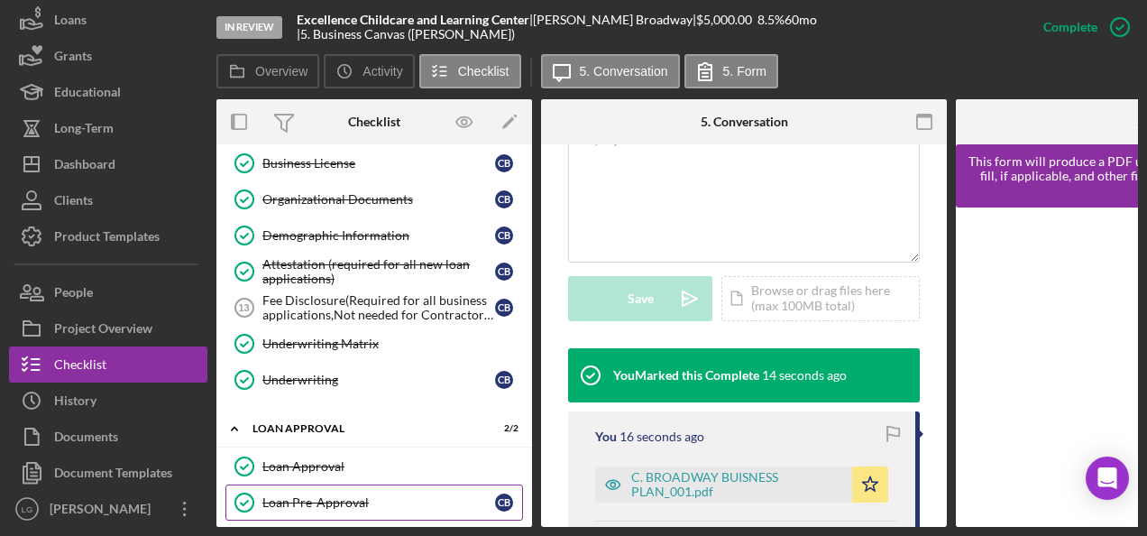
scroll to position [912, 0]
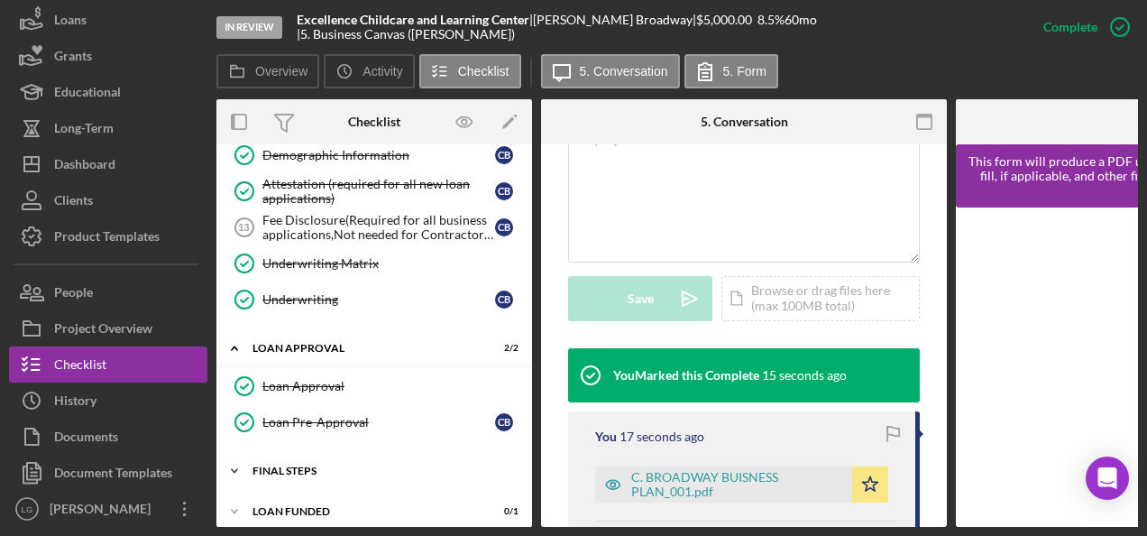
click at [271, 453] on div "Icon/Expander Final Steps 5 / 13" at bounding box center [374, 471] width 316 height 36
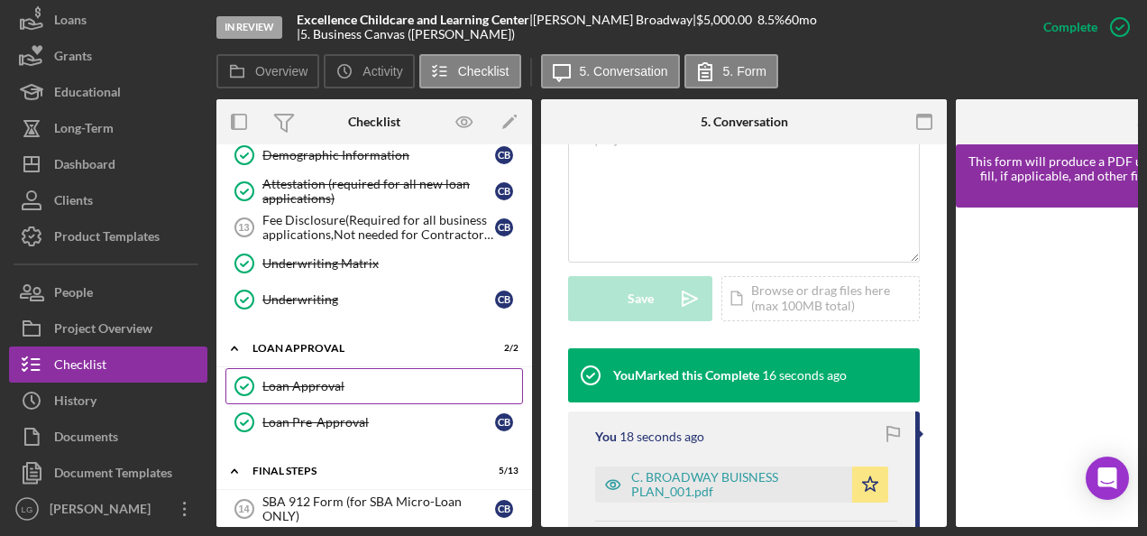
click at [351, 368] on link "Loan Approval Loan Approval" at bounding box center [374, 386] width 298 height 36
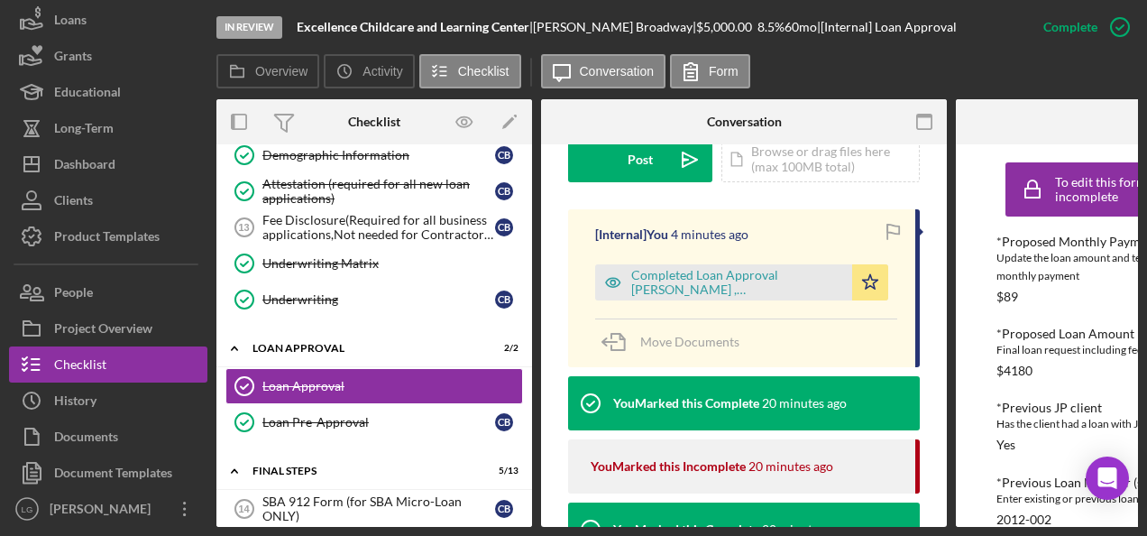
scroll to position [1183, 0]
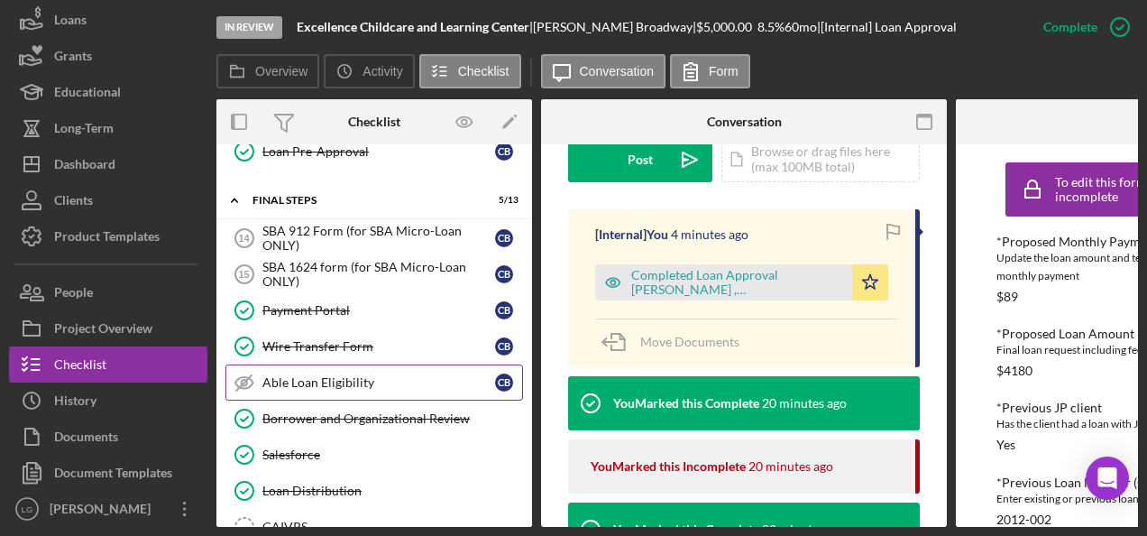
click at [315, 375] on div "Able Loan Eligibility" at bounding box center [378, 382] width 233 height 14
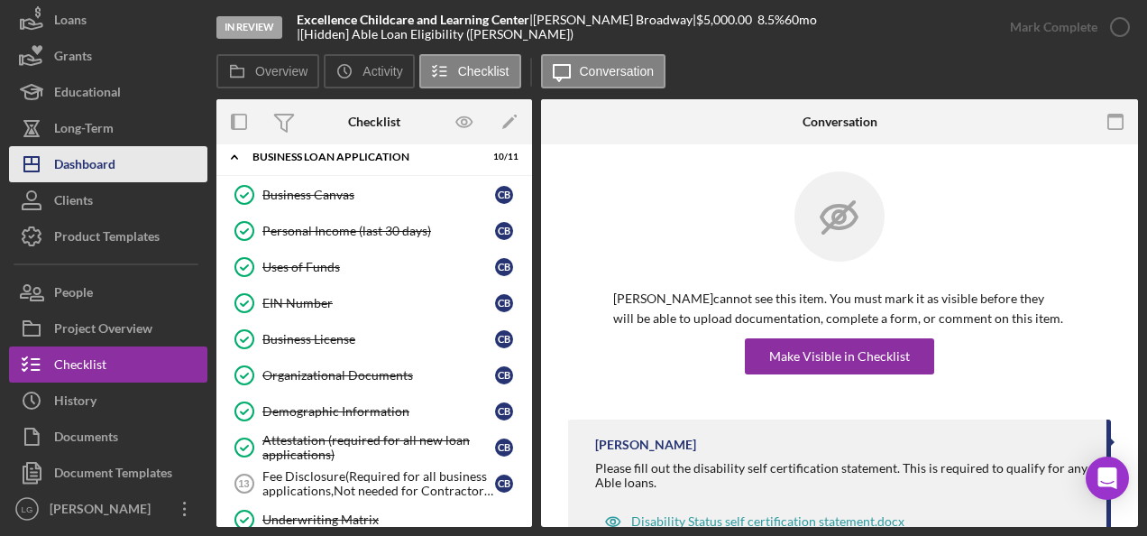
scroll to position [385, 0]
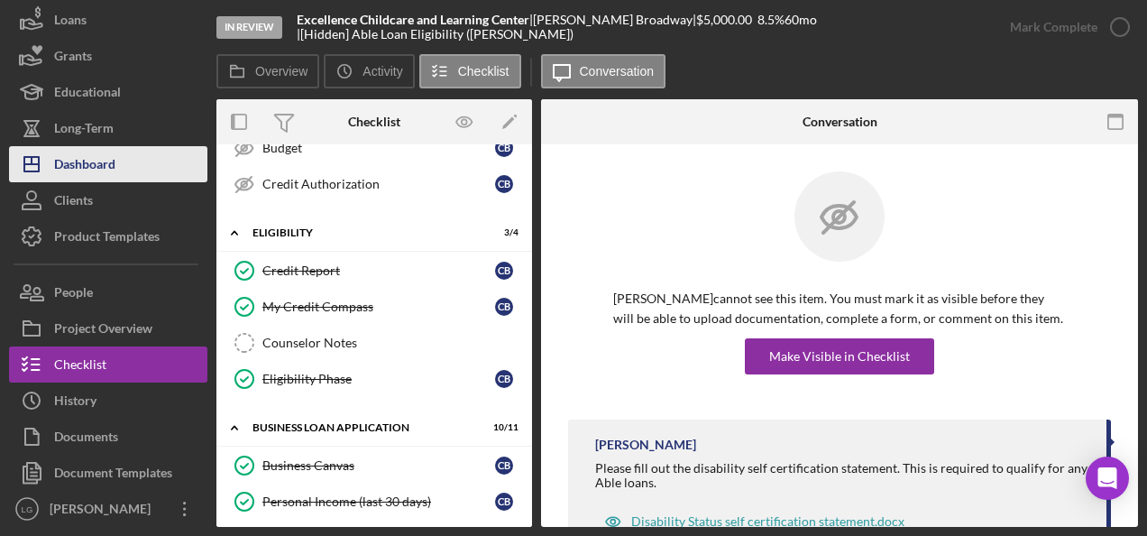
click at [97, 177] on div "Dashboard" at bounding box center [84, 166] width 61 height 41
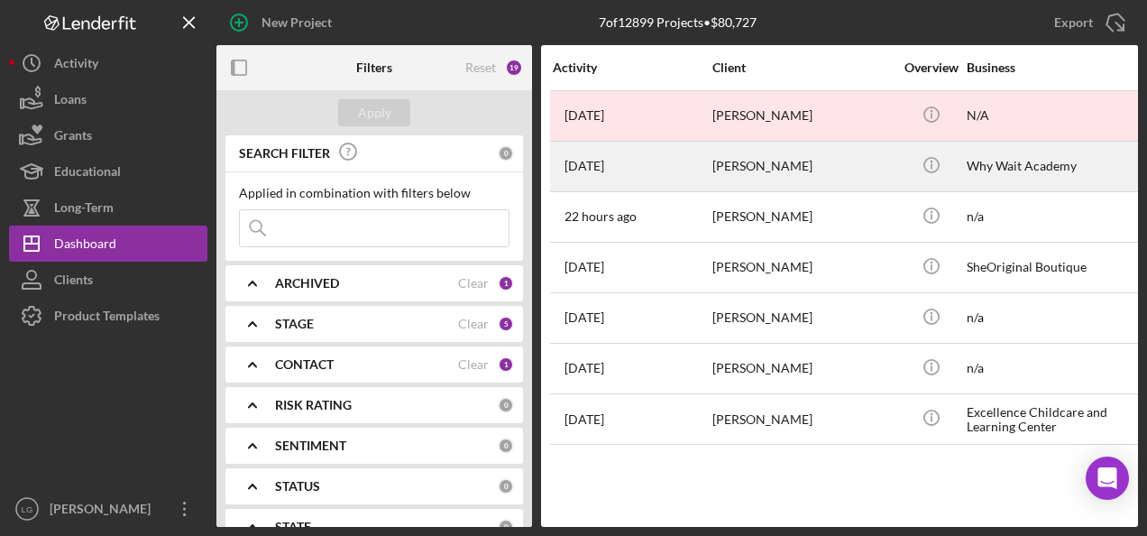
click at [767, 179] on div "[PERSON_NAME]" at bounding box center [803, 167] width 180 height 48
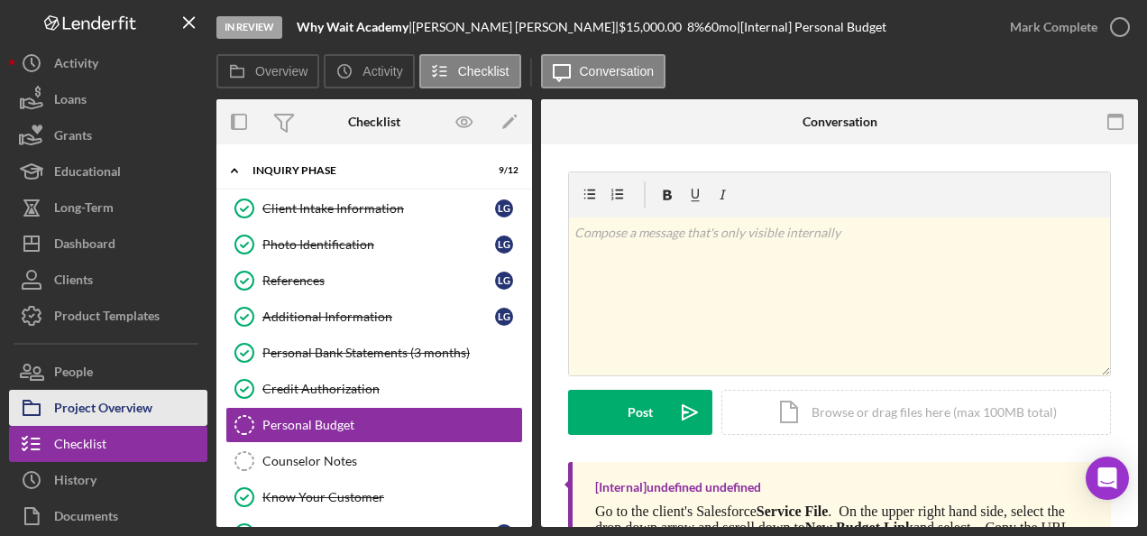
scroll to position [85, 0]
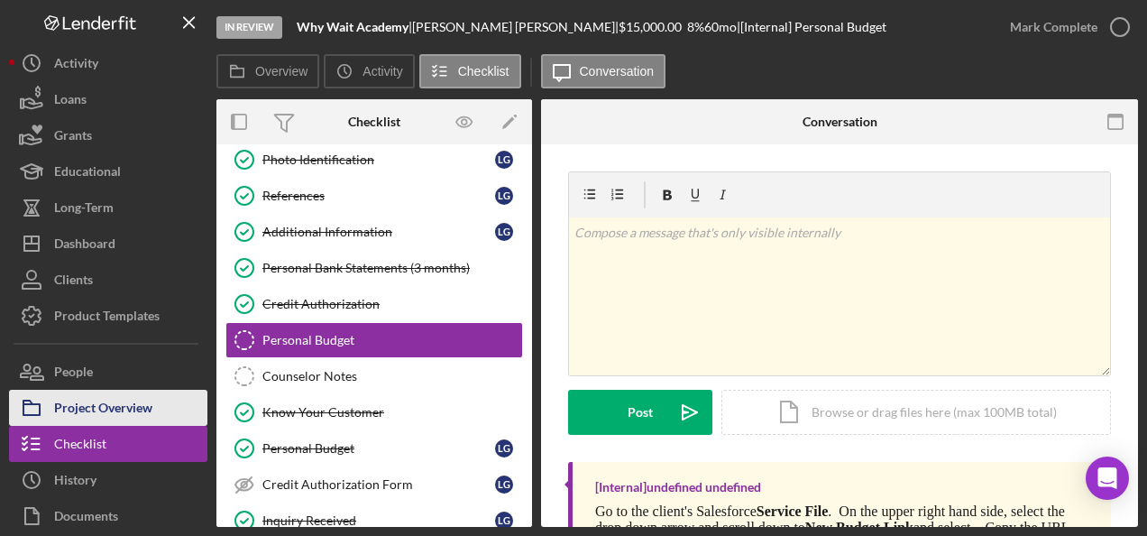
click at [90, 400] on div "Project Overview" at bounding box center [103, 410] width 98 height 41
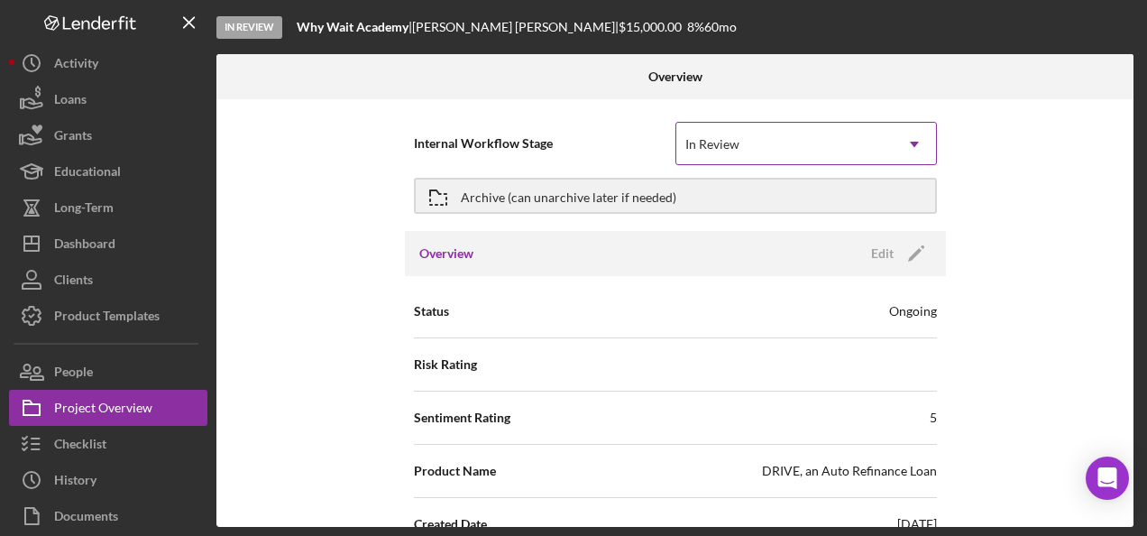
click at [728, 152] on div "In Review" at bounding box center [784, 144] width 216 height 41
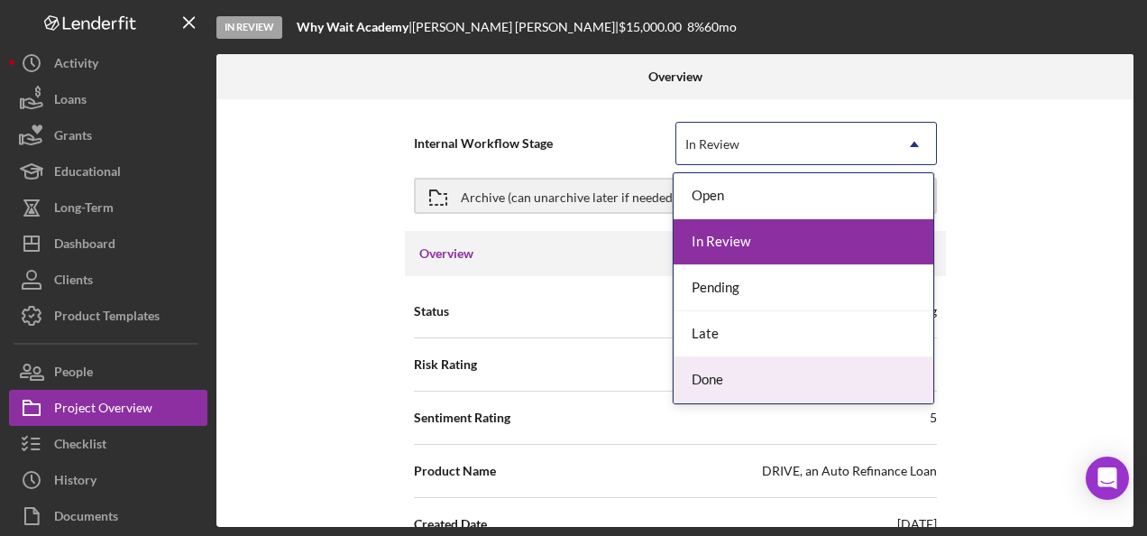
click at [718, 382] on div "Done" at bounding box center [804, 380] width 260 height 46
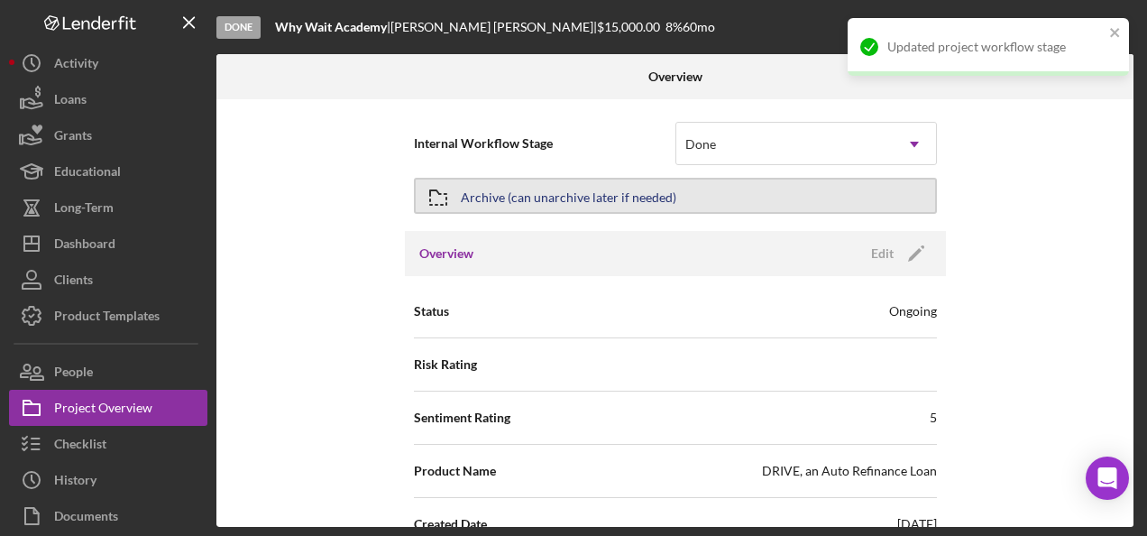
click at [642, 198] on div "Archive (can unarchive later if needed)" at bounding box center [569, 195] width 216 height 32
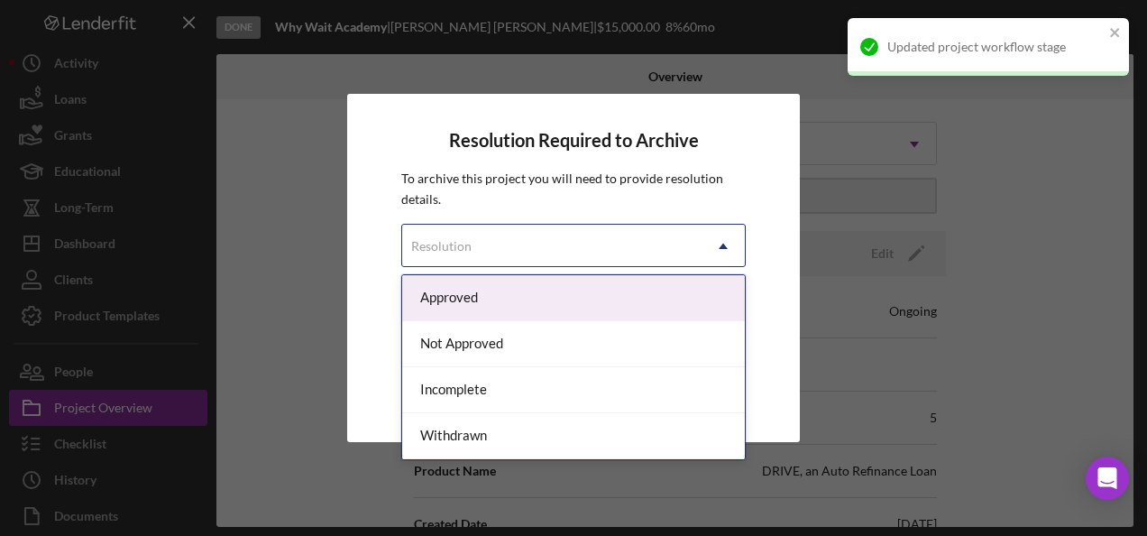
click at [530, 246] on div "Resolution" at bounding box center [551, 245] width 299 height 41
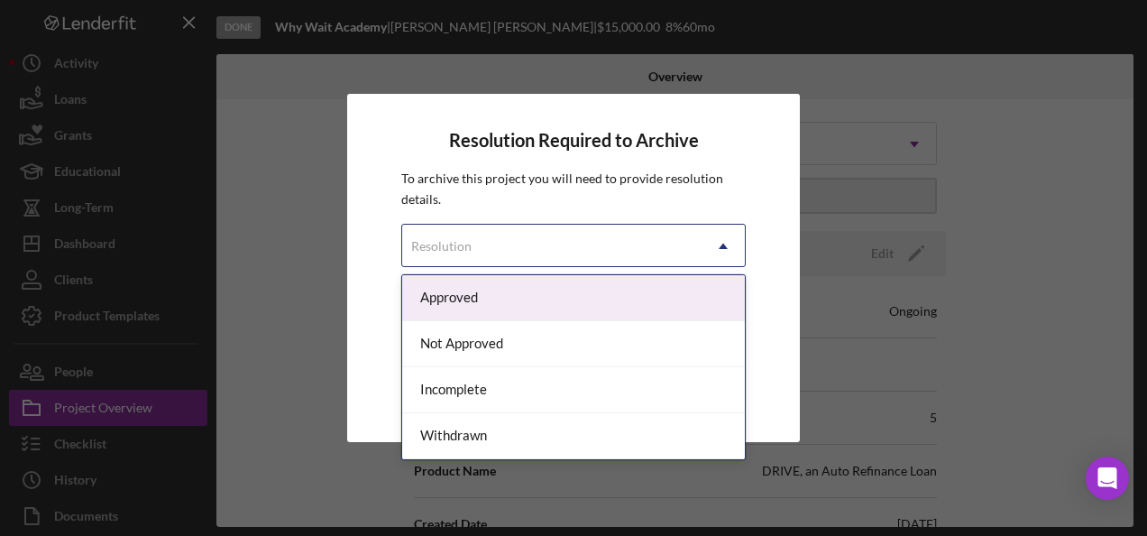
click at [480, 283] on div "Approved" at bounding box center [573, 298] width 343 height 46
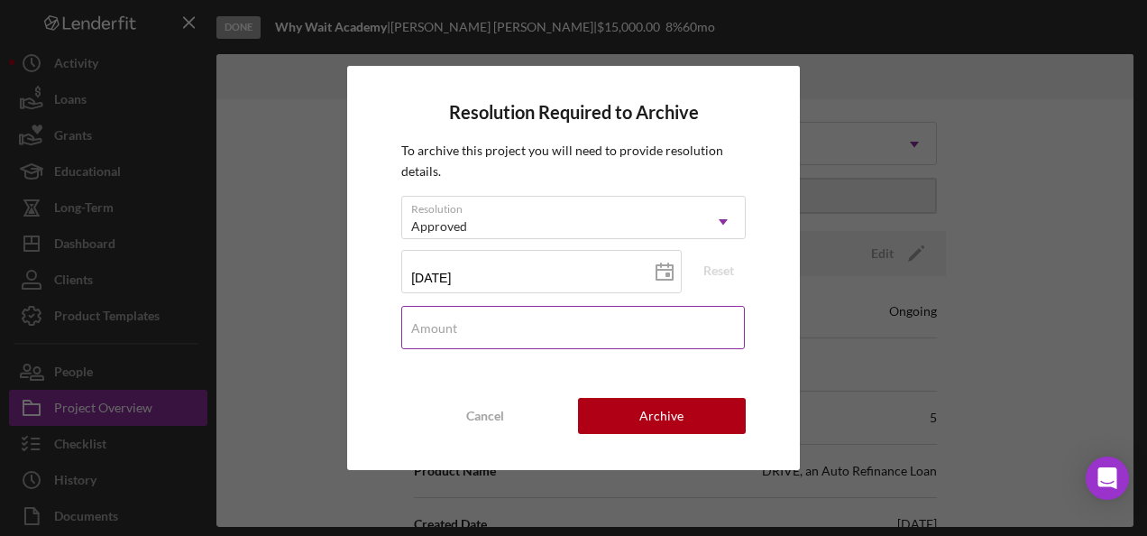
click at [504, 337] on input "Amount" at bounding box center [573, 327] width 344 height 43
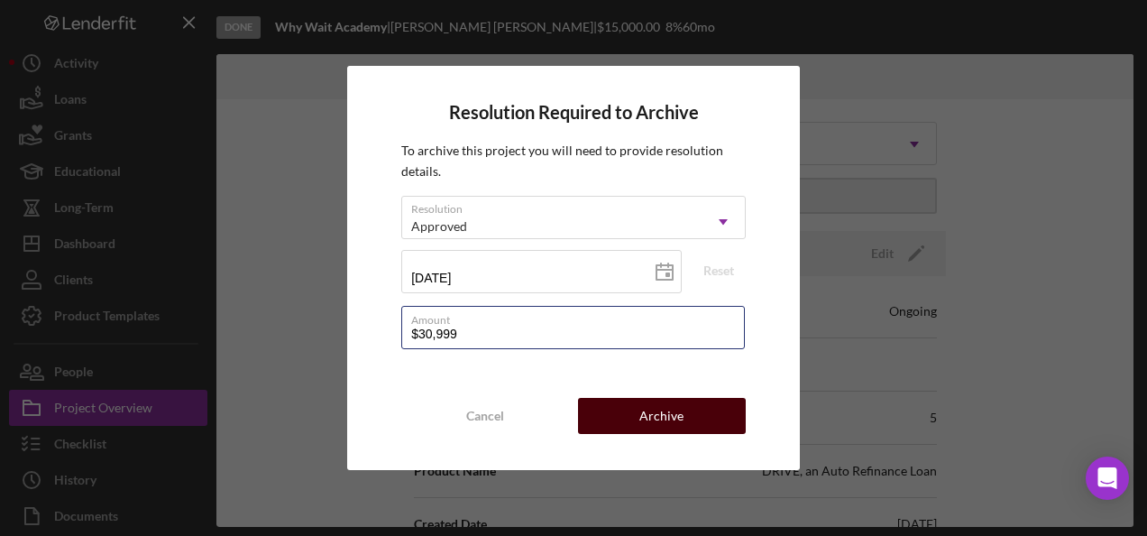
type input "$30,999"
click at [647, 428] on div "Archive" at bounding box center [662, 416] width 44 height 36
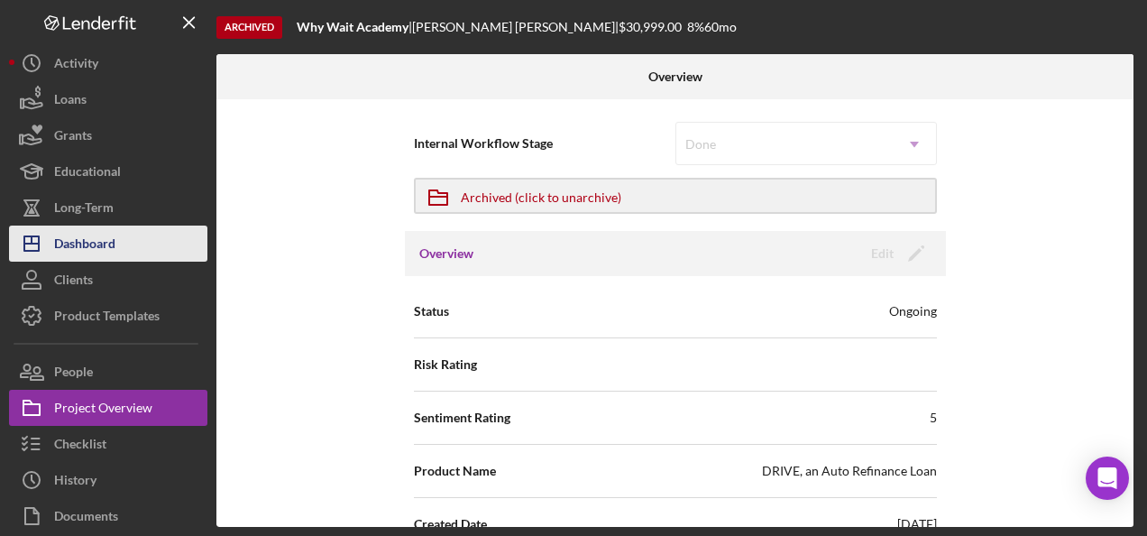
click at [123, 246] on button "Icon/Dashboard Dashboard" at bounding box center [108, 243] width 198 height 36
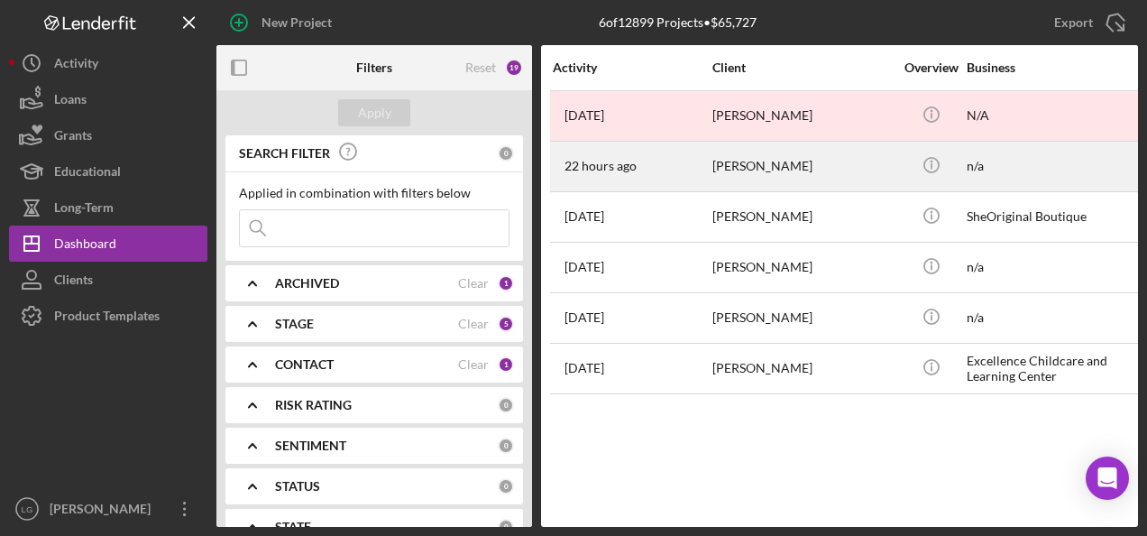
click at [784, 167] on div "[PERSON_NAME]" at bounding box center [803, 167] width 180 height 48
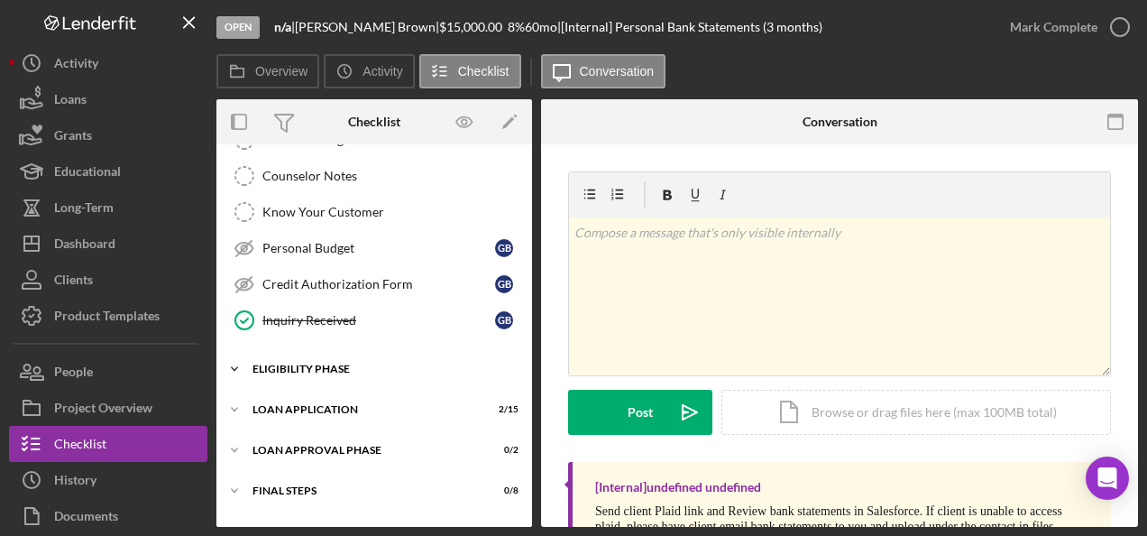
scroll to position [310, 0]
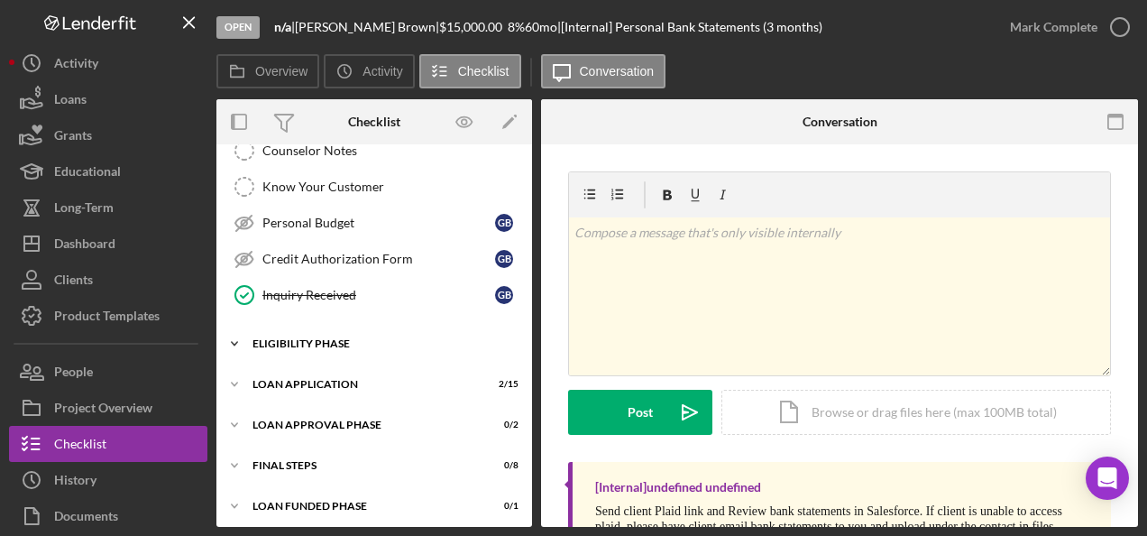
click at [345, 347] on div "Icon/Expander Eligibility Phase 1 / 4" at bounding box center [374, 344] width 316 height 36
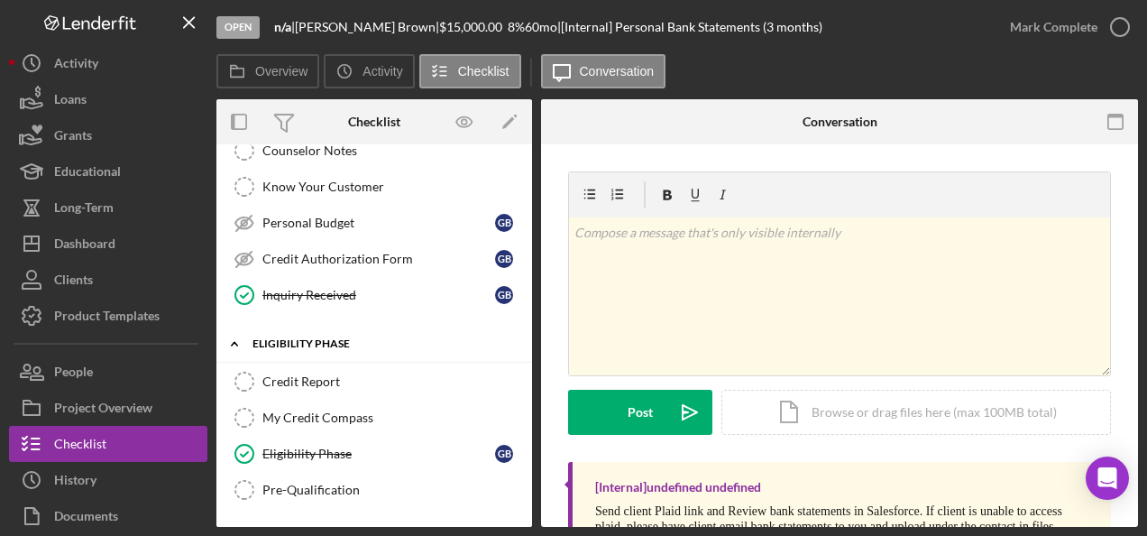
scroll to position [462, 0]
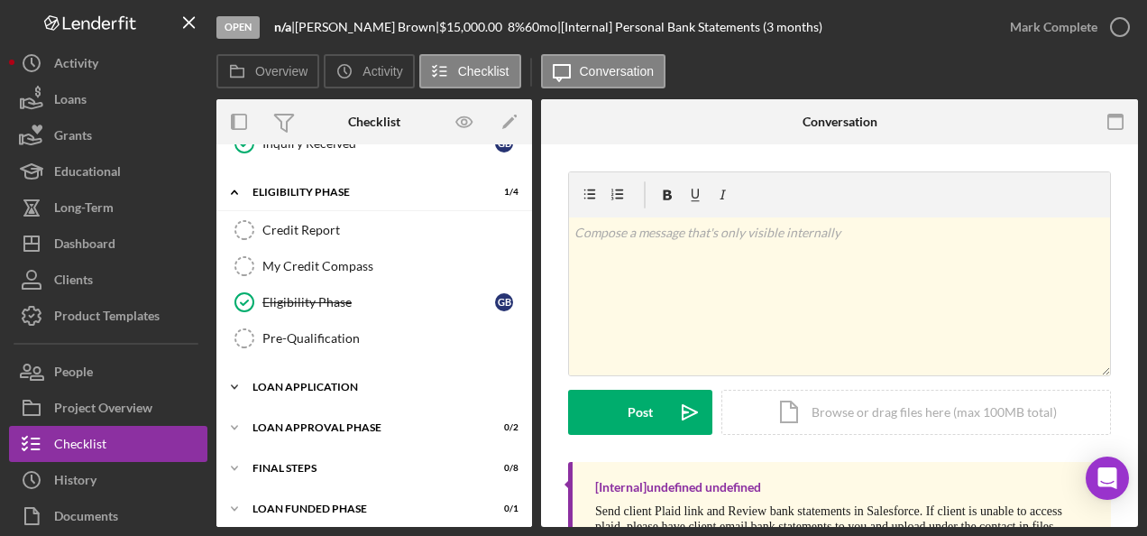
click at [323, 369] on div "Icon/Expander Loan Application 2 / 15" at bounding box center [374, 387] width 316 height 36
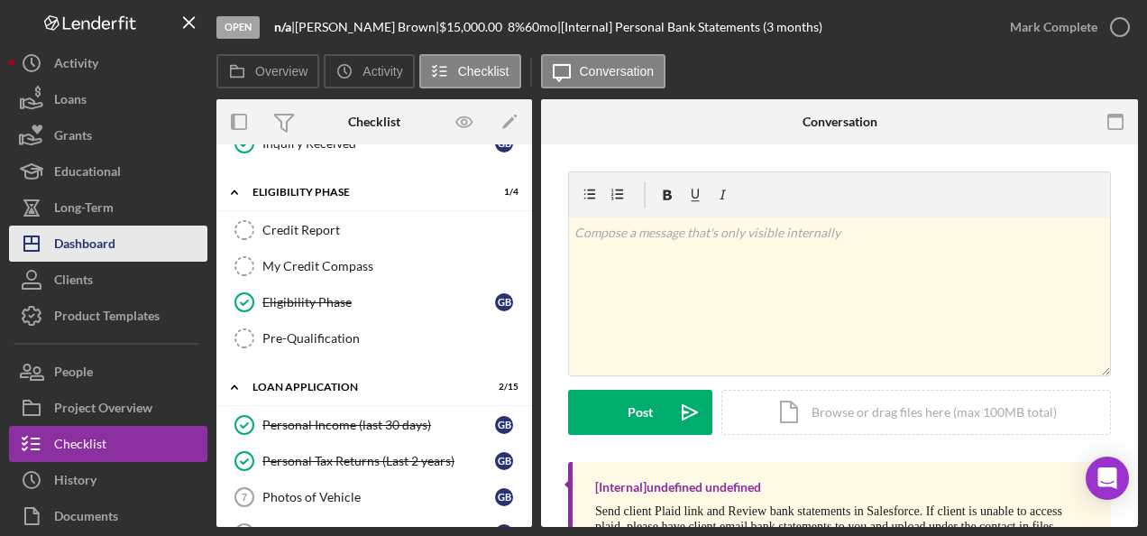
click at [87, 250] on div "Dashboard" at bounding box center [84, 245] width 61 height 41
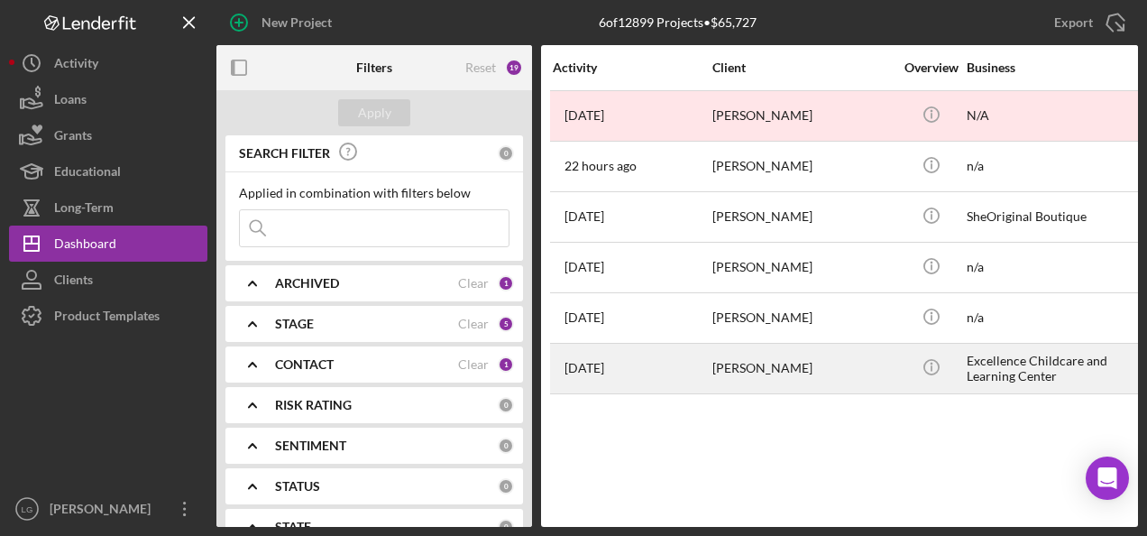
click at [686, 363] on div "[DATE] [PERSON_NAME]" at bounding box center [632, 369] width 158 height 48
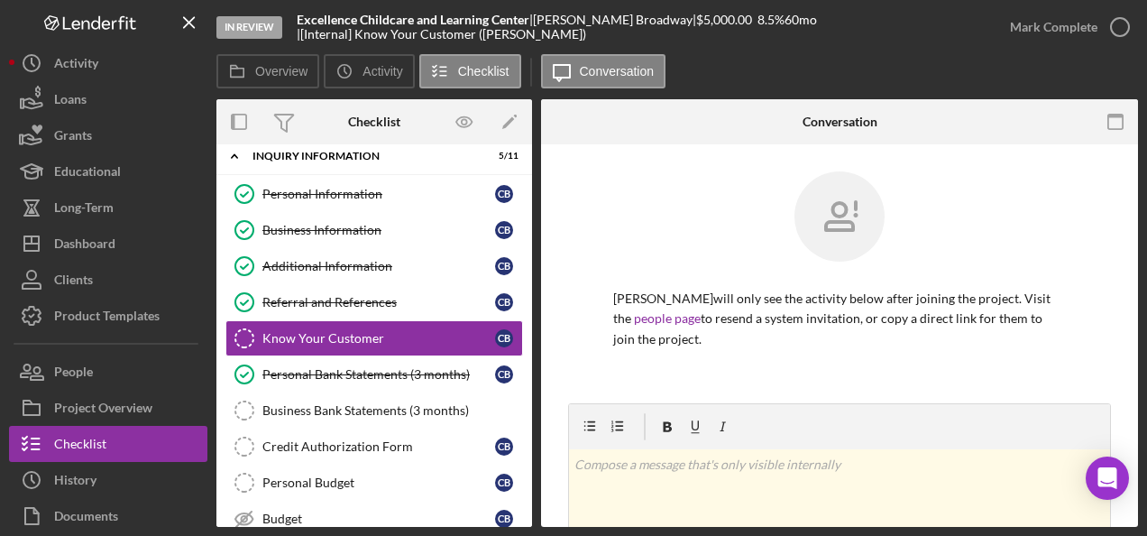
scroll to position [274, 0]
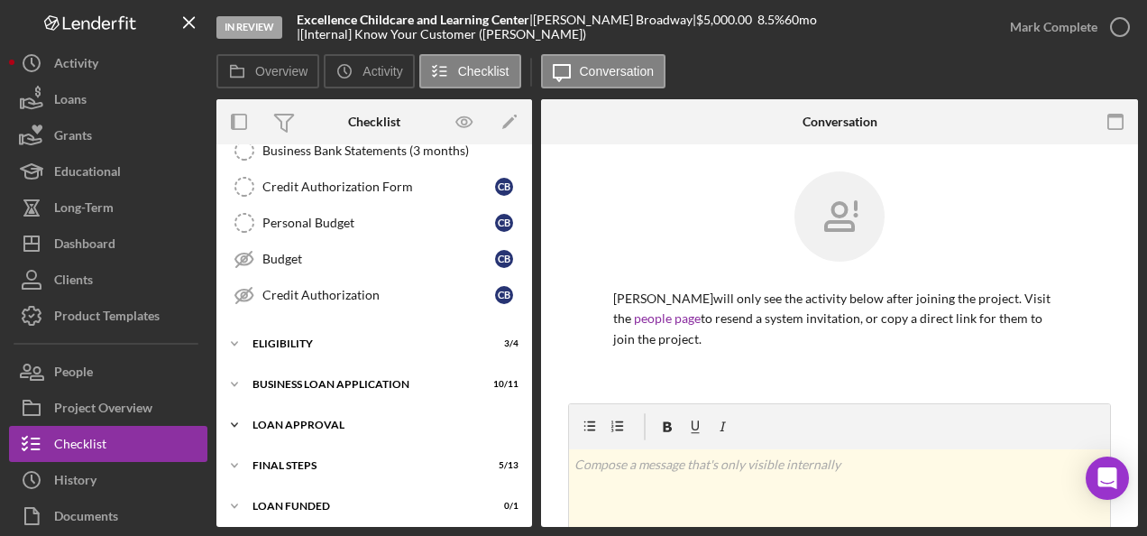
click at [314, 419] on div "Loan Approval" at bounding box center [381, 424] width 257 height 11
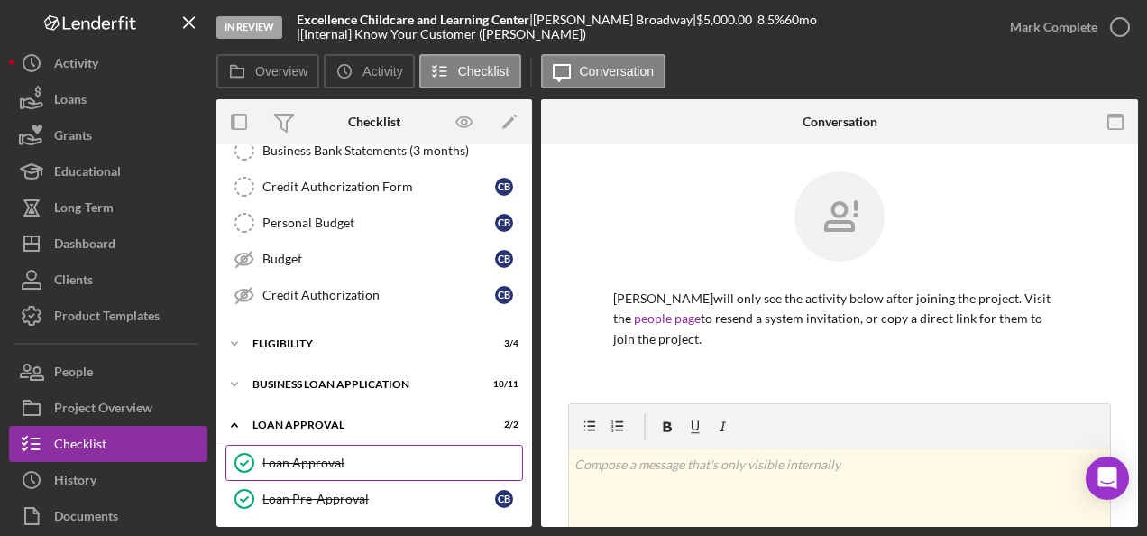
scroll to position [355, 0]
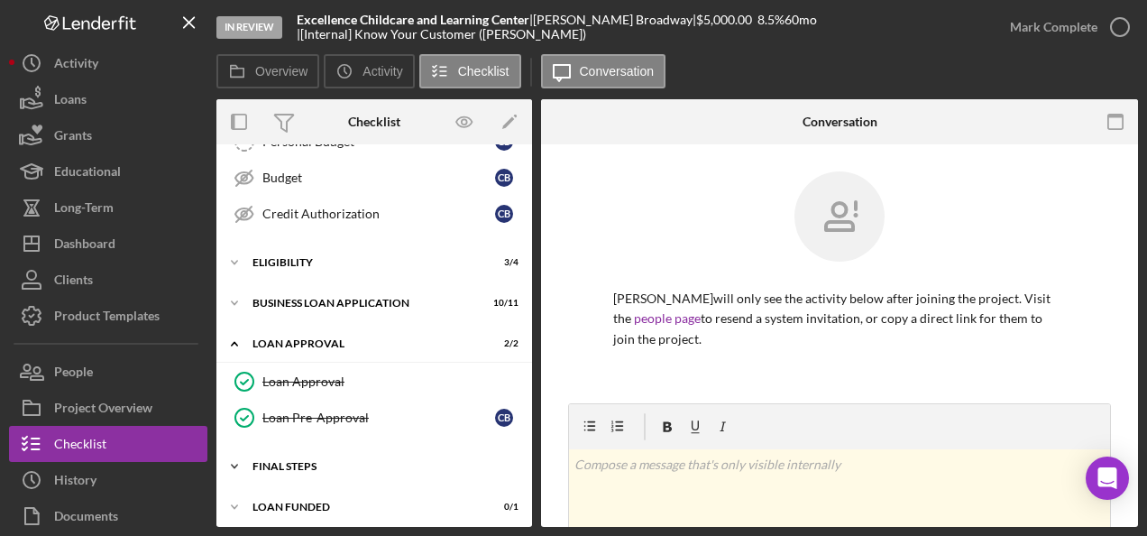
click at [267, 461] on div "Final Steps" at bounding box center [381, 466] width 257 height 11
click at [266, 462] on div "Final Steps" at bounding box center [381, 466] width 257 height 11
click at [267, 461] on div "Final Steps" at bounding box center [381, 466] width 257 height 11
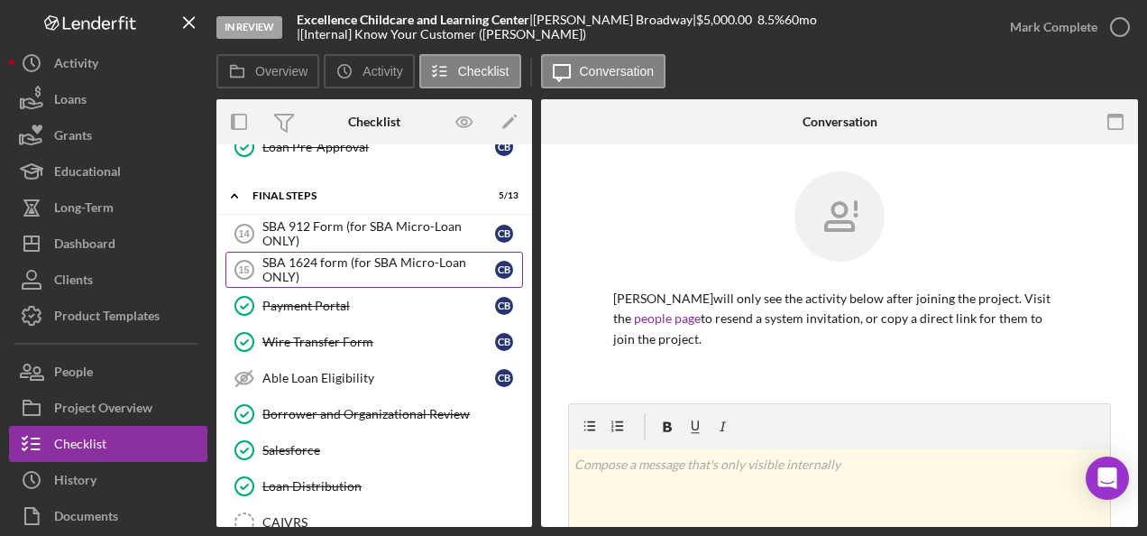
click at [355, 265] on div "SBA 1624 form (for SBA Micro-Loan ONLY)" at bounding box center [378, 269] width 233 height 29
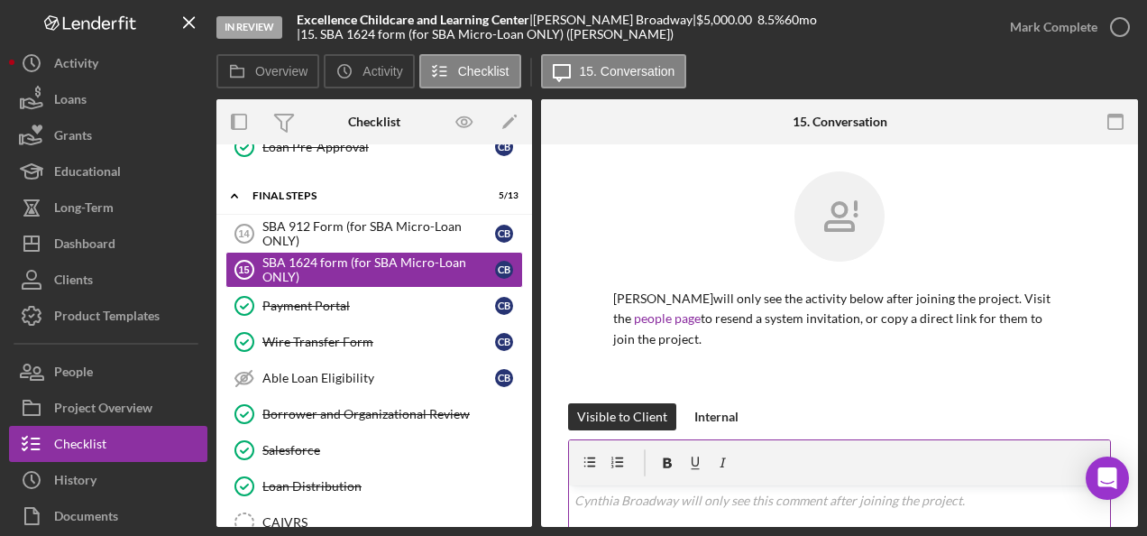
scroll to position [180, 0]
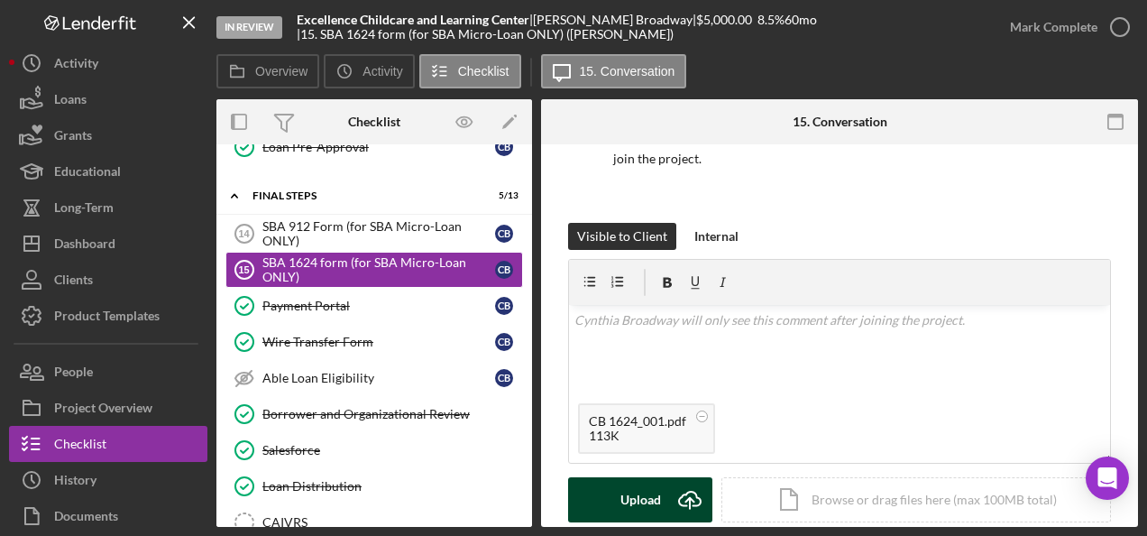
click at [629, 505] on div "Upload" at bounding box center [641, 499] width 41 height 45
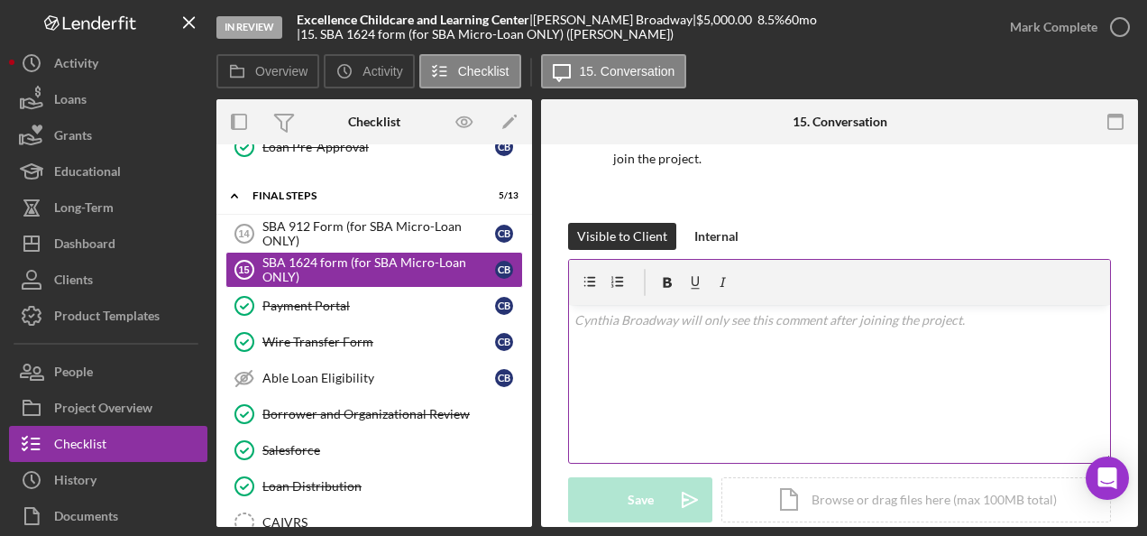
scroll to position [451, 0]
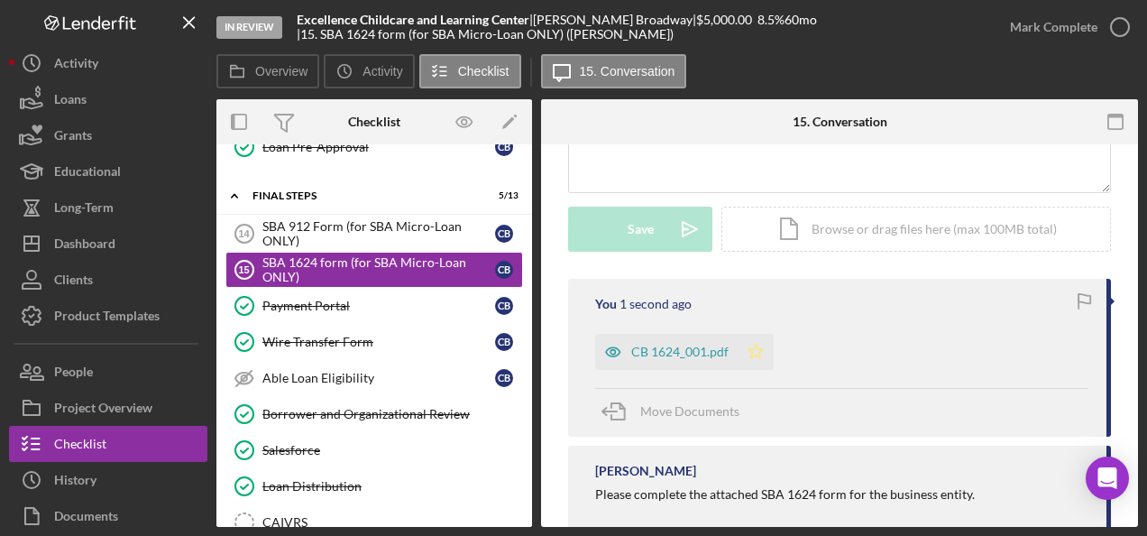
click at [754, 354] on icon "Icon/Star" at bounding box center [756, 352] width 36 height 36
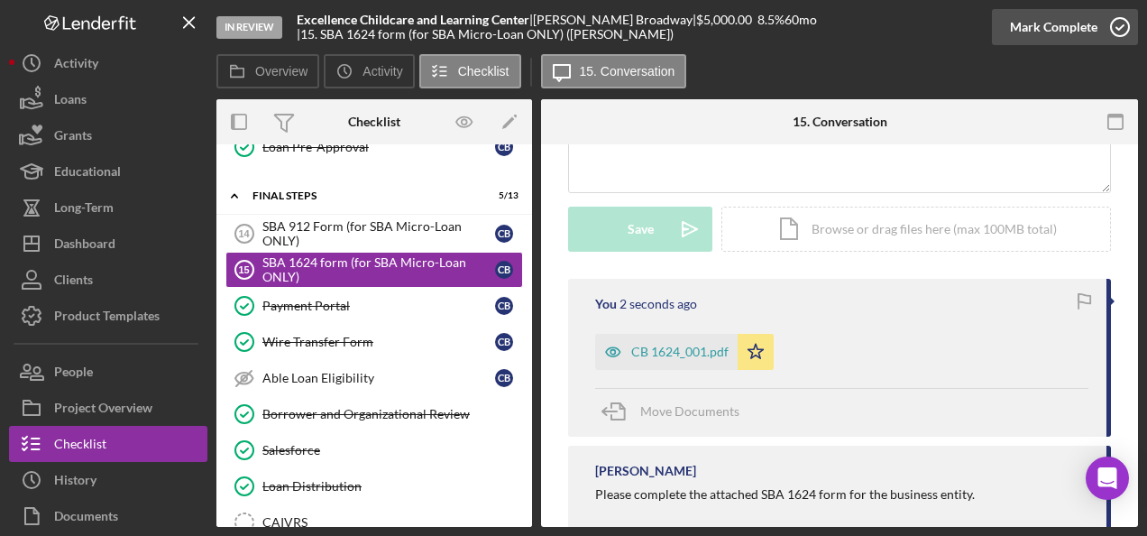
click at [1039, 31] on div "Mark Complete" at bounding box center [1053, 27] width 87 height 36
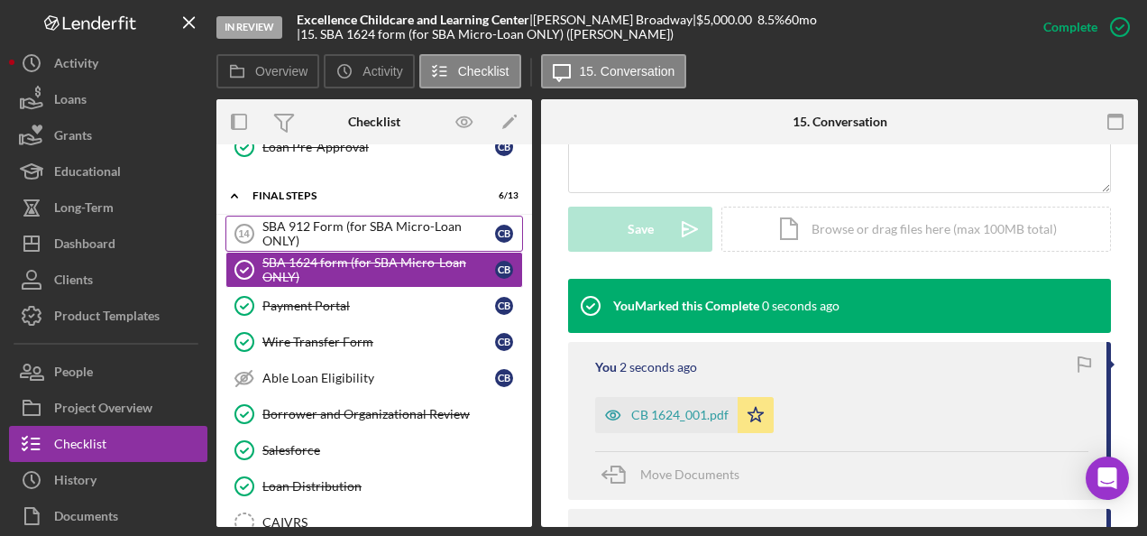
click at [354, 222] on div "SBA 912 Form (for SBA Micro-Loan ONLY)" at bounding box center [378, 233] width 233 height 29
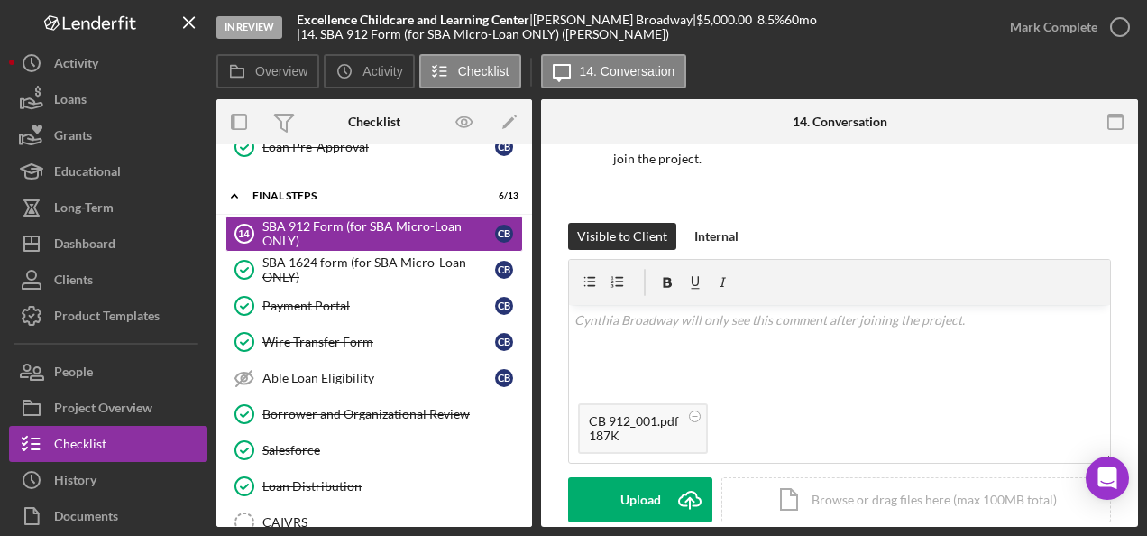
scroll to position [361, 0]
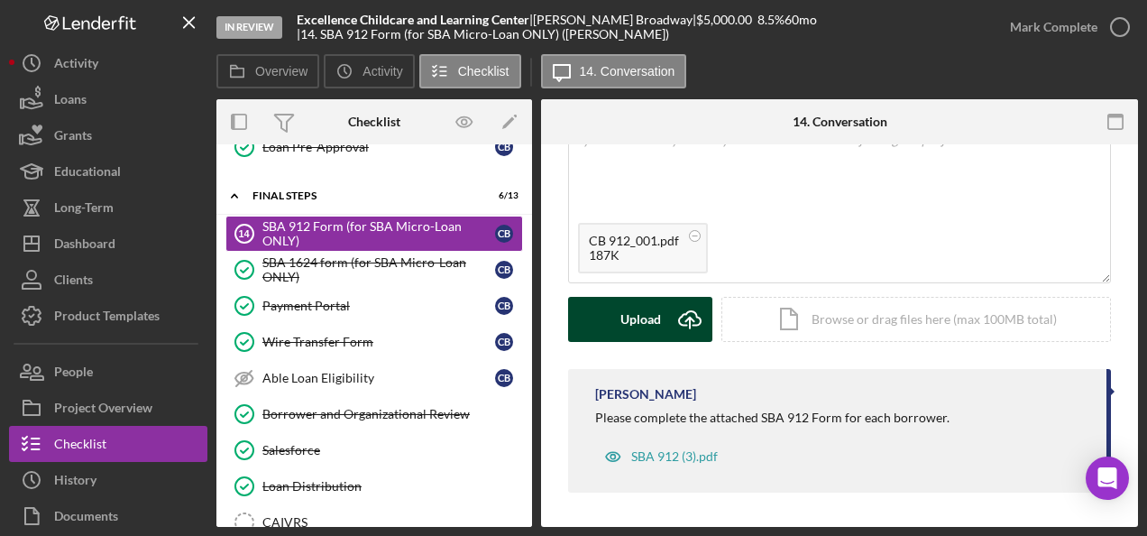
click at [635, 334] on div "Upload" at bounding box center [641, 319] width 41 height 45
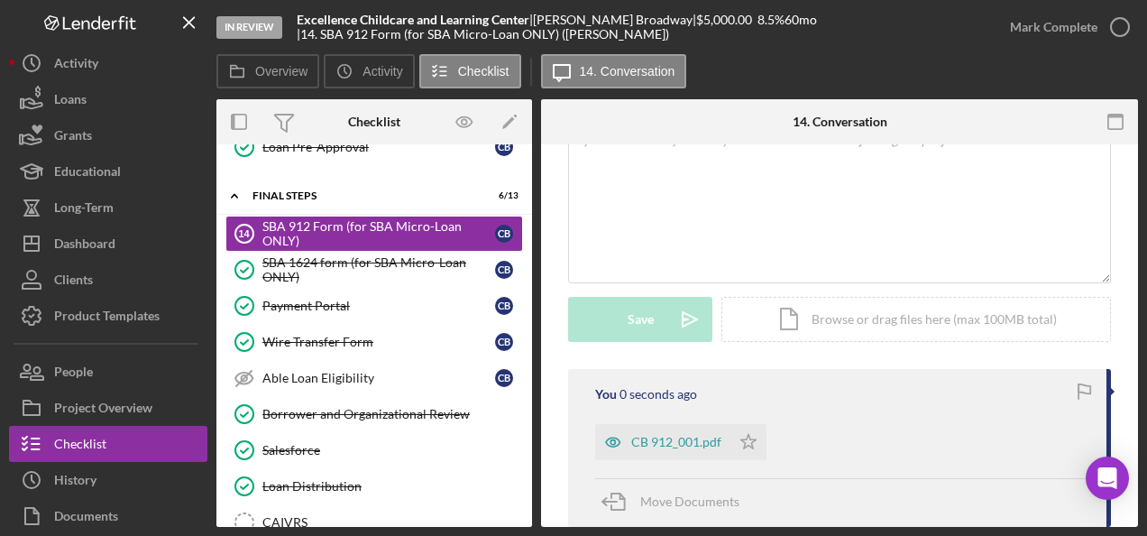
scroll to position [529, 0]
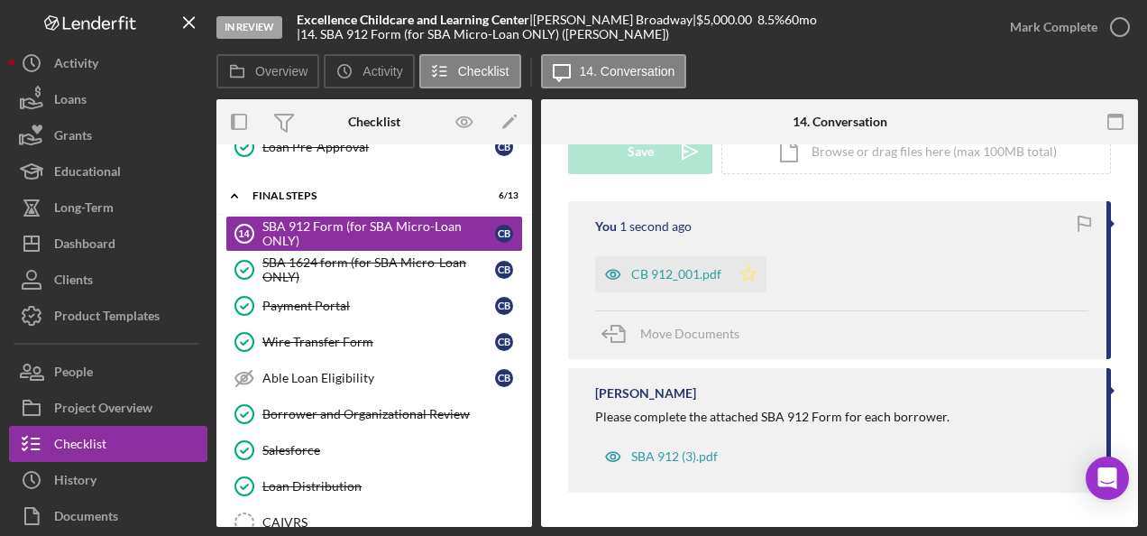
click at [747, 268] on polygon "button" at bounding box center [748, 273] width 15 height 14
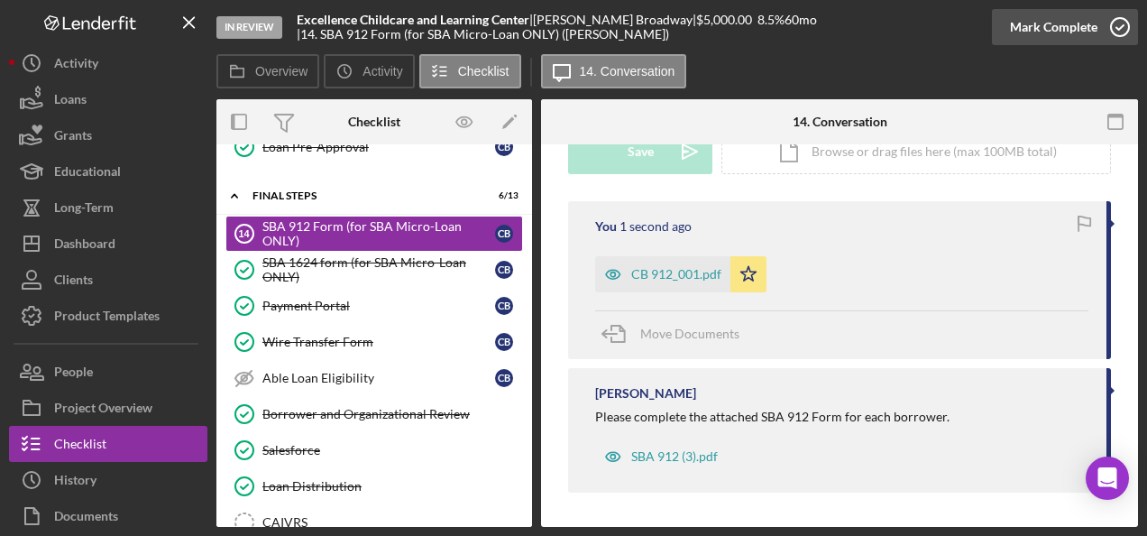
click at [1037, 29] on div "Mark Complete" at bounding box center [1053, 27] width 87 height 36
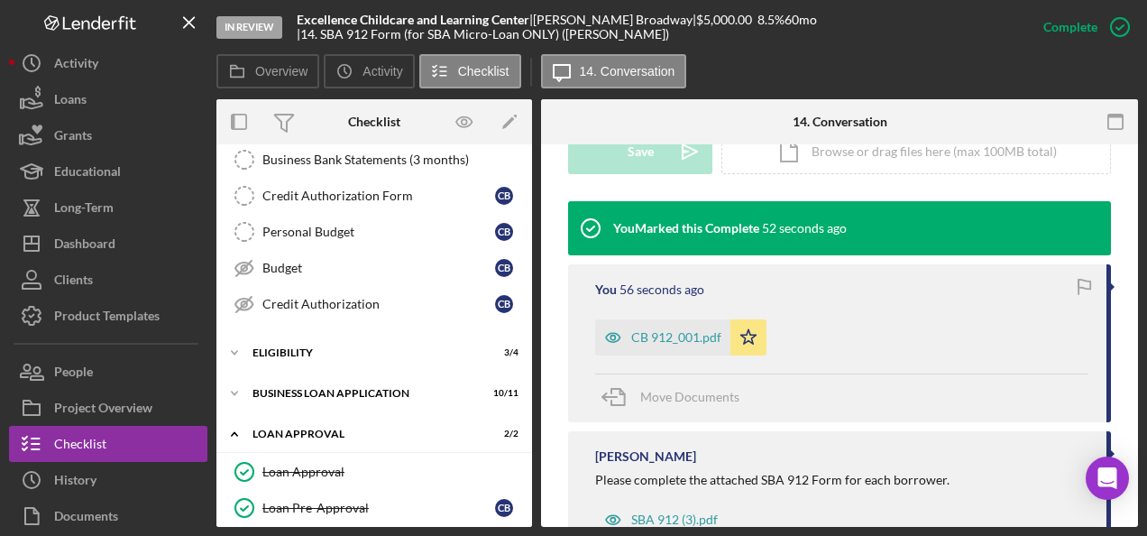
scroll to position [0, 0]
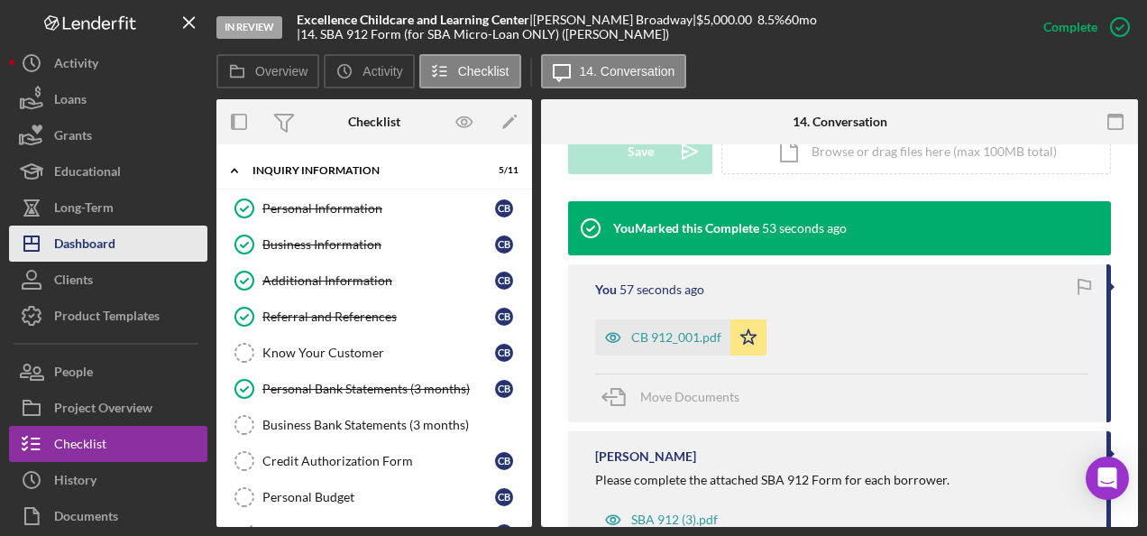
drag, startPoint x: 91, startPoint y: 243, endPoint x: 150, endPoint y: 151, distance: 109.1
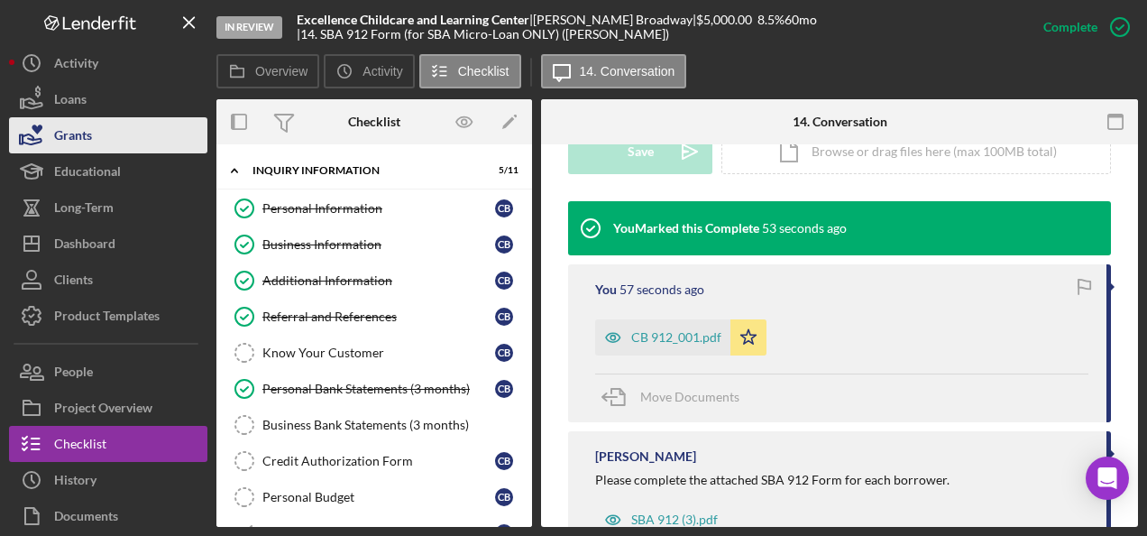
click at [91, 243] on div "Dashboard" at bounding box center [84, 245] width 61 height 41
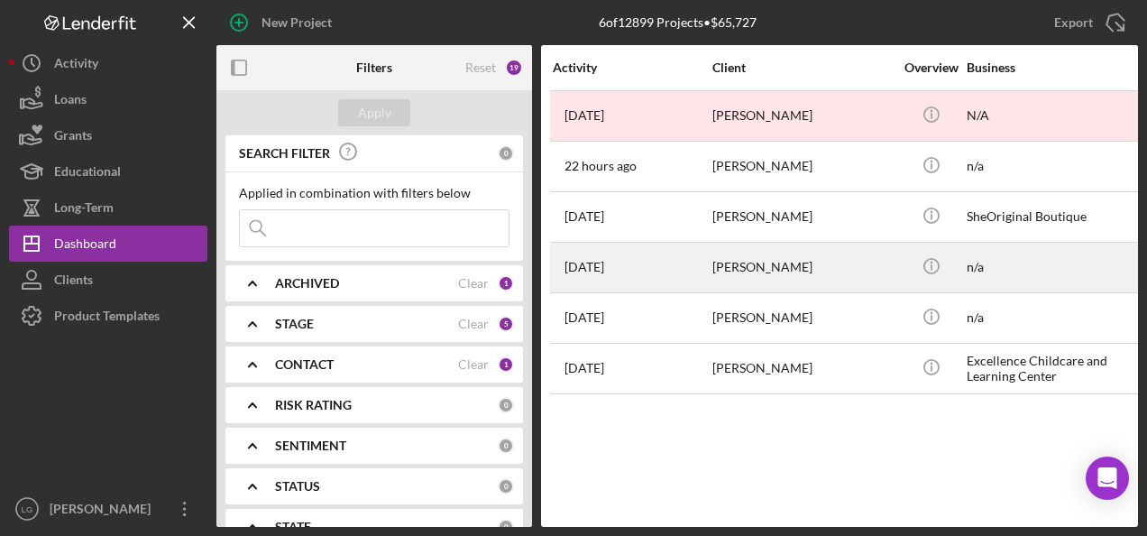
click at [721, 265] on div "[PERSON_NAME]" at bounding box center [803, 268] width 180 height 48
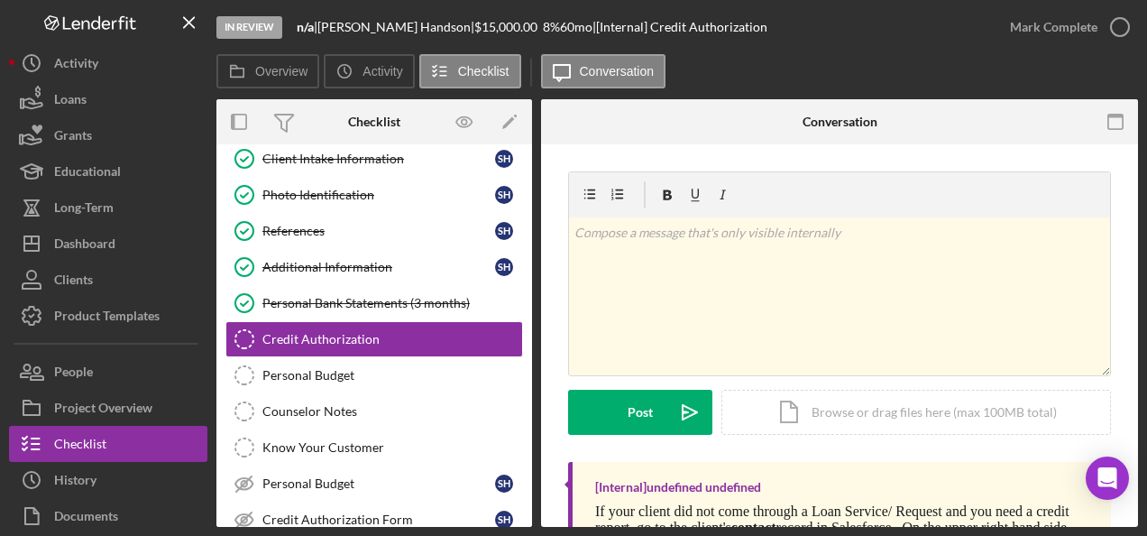
scroll to position [310, 0]
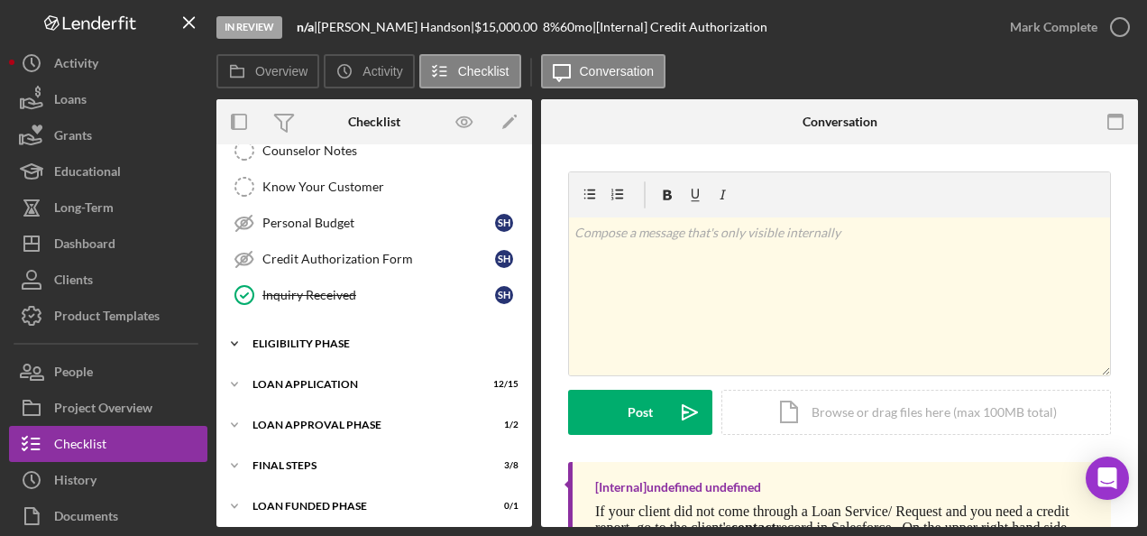
click at [309, 338] on div "Eligibility Phase" at bounding box center [381, 343] width 257 height 11
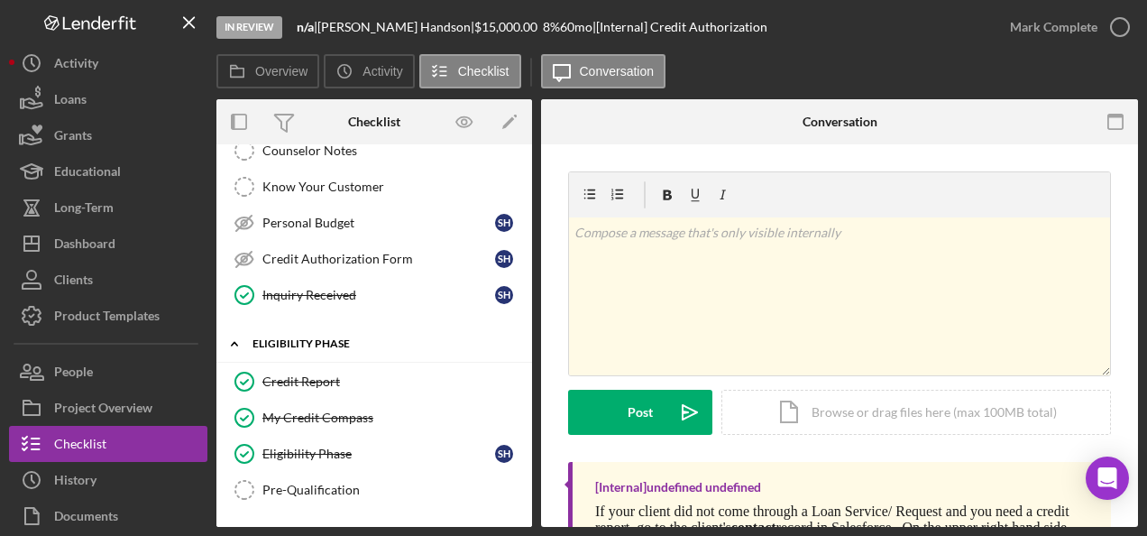
scroll to position [462, 0]
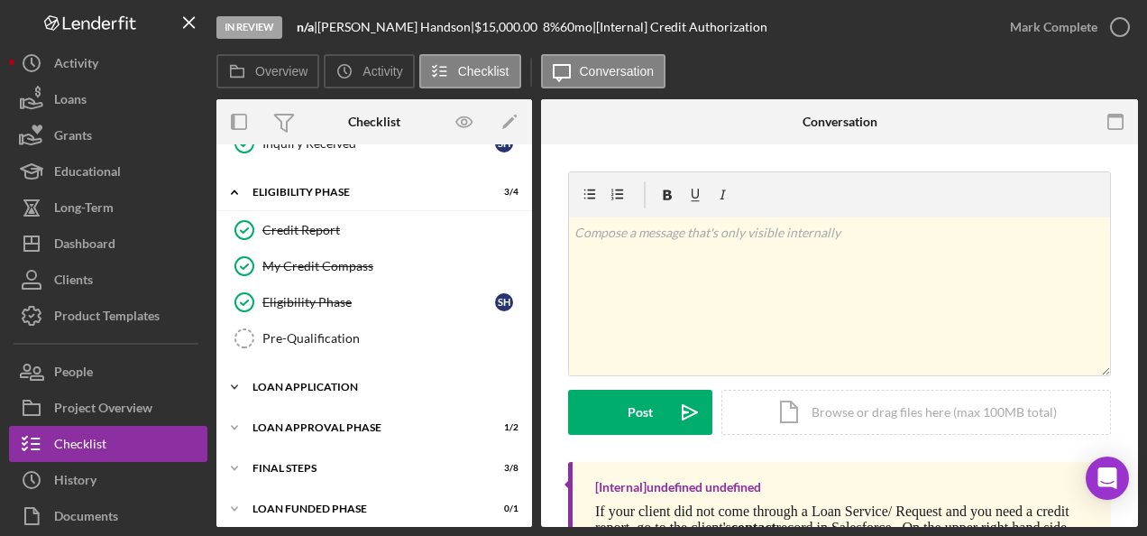
click at [332, 382] on div "Loan Application" at bounding box center [381, 387] width 257 height 11
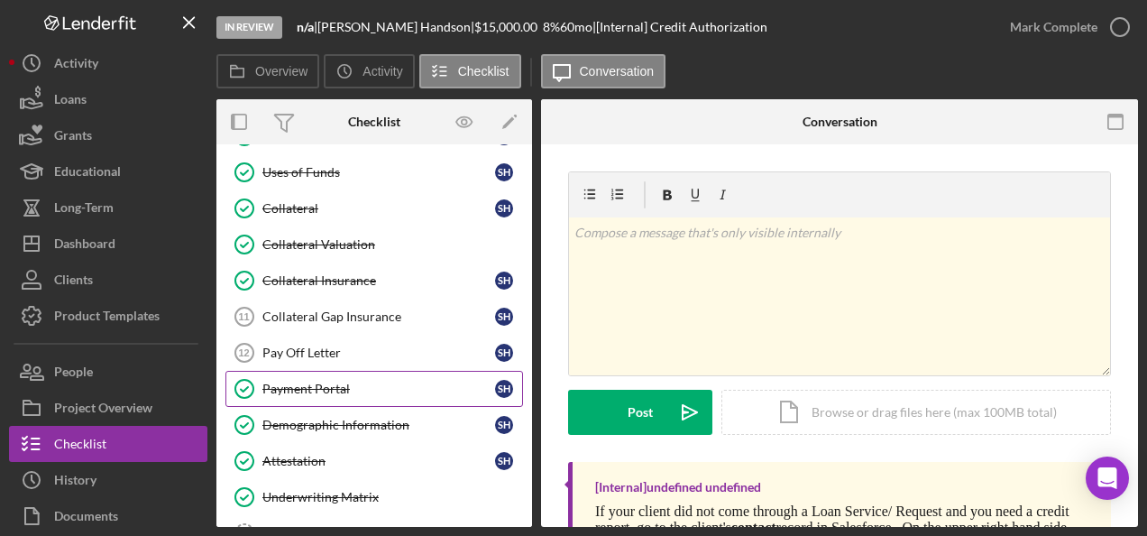
scroll to position [1003, 0]
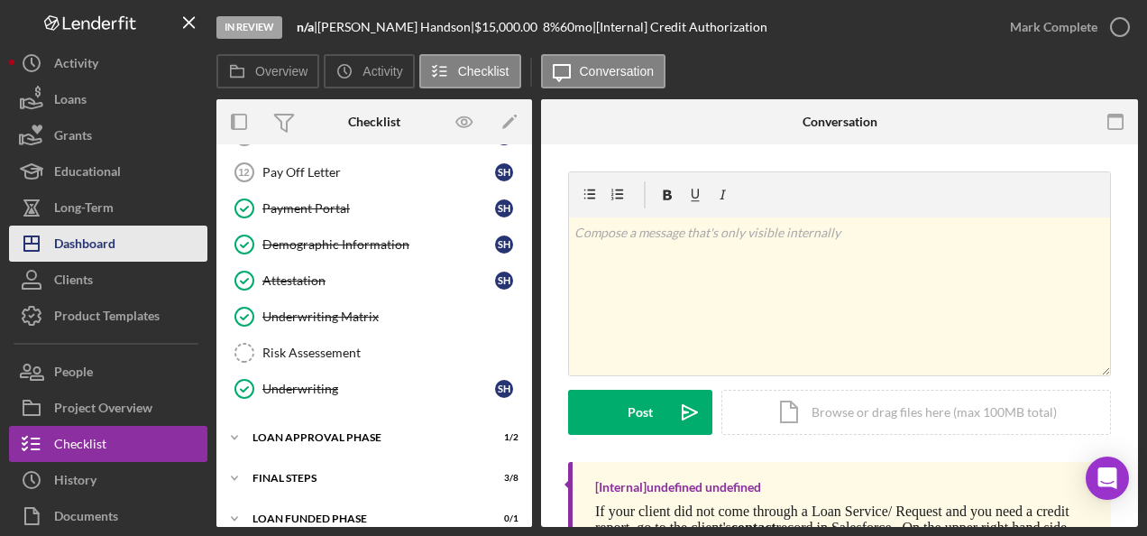
click at [96, 247] on div "Dashboard" at bounding box center [84, 245] width 61 height 41
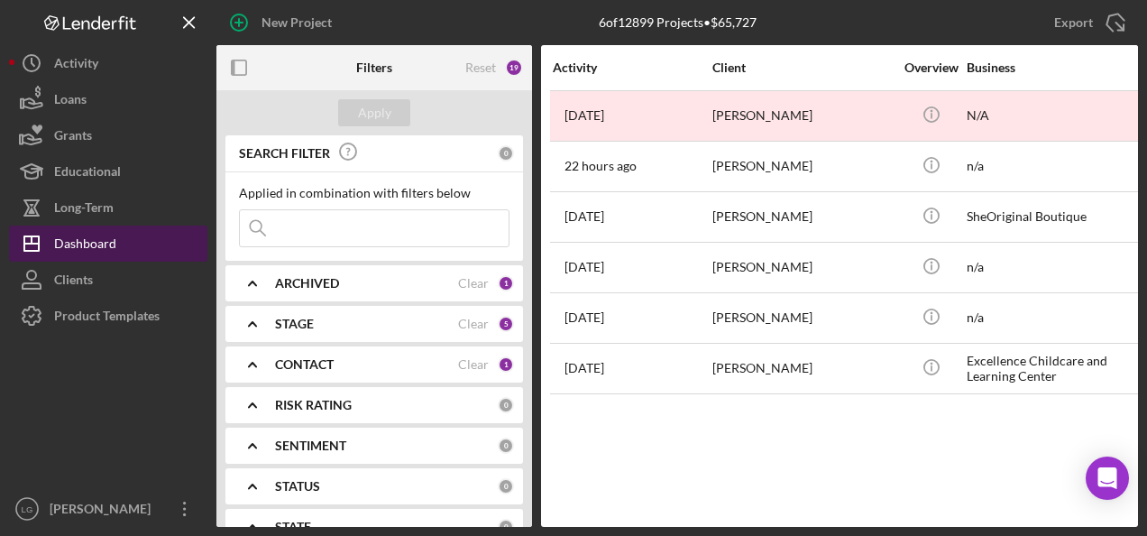
click at [87, 240] on div "Dashboard" at bounding box center [85, 245] width 62 height 41
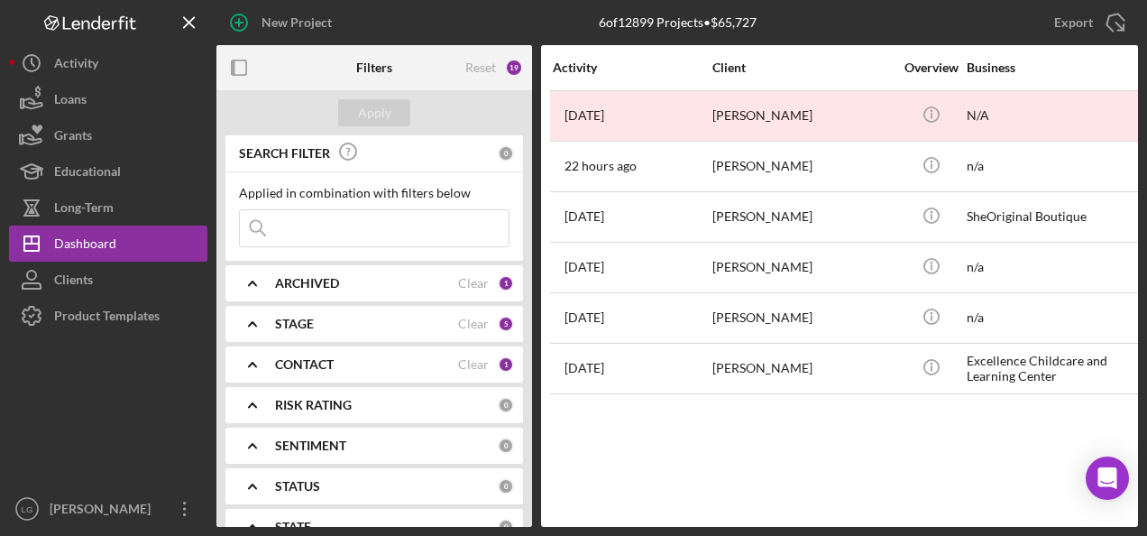
click at [281, 285] on b "ARCHIVED" at bounding box center [307, 283] width 64 height 14
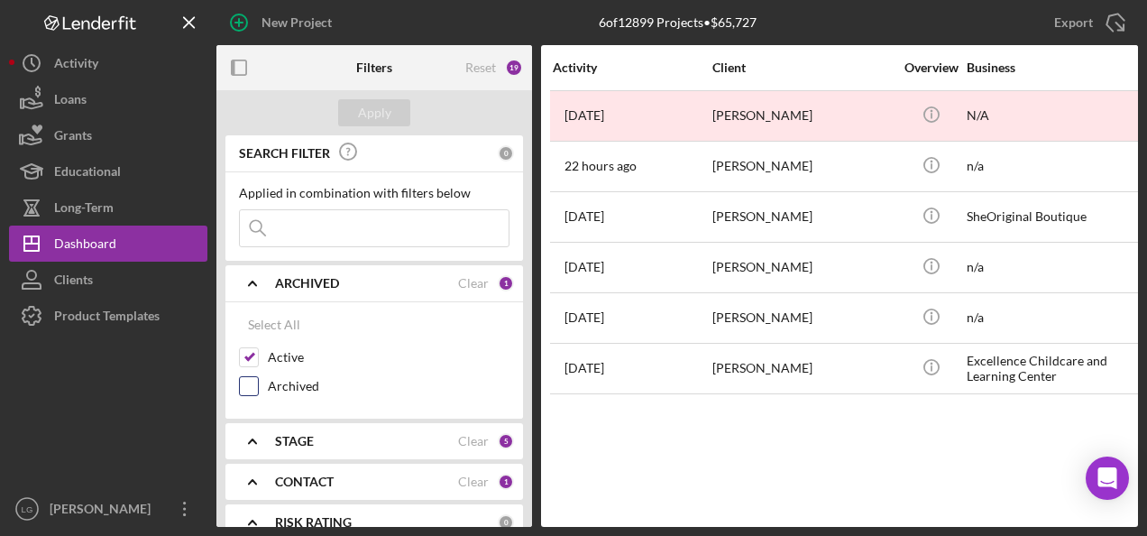
click at [253, 384] on input "Archived" at bounding box center [249, 386] width 18 height 18
checkbox input "true"
click at [254, 355] on input "Active" at bounding box center [249, 357] width 18 height 18
checkbox input "false"
click at [378, 108] on div "Apply" at bounding box center [374, 112] width 33 height 27
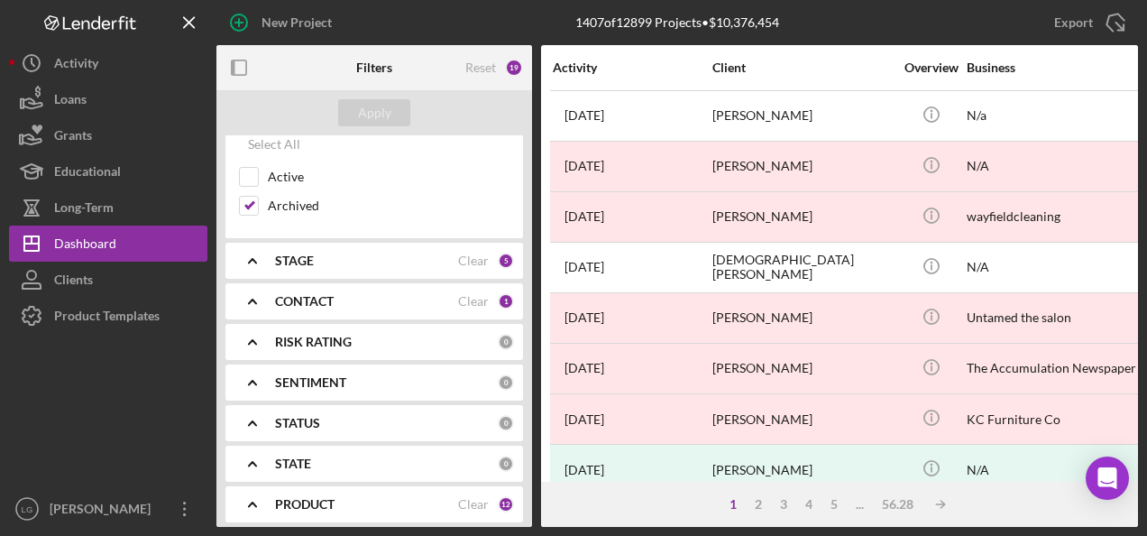
scroll to position [271, 0]
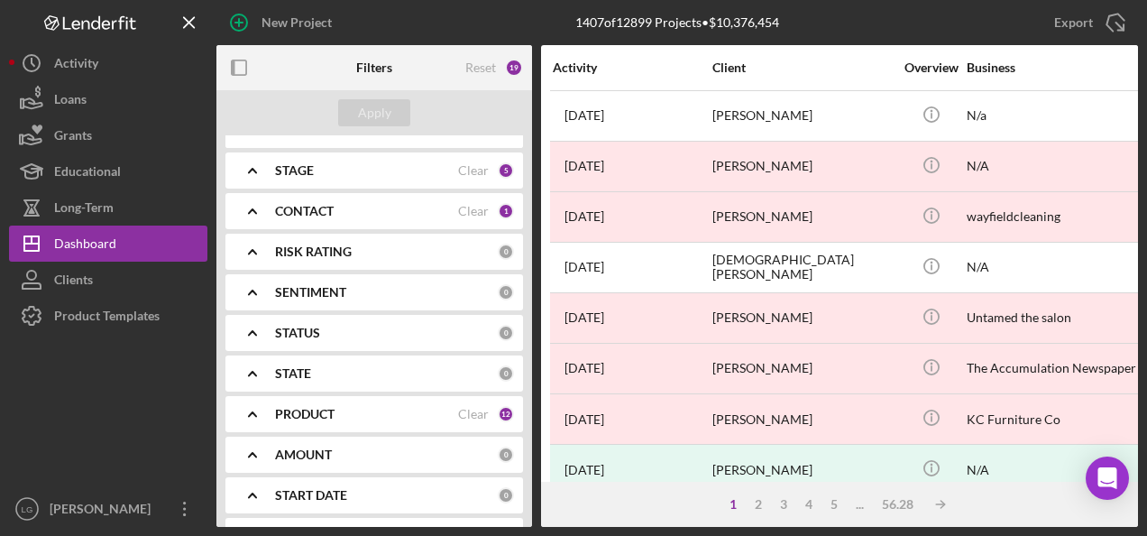
click at [309, 407] on b "PRODUCT" at bounding box center [305, 414] width 60 height 14
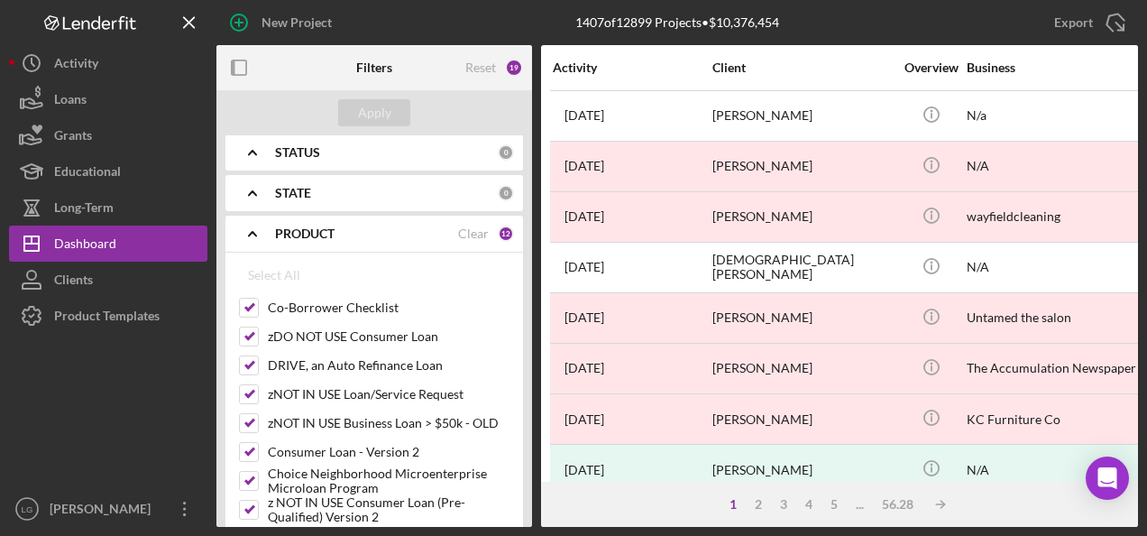
click at [448, 228] on div "PRODUCT" at bounding box center [366, 233] width 183 height 14
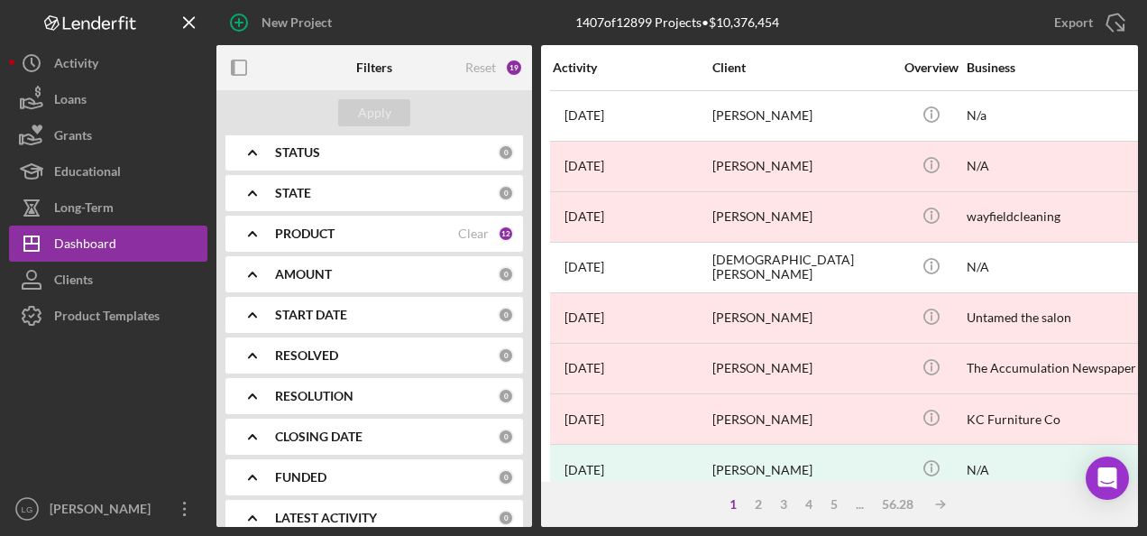
click at [312, 226] on b "PRODUCT" at bounding box center [305, 233] width 60 height 14
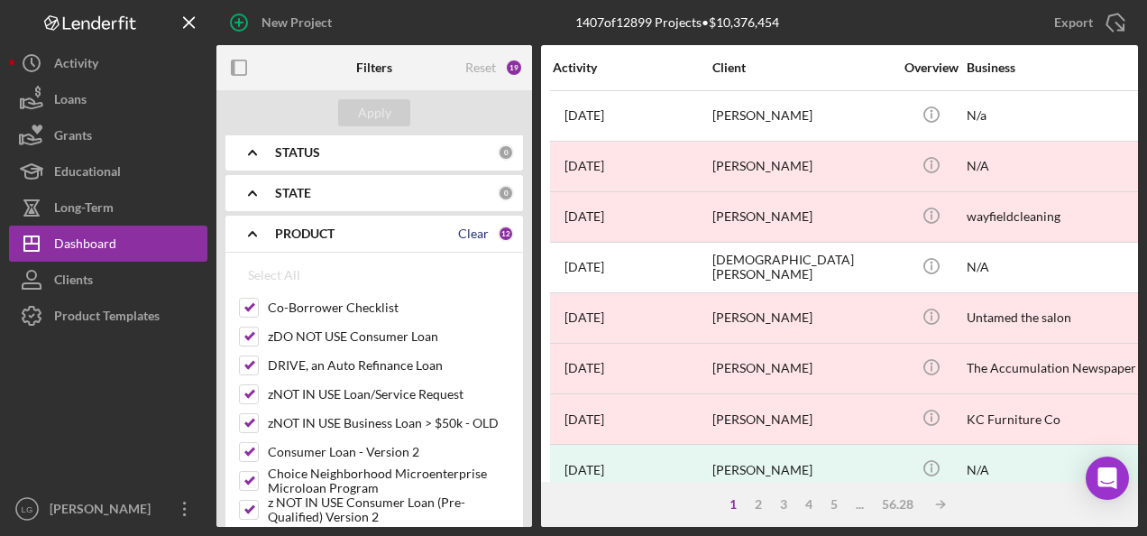
click at [460, 226] on div "Clear" at bounding box center [473, 233] width 31 height 14
checkbox input "false"
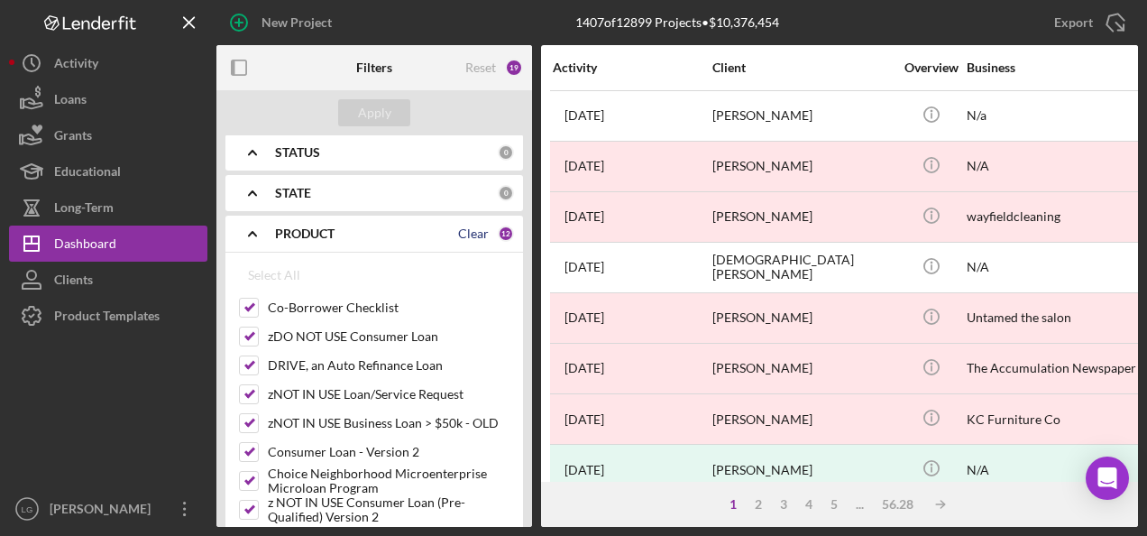
checkbox input "false"
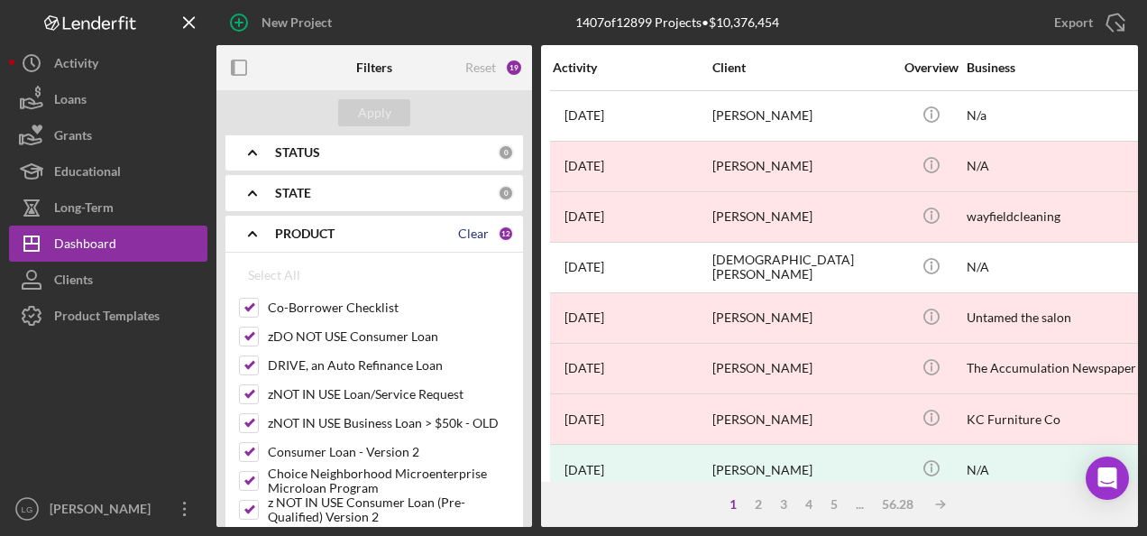
checkbox input "false"
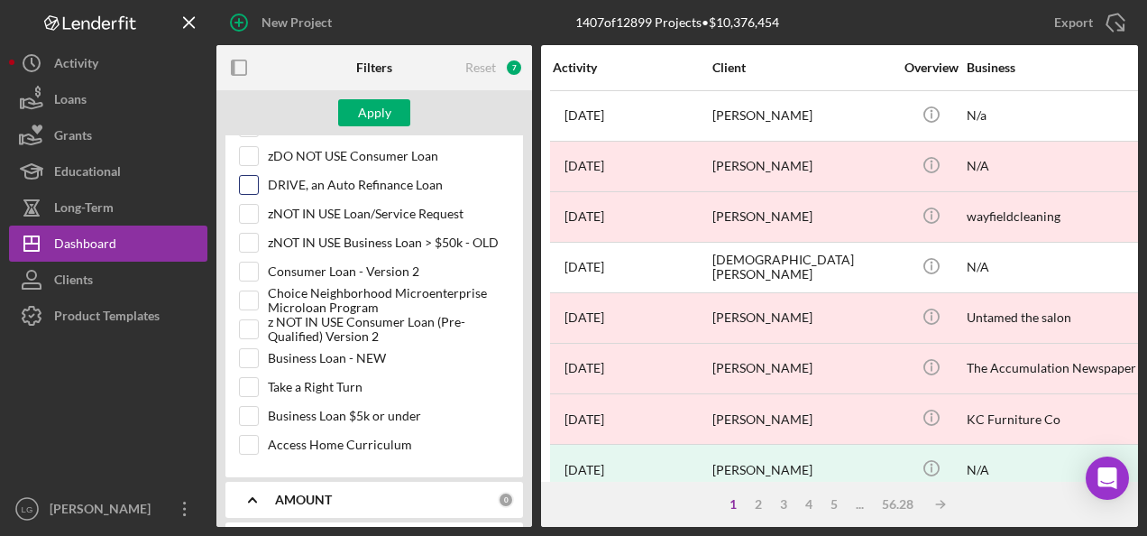
click at [256, 181] on input "DRIVE, an Auto Refinance Loan" at bounding box center [249, 185] width 18 height 18
checkbox input "true"
click at [357, 114] on button "Apply" at bounding box center [374, 112] width 72 height 27
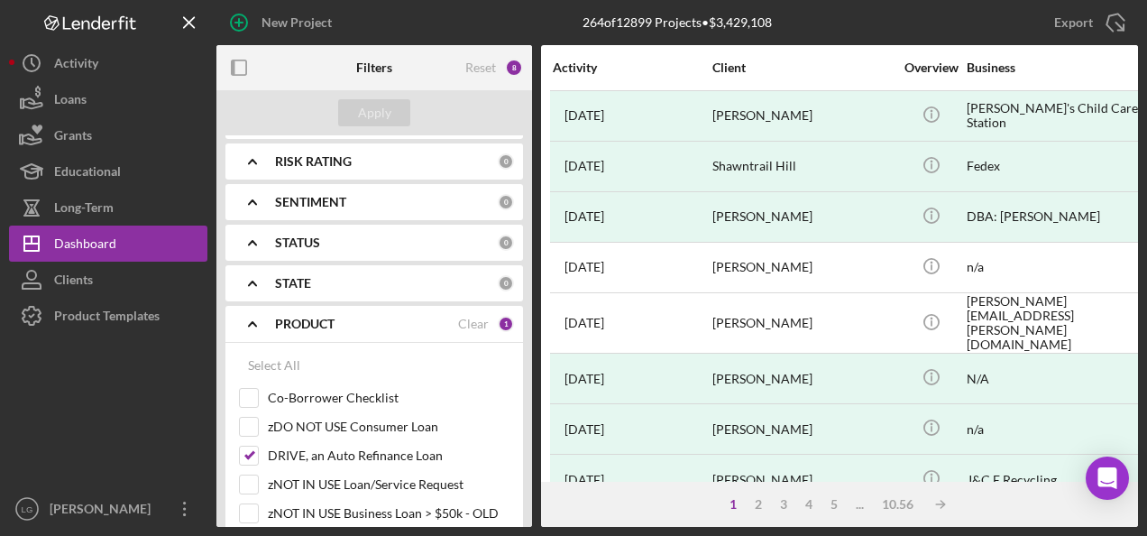
scroll to position [90, 0]
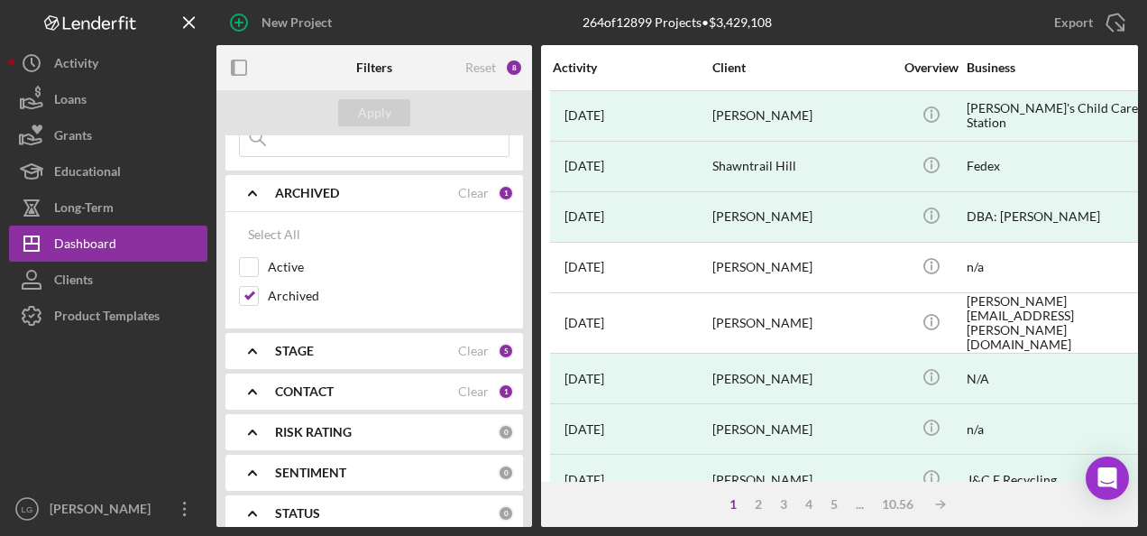
click at [329, 344] on div "STAGE" at bounding box center [366, 351] width 183 height 14
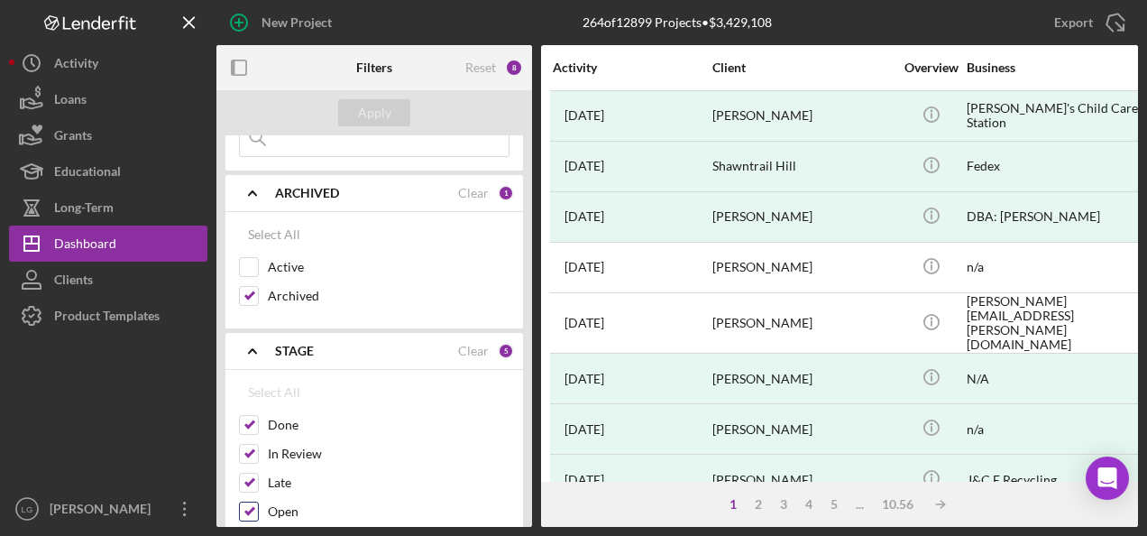
scroll to position [271, 0]
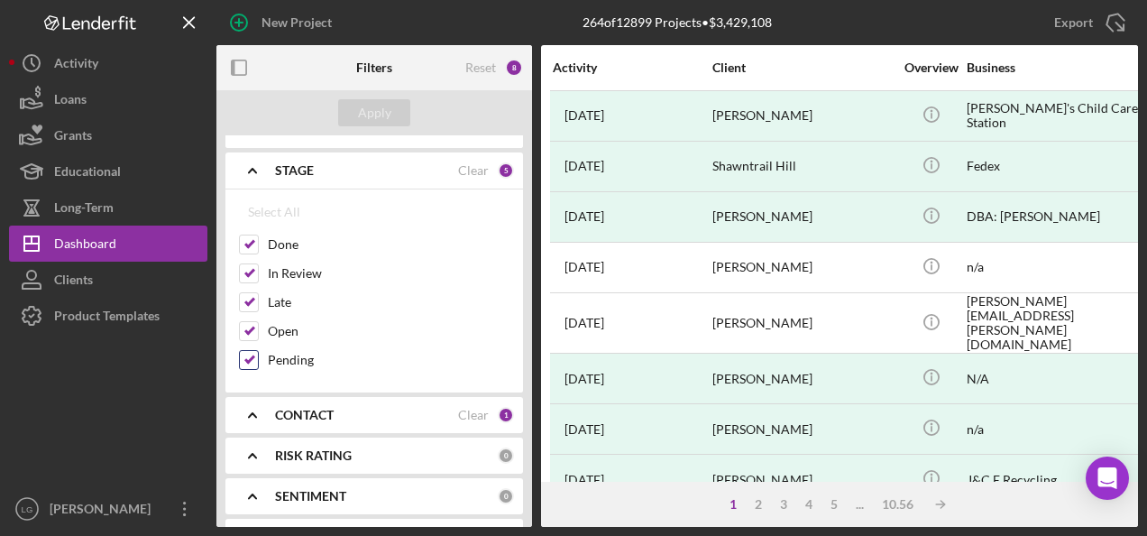
click at [249, 353] on input "Pending" at bounding box center [249, 360] width 18 height 18
checkbox input "false"
click at [250, 328] on input "Open" at bounding box center [249, 331] width 18 height 18
checkbox input "false"
click at [250, 308] on div "Late" at bounding box center [374, 306] width 271 height 29
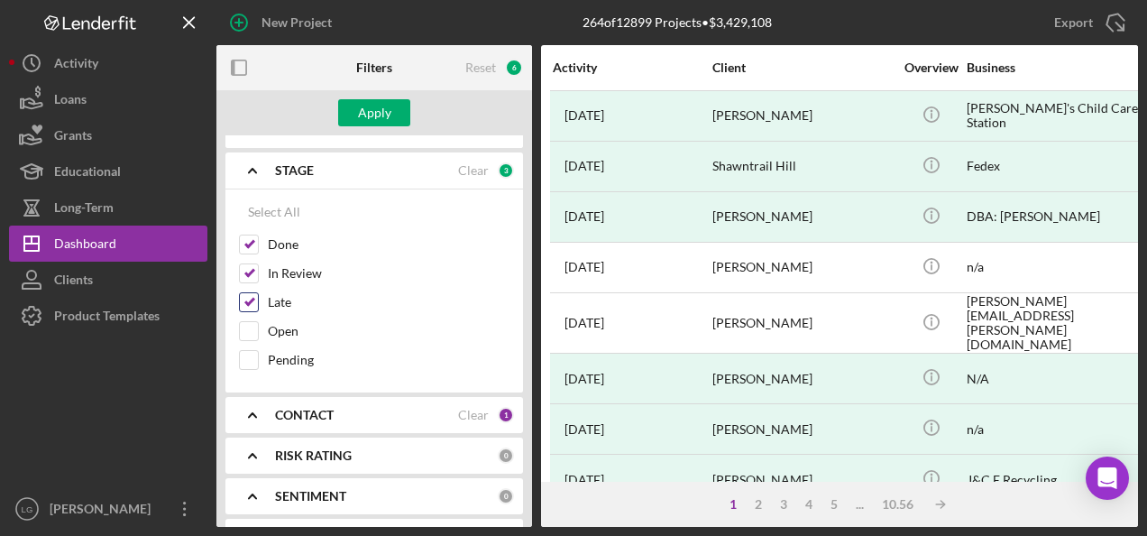
click at [251, 293] on input "Late" at bounding box center [249, 302] width 18 height 18
checkbox input "false"
click at [256, 267] on input "In Review" at bounding box center [249, 273] width 18 height 18
checkbox input "false"
click at [380, 111] on div "Apply" at bounding box center [374, 112] width 33 height 27
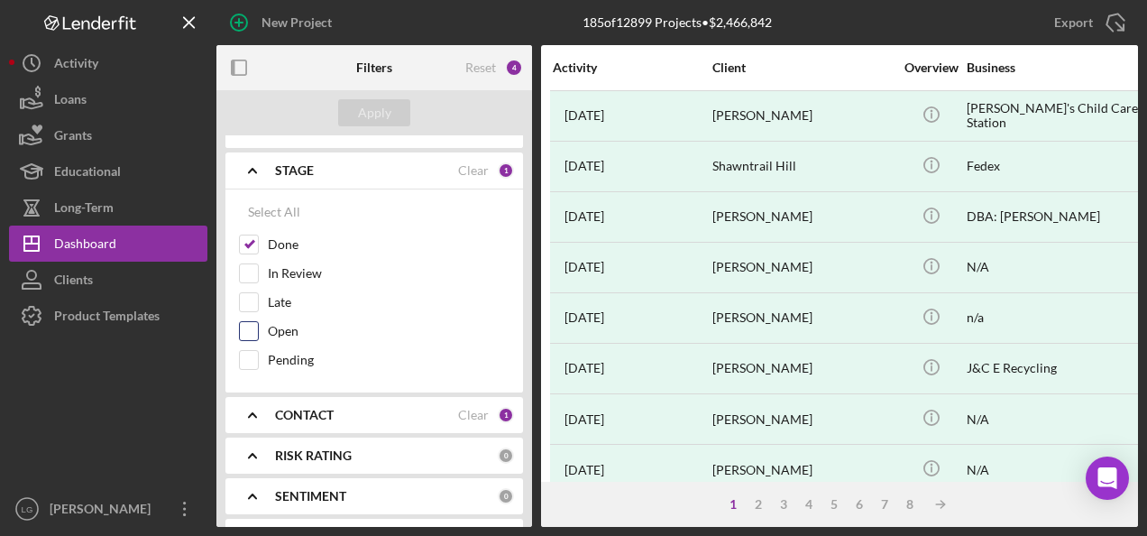
scroll to position [451, 0]
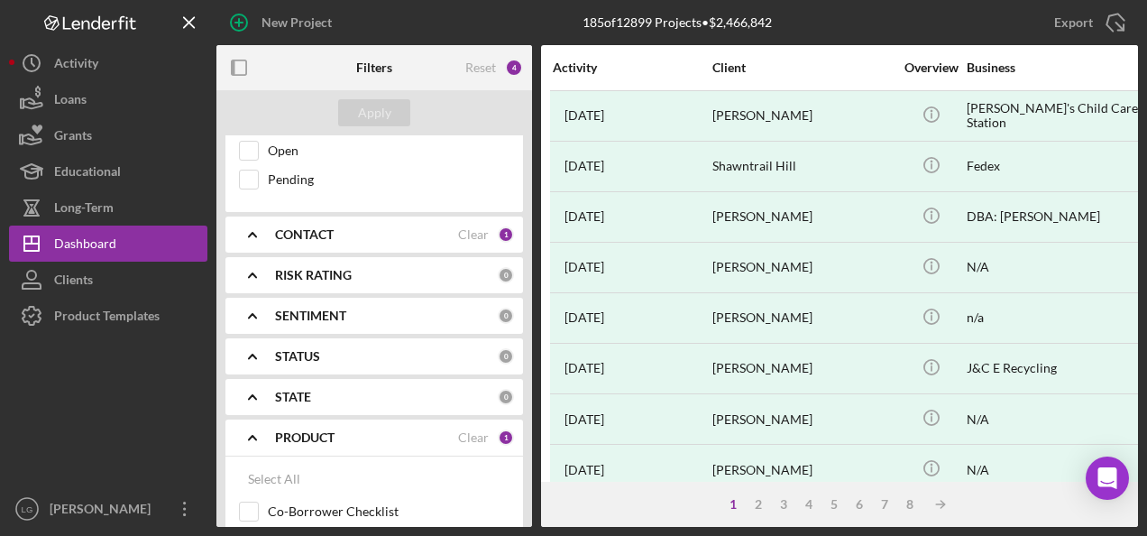
click at [332, 318] on div "SENTIMENT 0" at bounding box center [394, 316] width 239 height 16
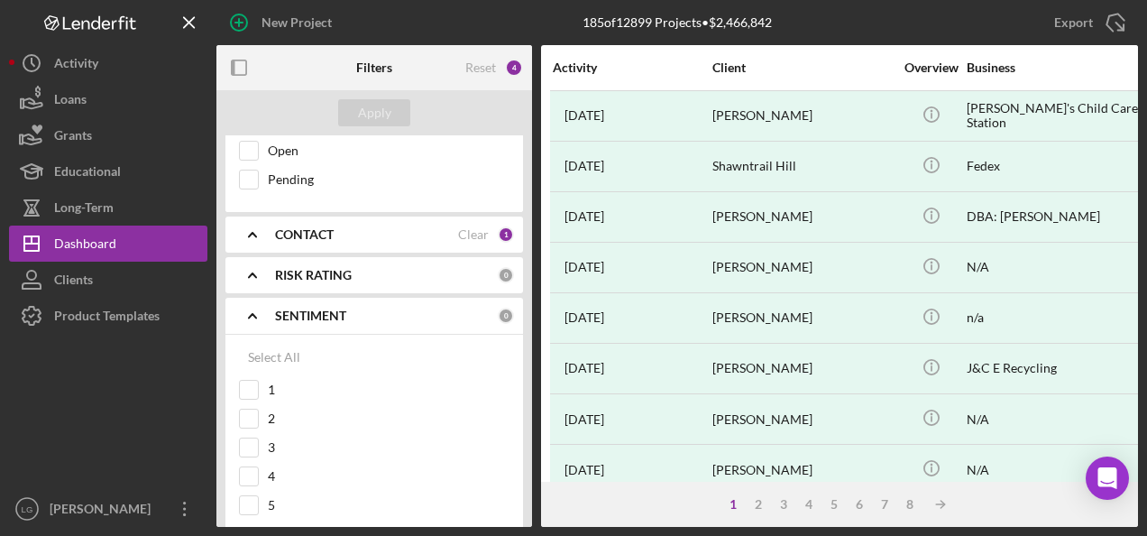
scroll to position [631, 0]
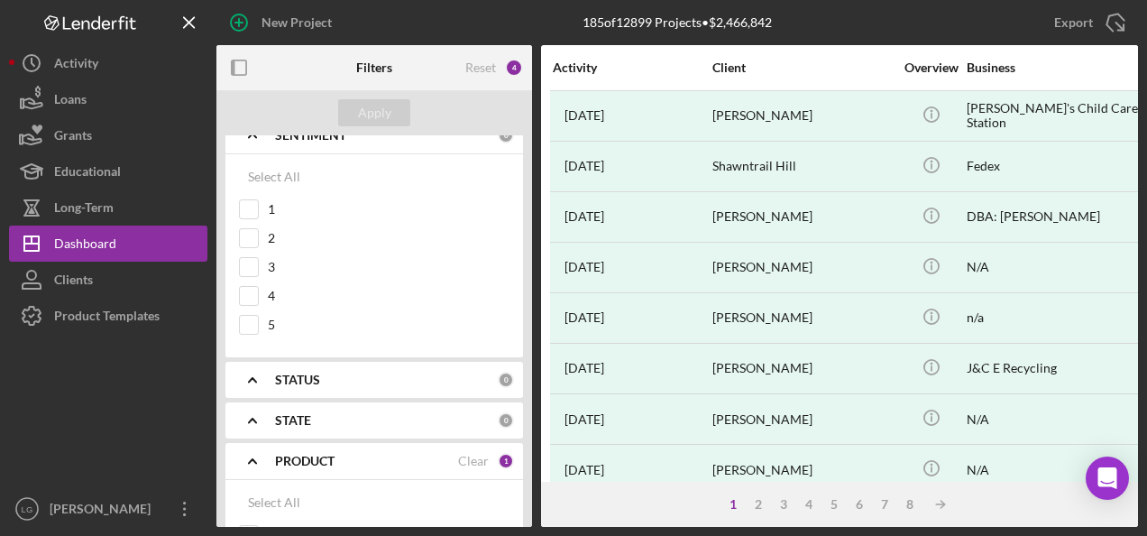
click at [301, 373] on b "STATUS" at bounding box center [297, 380] width 45 height 14
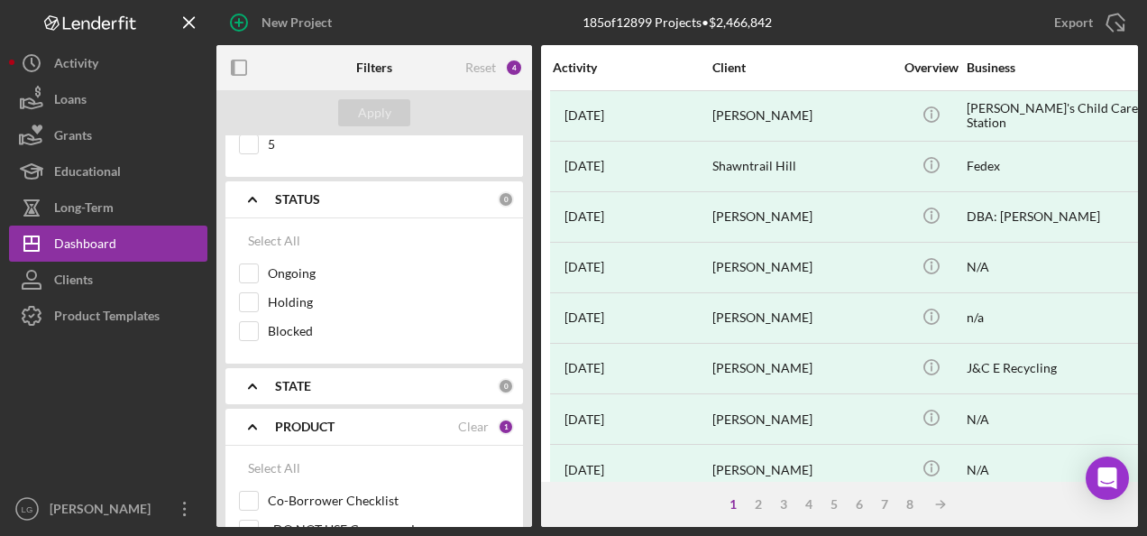
click at [282, 368] on div "STATE 0" at bounding box center [394, 386] width 239 height 36
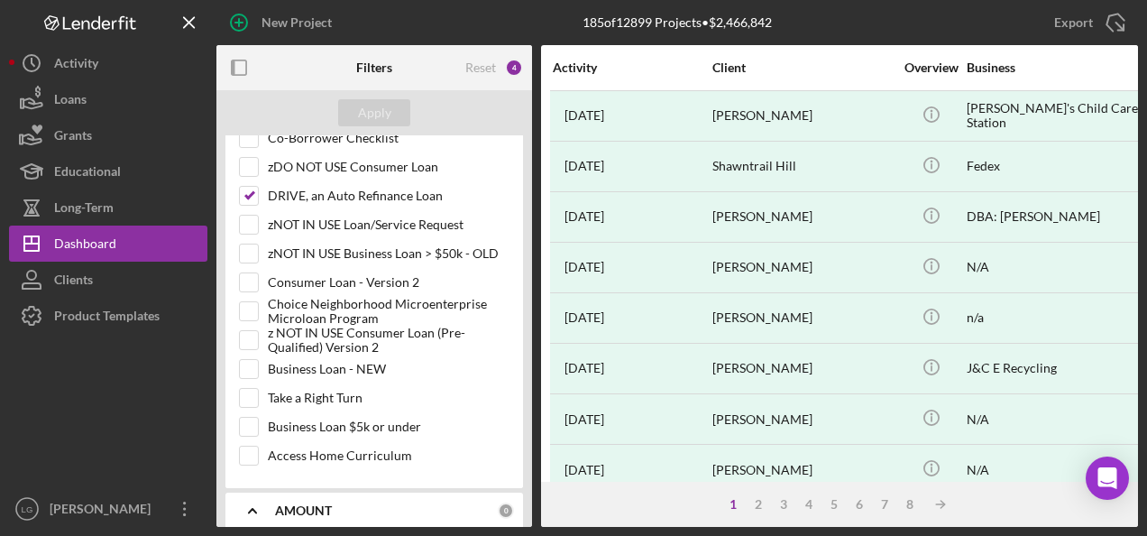
scroll to position [3608, 0]
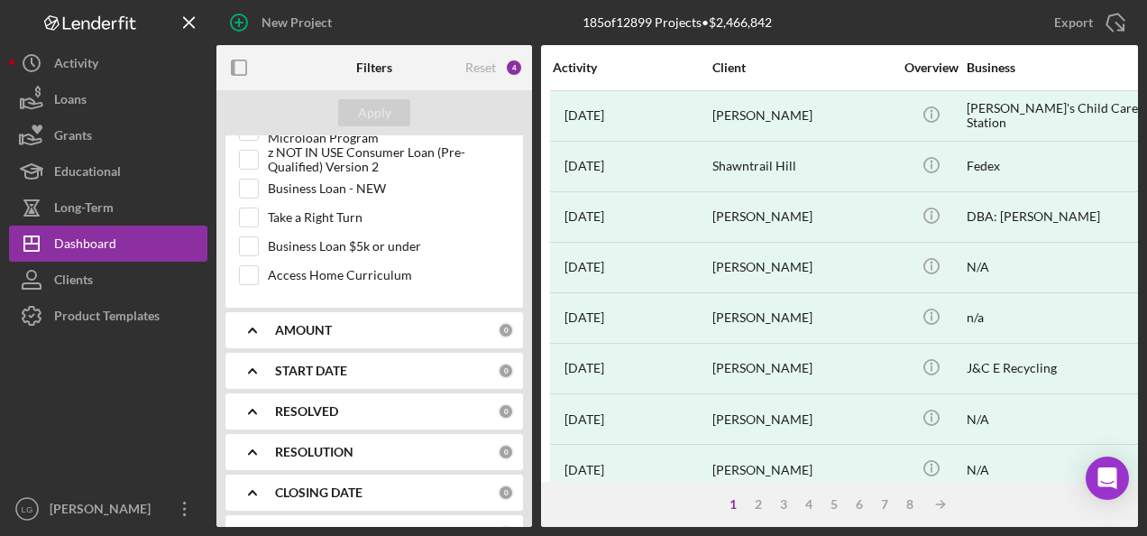
click at [317, 404] on b "RESOLVED" at bounding box center [306, 411] width 63 height 14
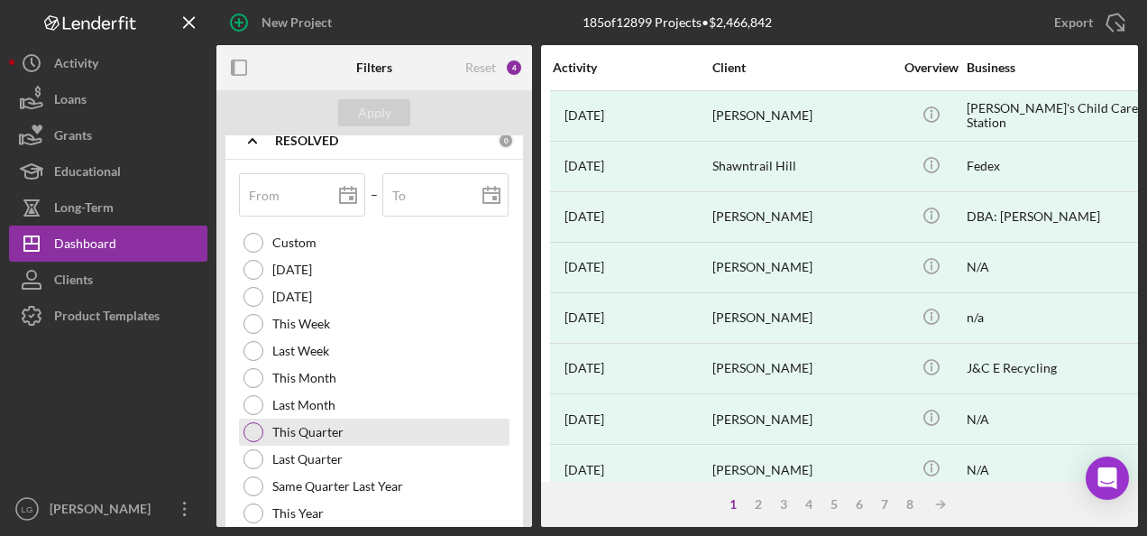
scroll to position [4048, 0]
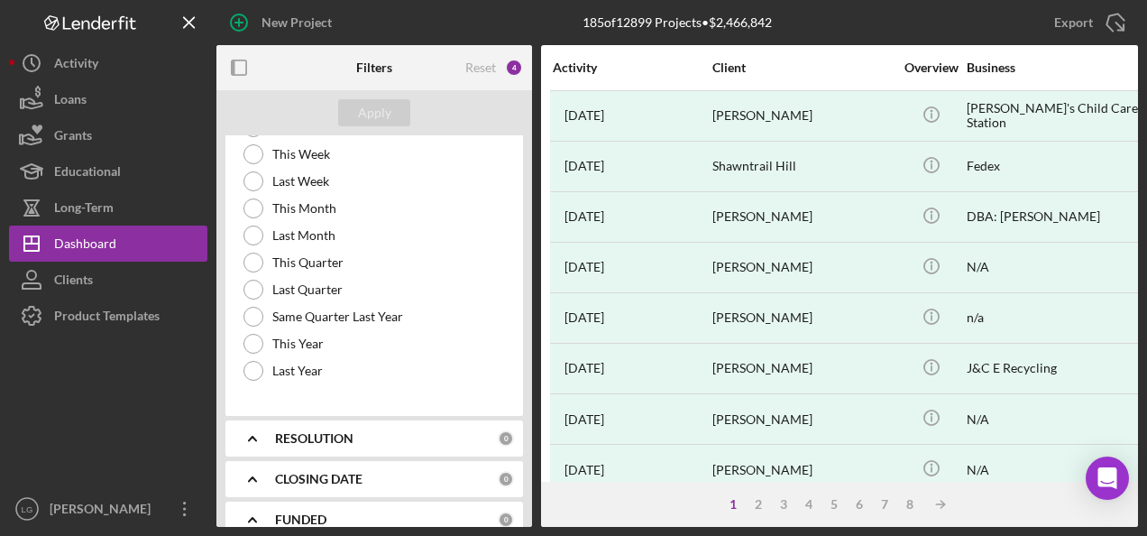
click at [327, 431] on b "RESOLUTION" at bounding box center [314, 438] width 78 height 14
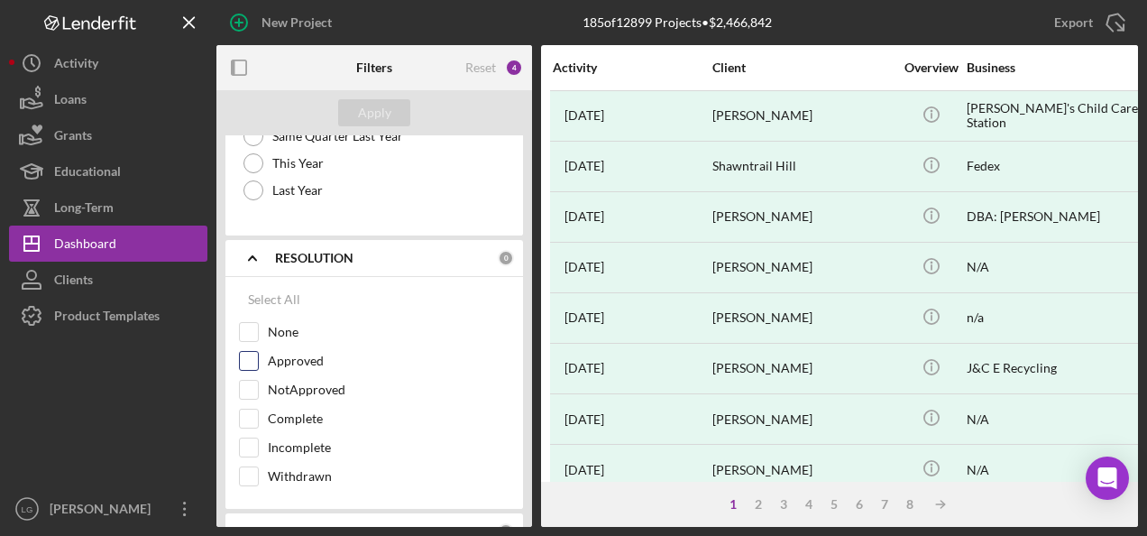
click at [247, 352] on input "Approved" at bounding box center [249, 361] width 18 height 18
checkbox input "true"
click at [352, 127] on div "Apply" at bounding box center [374, 112] width 316 height 45
click at [359, 112] on div "Apply" at bounding box center [374, 112] width 33 height 27
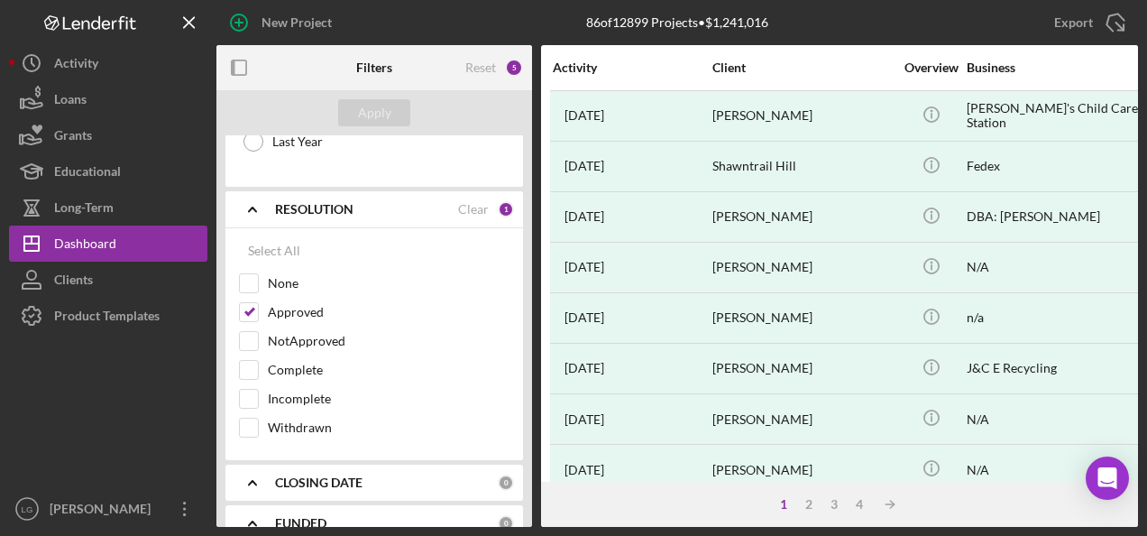
click at [308, 475] on b "CLOSING DATE" at bounding box center [318, 482] width 87 height 14
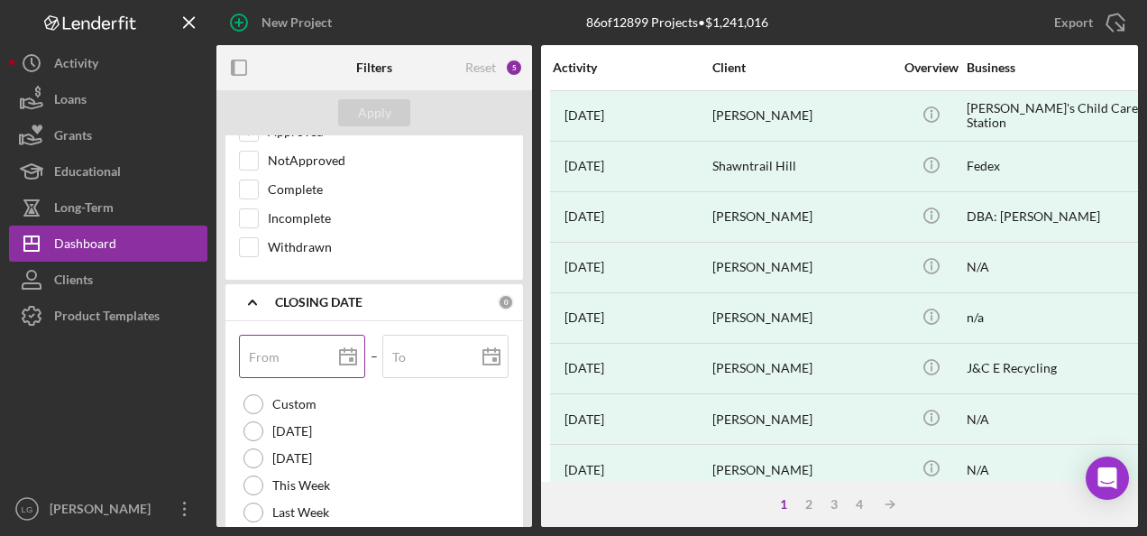
click at [269, 335] on div "From" at bounding box center [302, 357] width 127 height 45
type input "0m/dd/yyyy"
type input "01/dd/yyyy"
type input "01/0d/yyyy"
type input "01/01/yyyy"
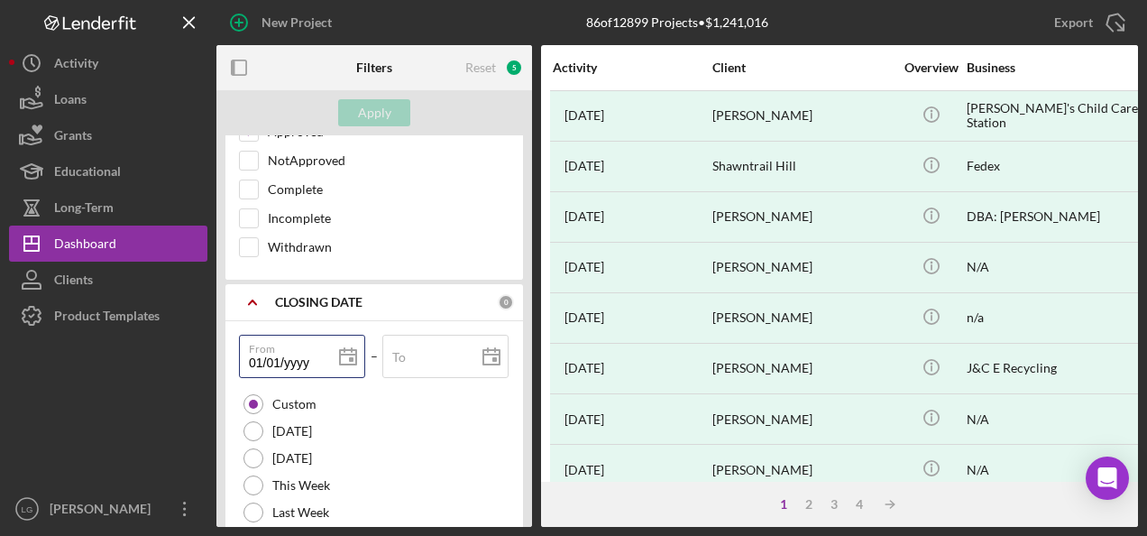
type input "01/01/2yyy"
type input "01/01/20yy"
type input "01/01/202y"
type input "[DATE]"
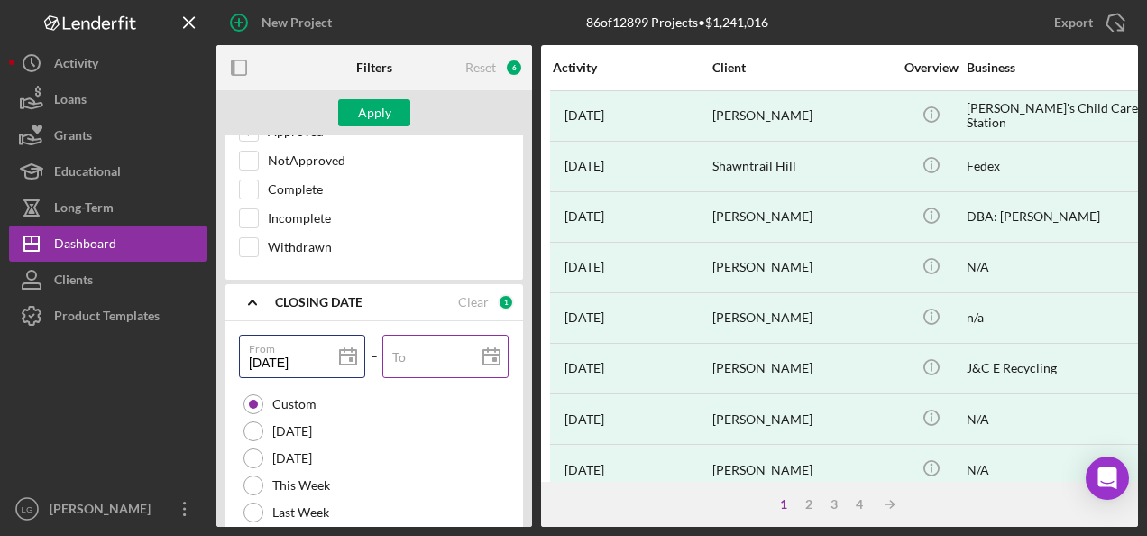
type input "[DATE]"
click at [496, 335] on icon at bounding box center [491, 357] width 45 height 45
type input "[DATE]"
click at [381, 118] on div "Apply" at bounding box center [374, 112] width 33 height 27
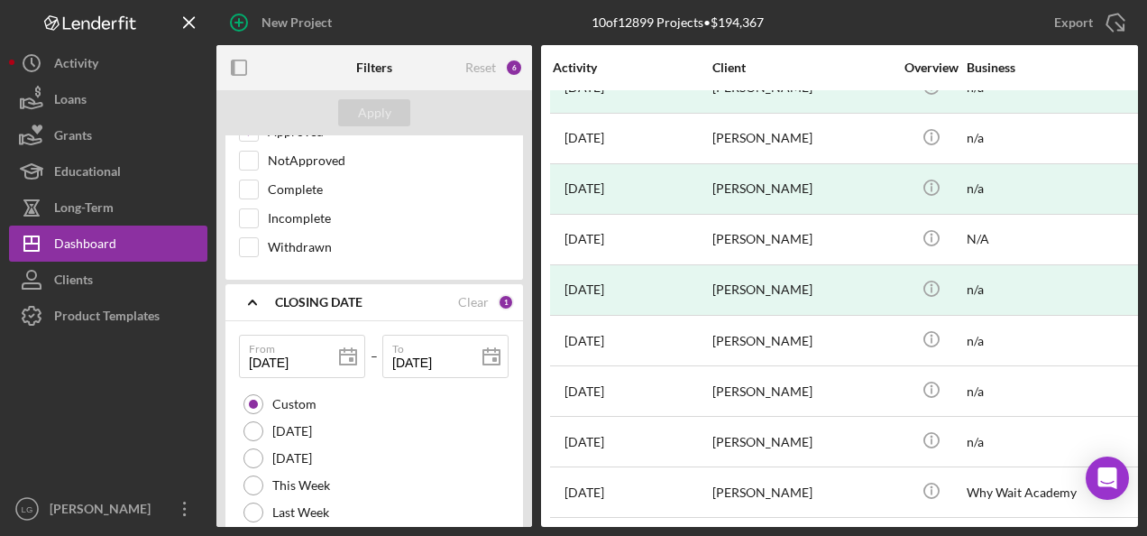
scroll to position [4703, 0]
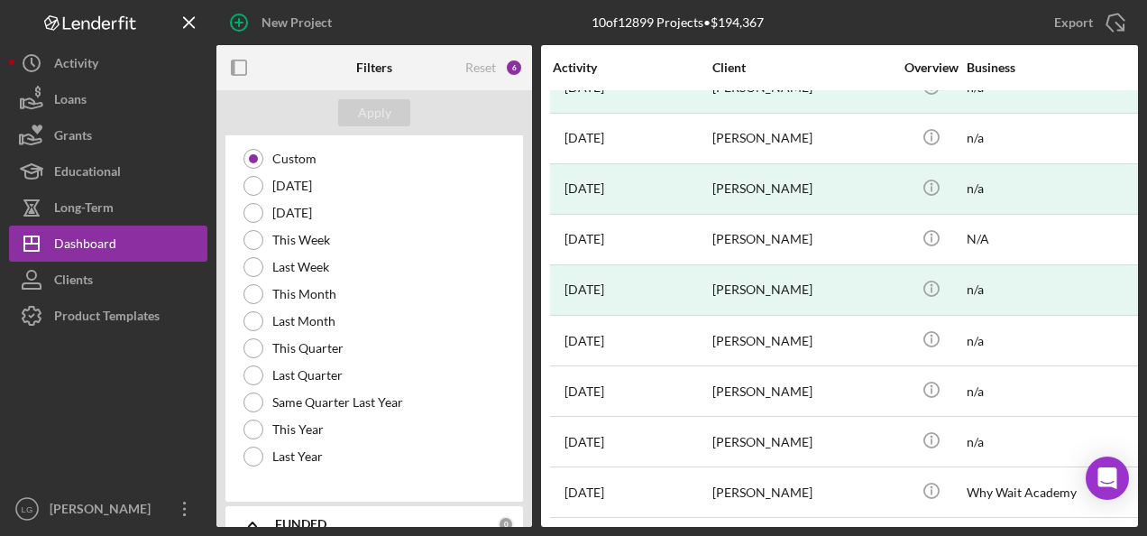
click at [297, 517] on b "FUNDED" at bounding box center [300, 524] width 51 height 14
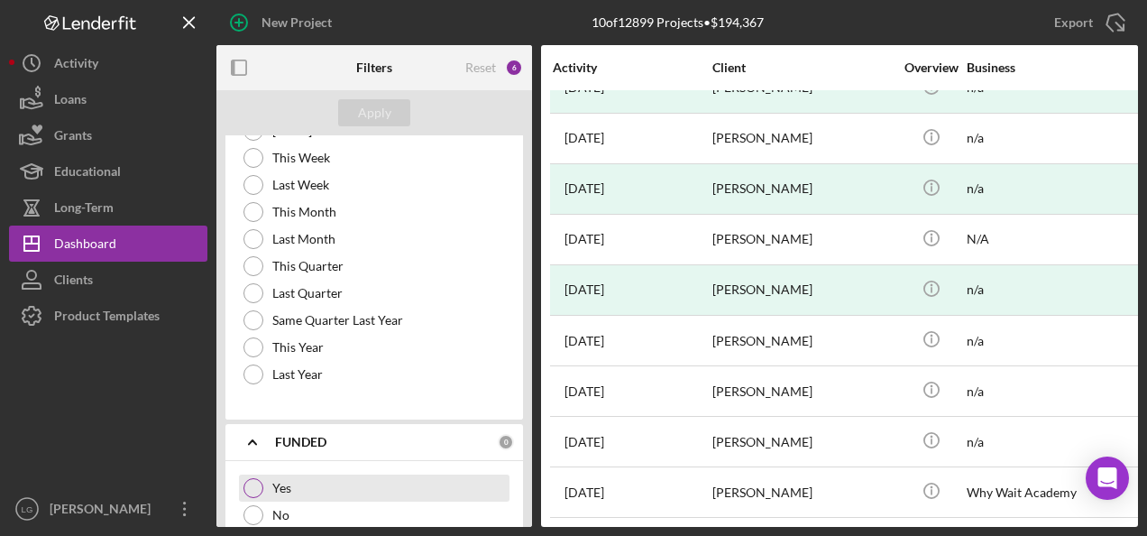
click at [247, 474] on div "Yes" at bounding box center [374, 487] width 271 height 27
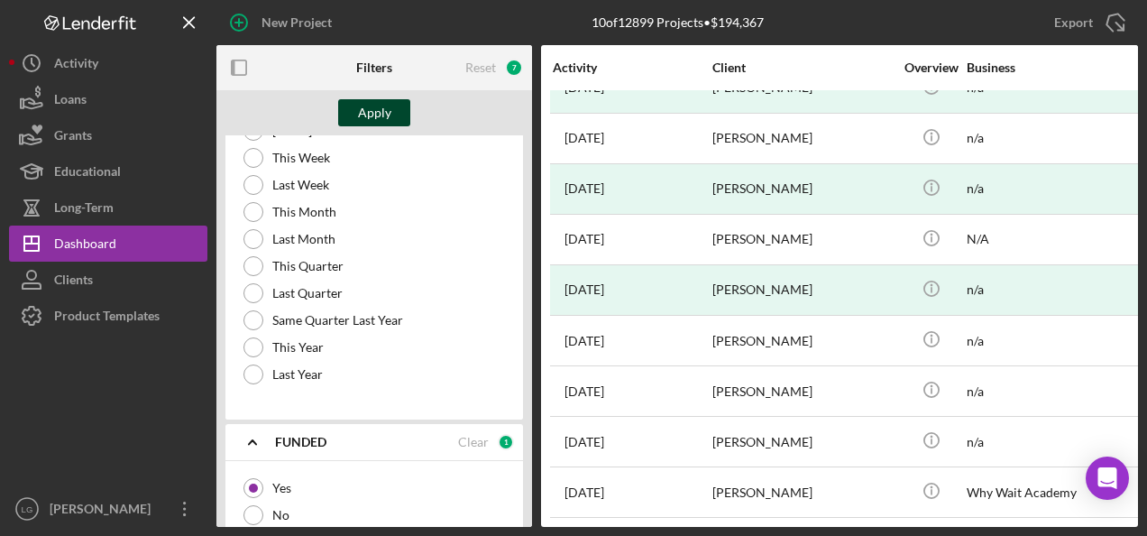
click at [373, 108] on div "Apply" at bounding box center [374, 112] width 33 height 27
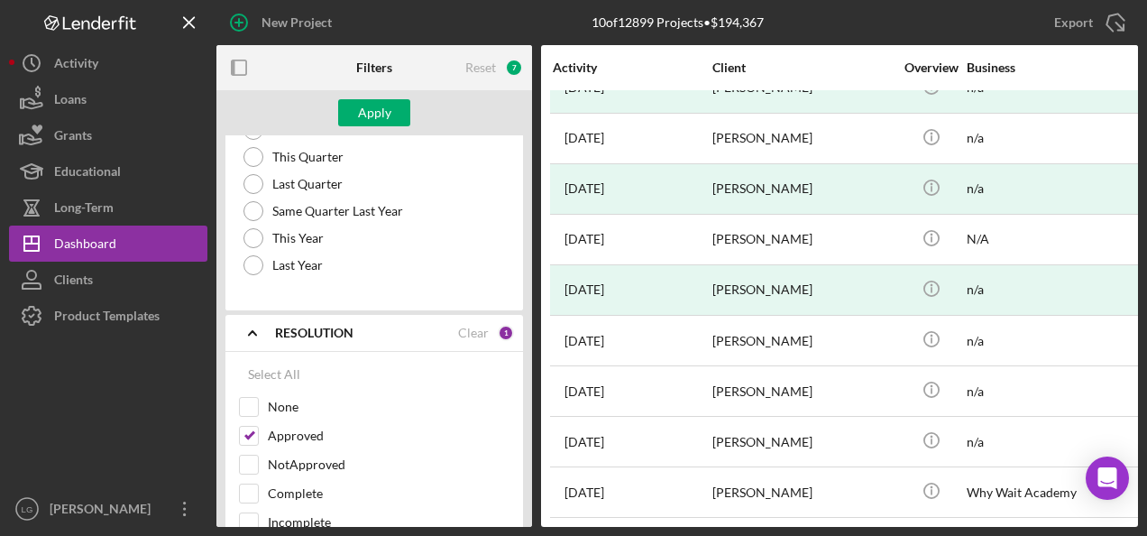
scroll to position [4424, 0]
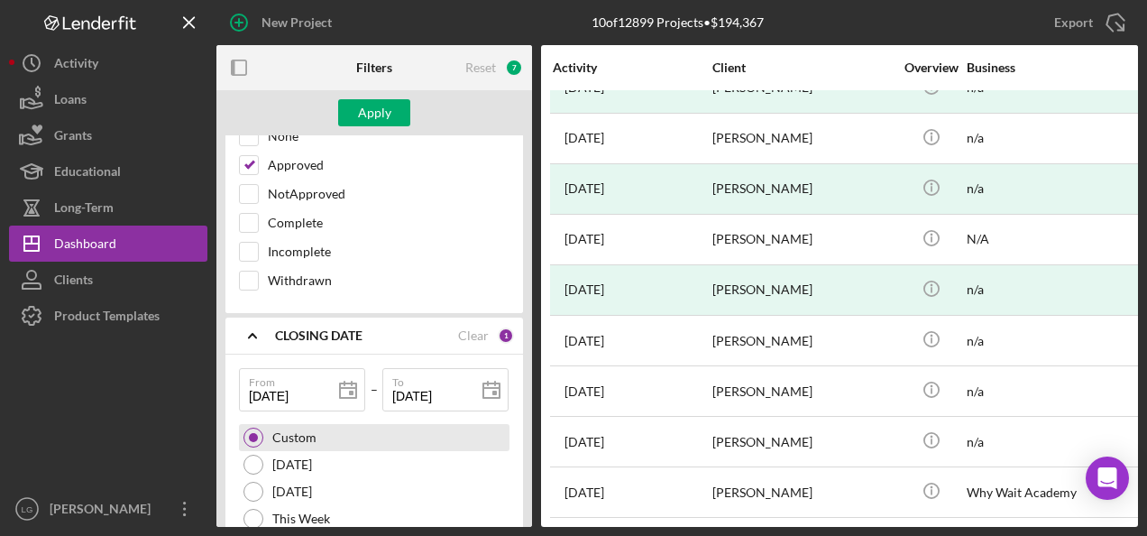
click at [253, 433] on div at bounding box center [253, 437] width 9 height 9
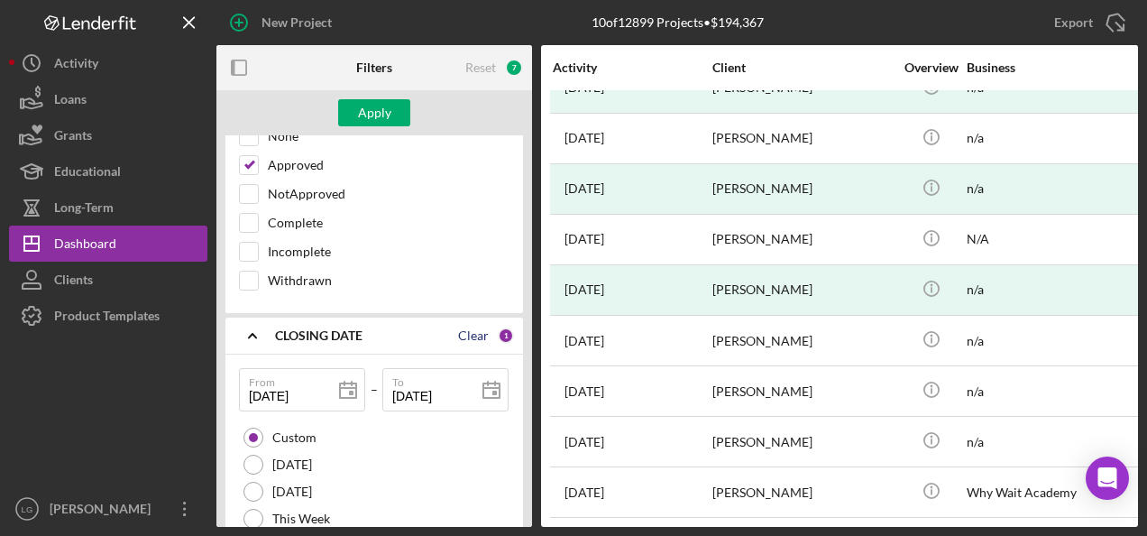
click at [473, 328] on div "Clear" at bounding box center [473, 335] width 31 height 14
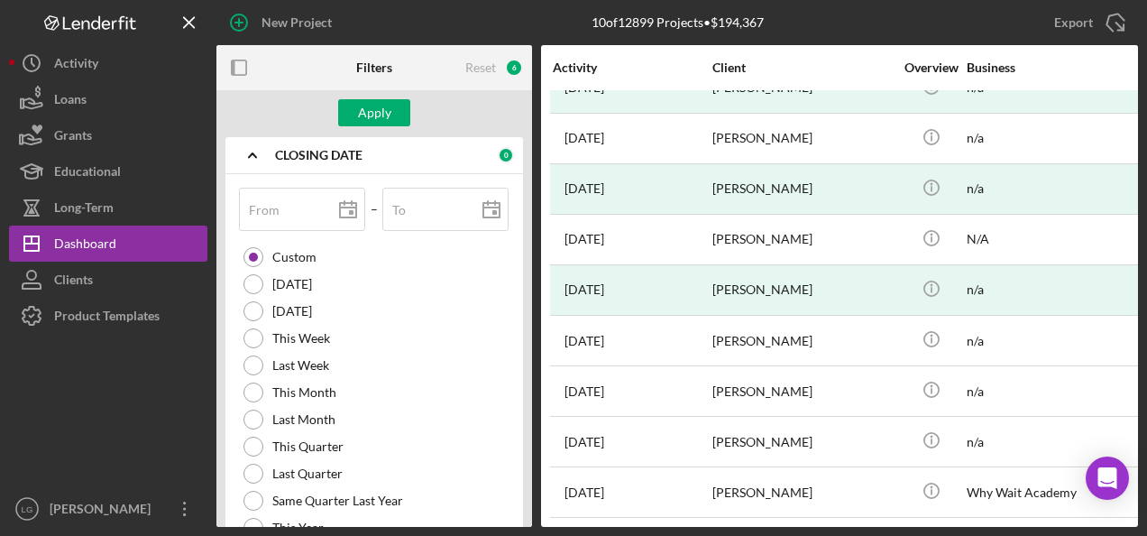
scroll to position [4785, 0]
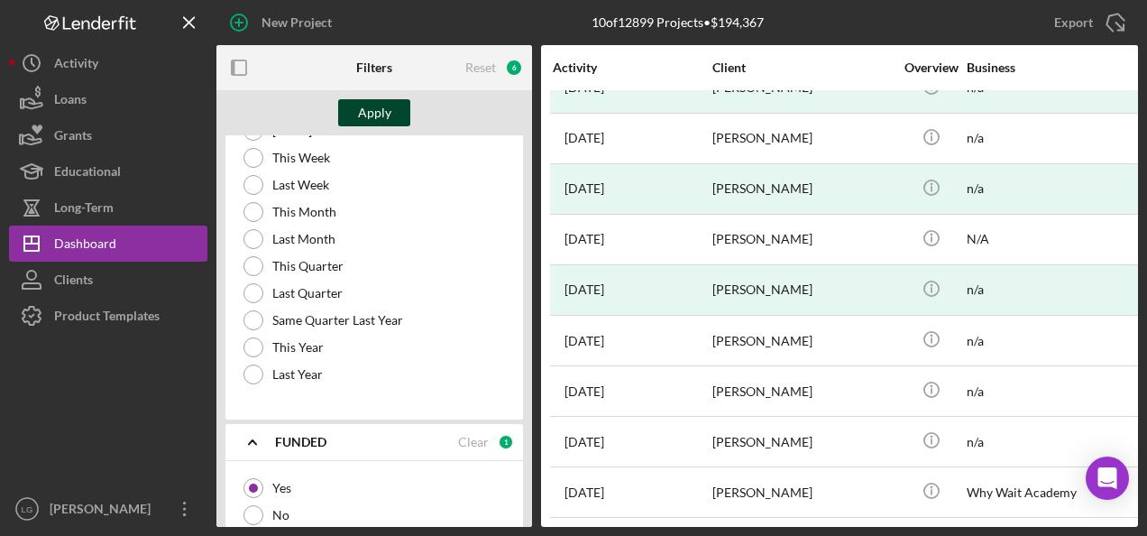
click at [377, 115] on div "Apply" at bounding box center [374, 112] width 33 height 27
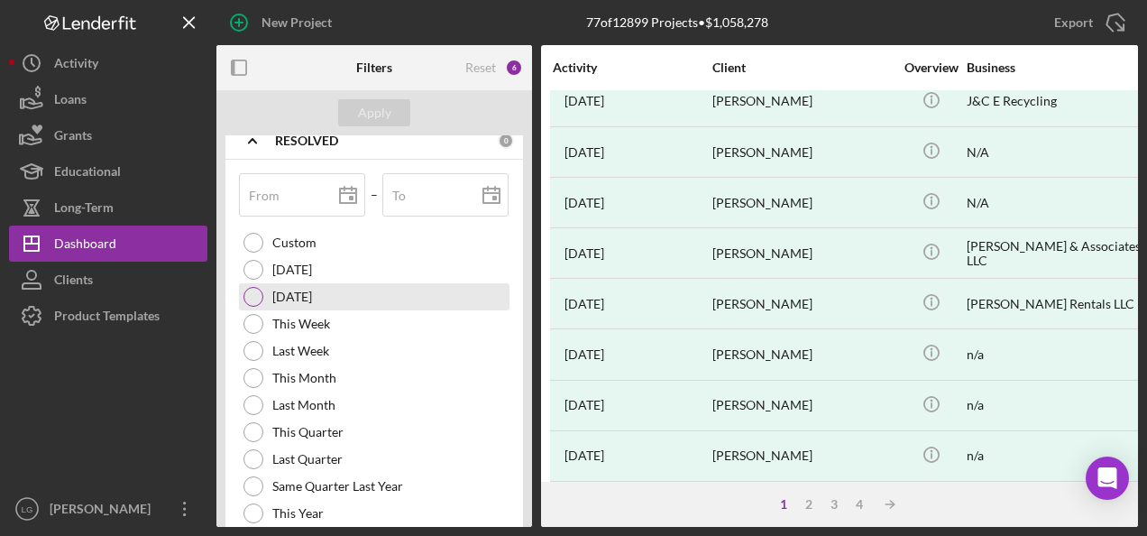
scroll to position [3788, 0]
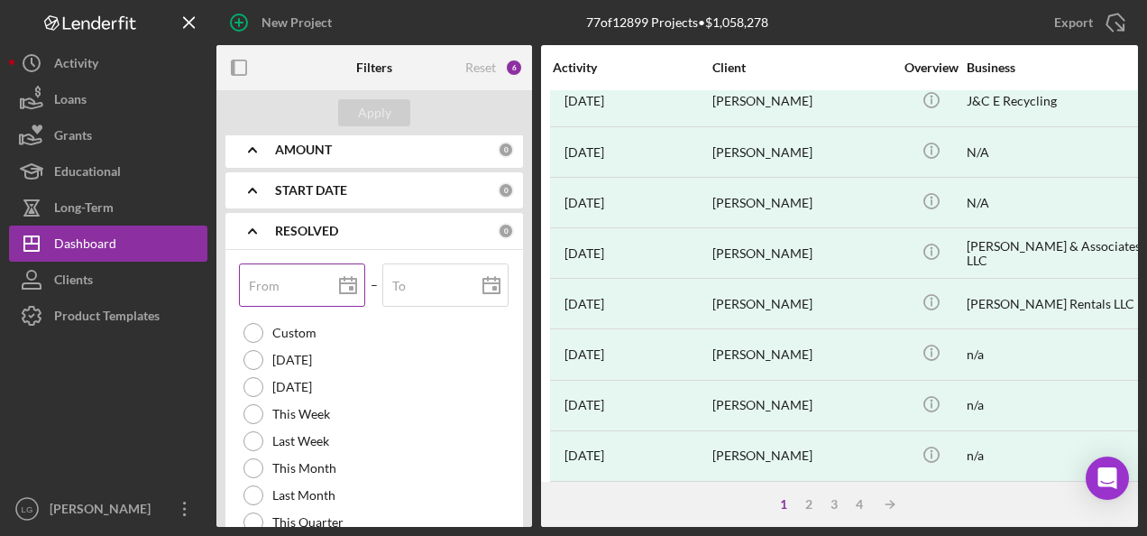
click at [353, 279] on polygon at bounding box center [348, 286] width 16 height 14
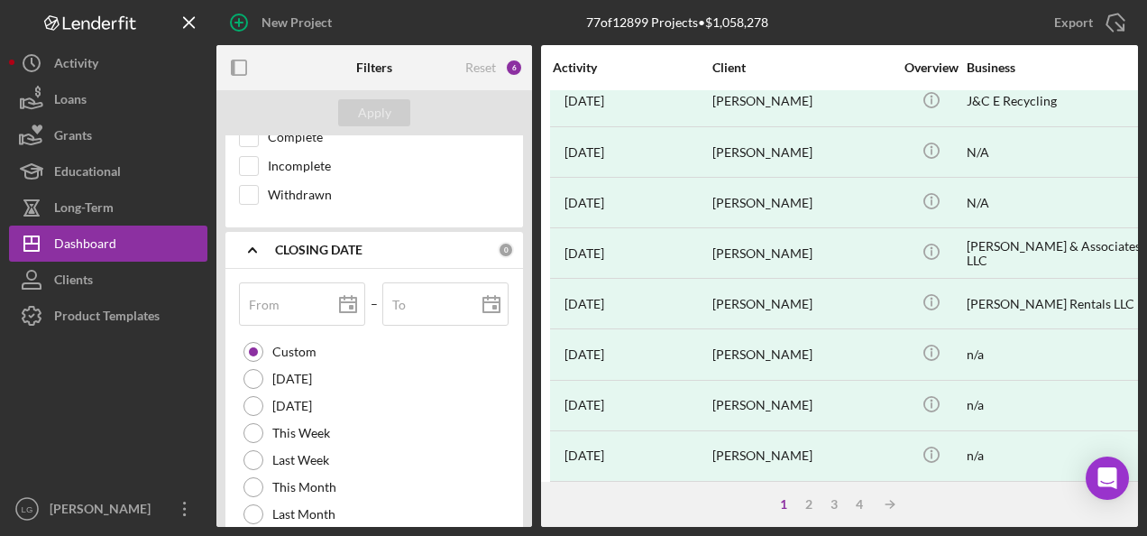
scroll to position [4600, 0]
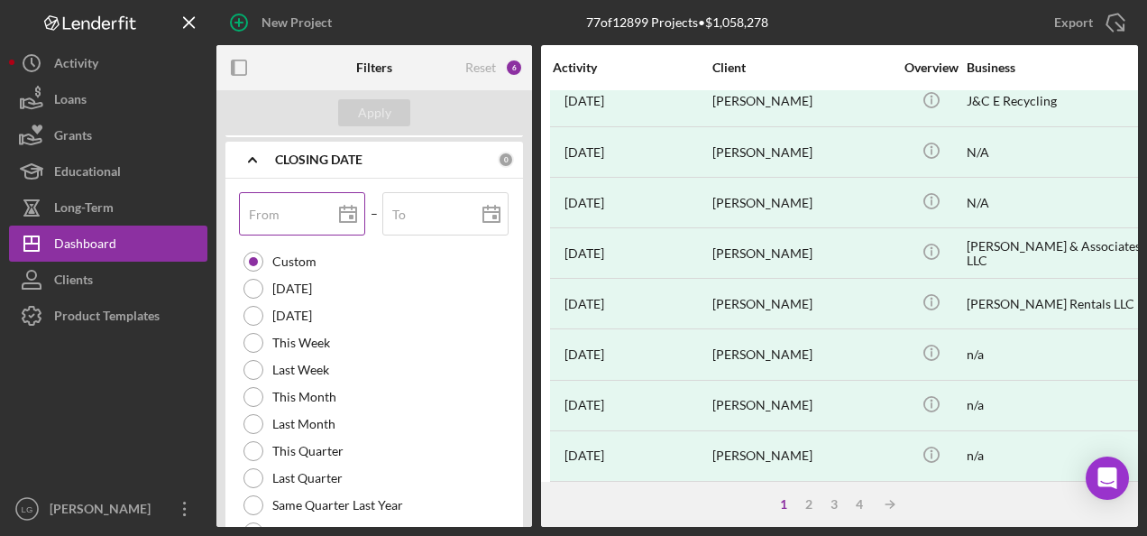
click at [299, 192] on input "From" at bounding box center [302, 213] width 126 height 43
type input "0m/dd/yyyy"
type input "01/dd/yyyy"
type input "01/1d/yyyy"
type input "01/10/yyyy"
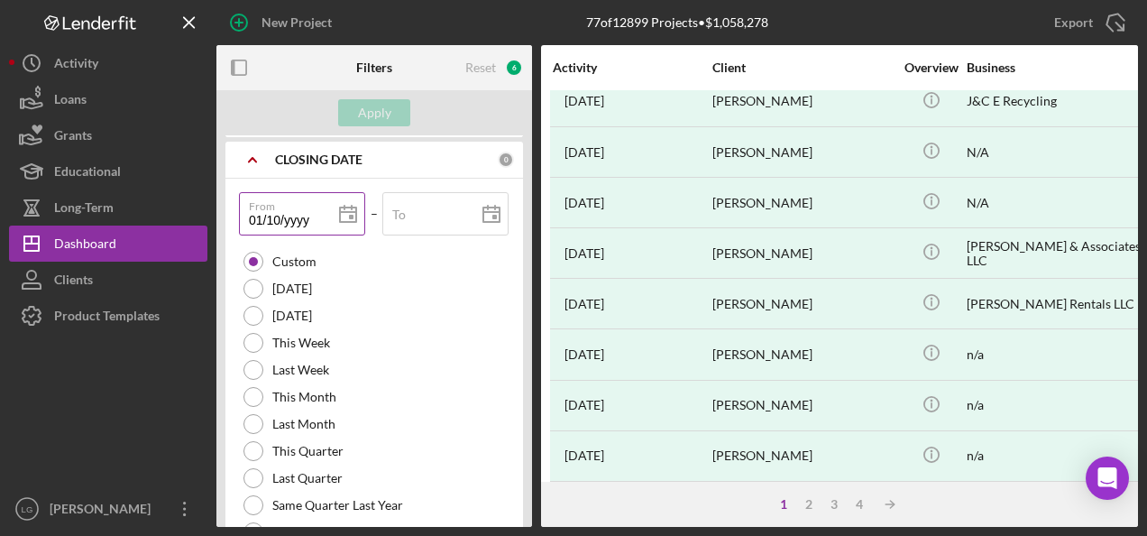
type input "01/10/2yyy"
type input "01/10/20yy"
type input "01/10/202y"
type input "[DATE]"
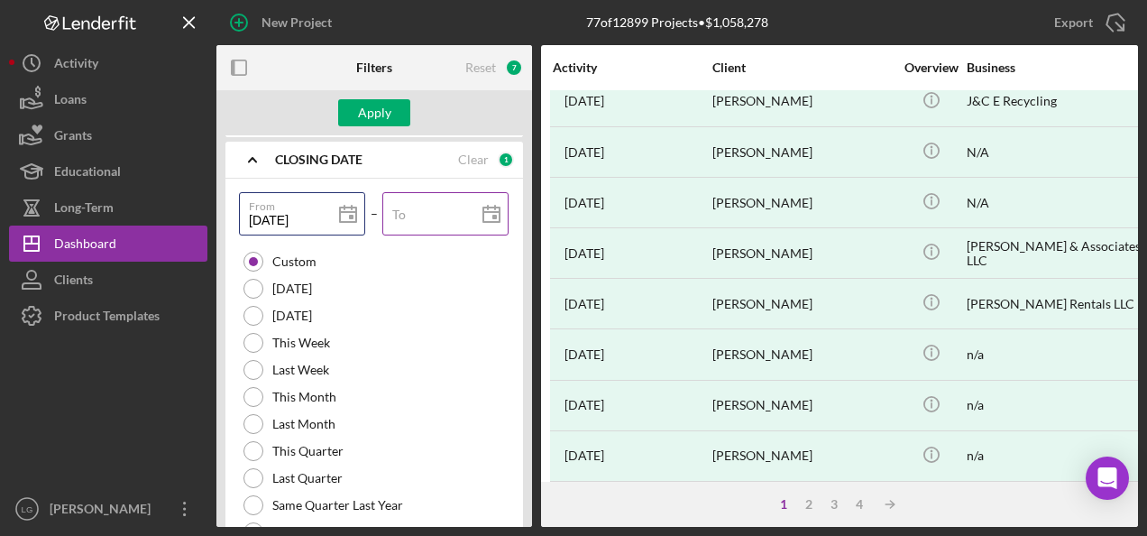
type input "[DATE]"
click at [476, 192] on icon at bounding box center [491, 214] width 45 height 45
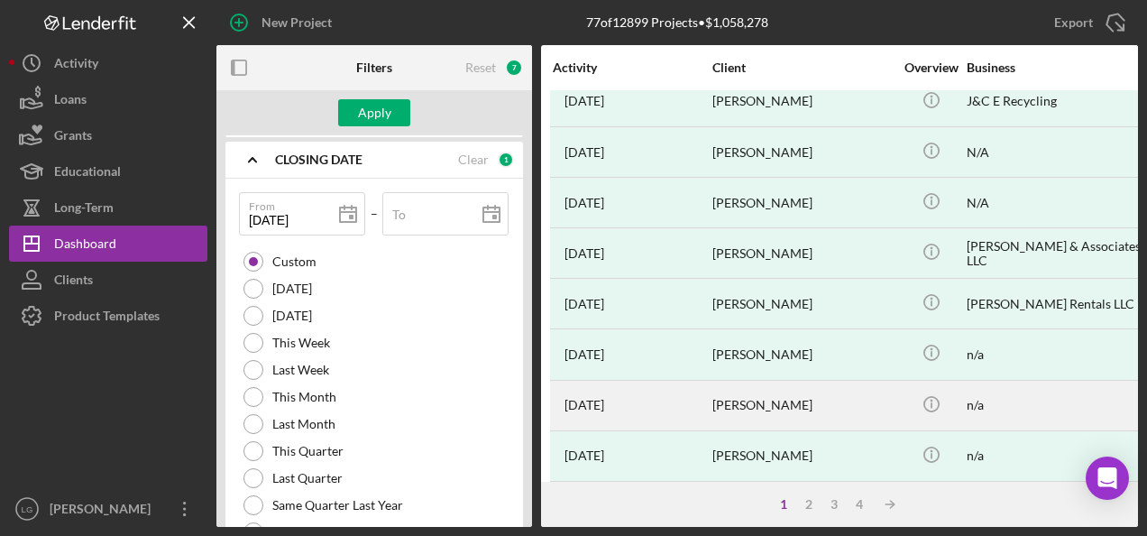
type input "[DATE]"
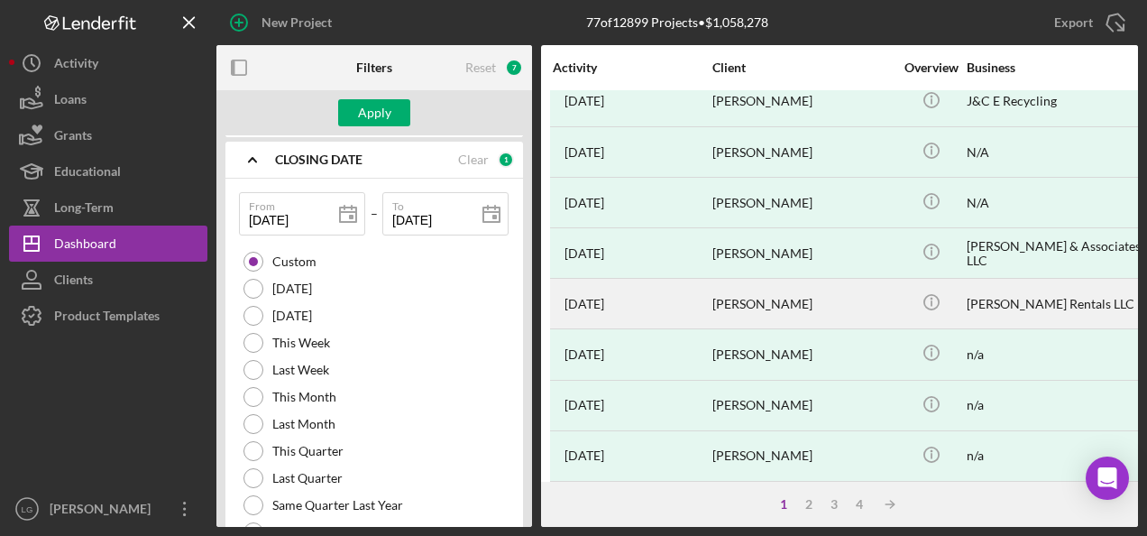
type input "[DATE]"
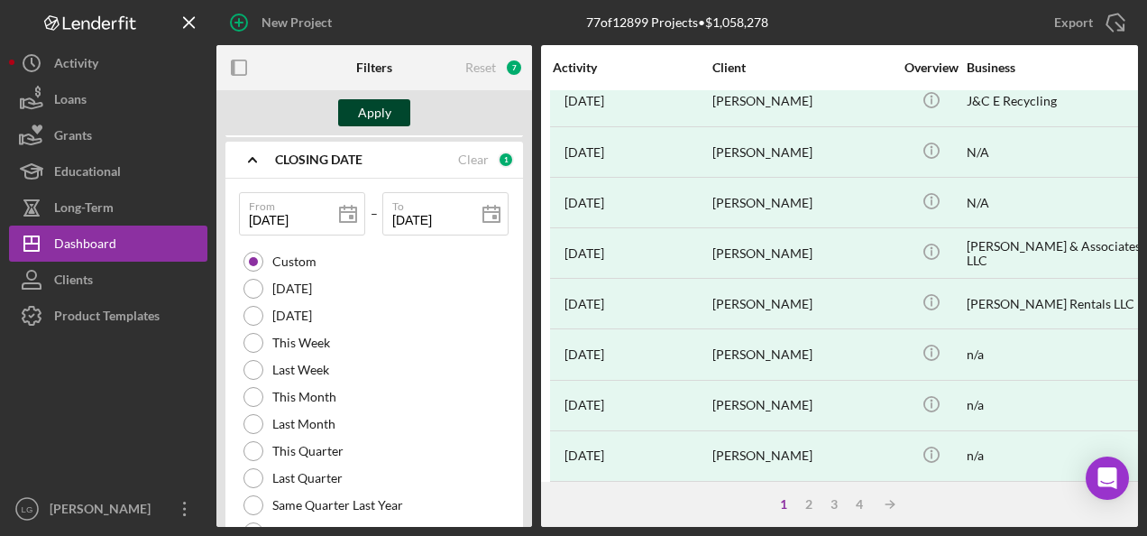
click at [376, 109] on div "Apply" at bounding box center [374, 112] width 33 height 27
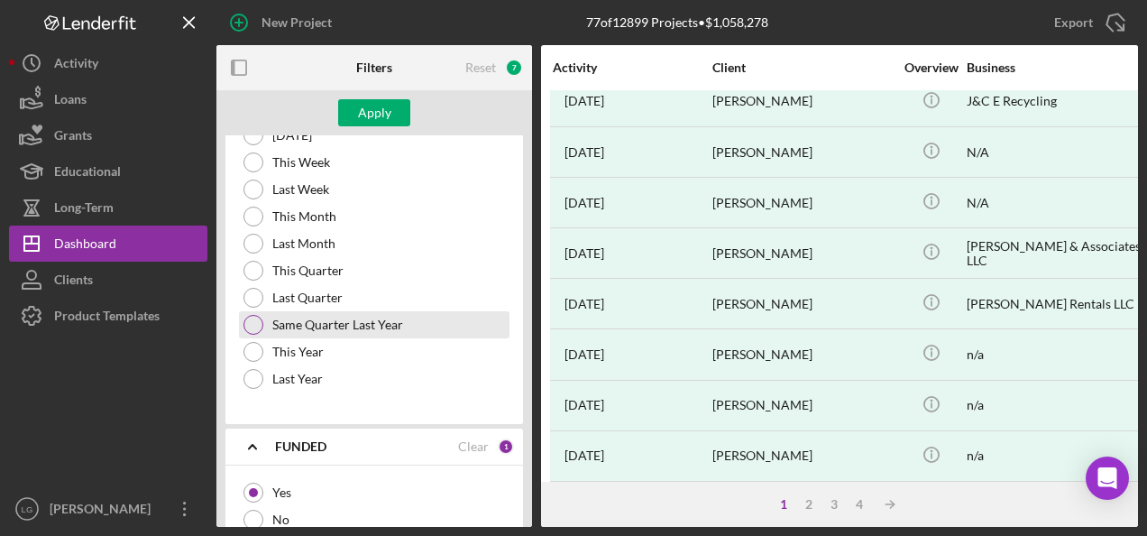
scroll to position [4785, 0]
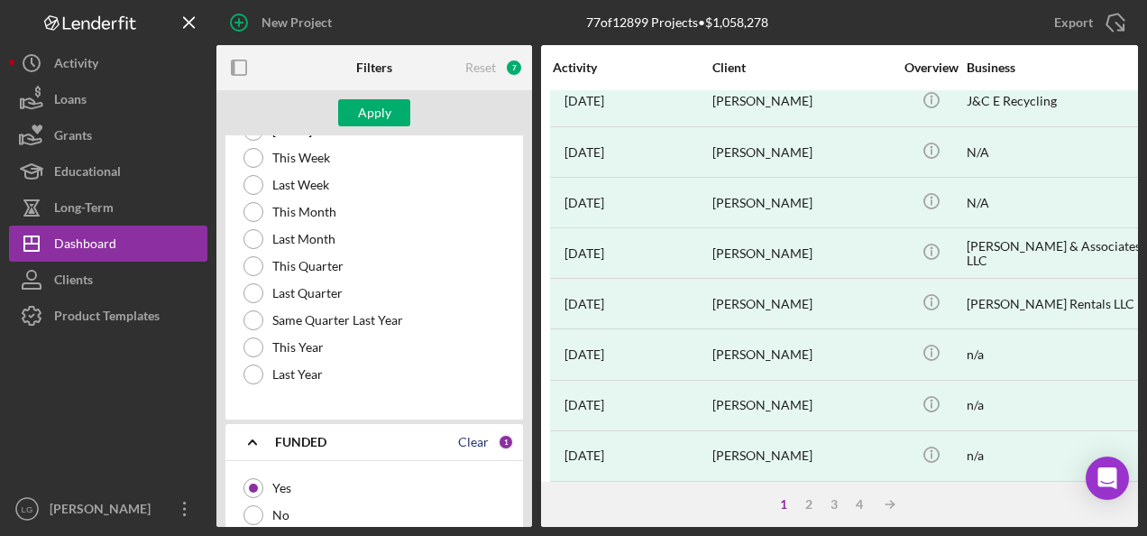
click at [466, 435] on div "Clear" at bounding box center [473, 442] width 31 height 14
click at [374, 107] on div "Apply" at bounding box center [374, 112] width 33 height 27
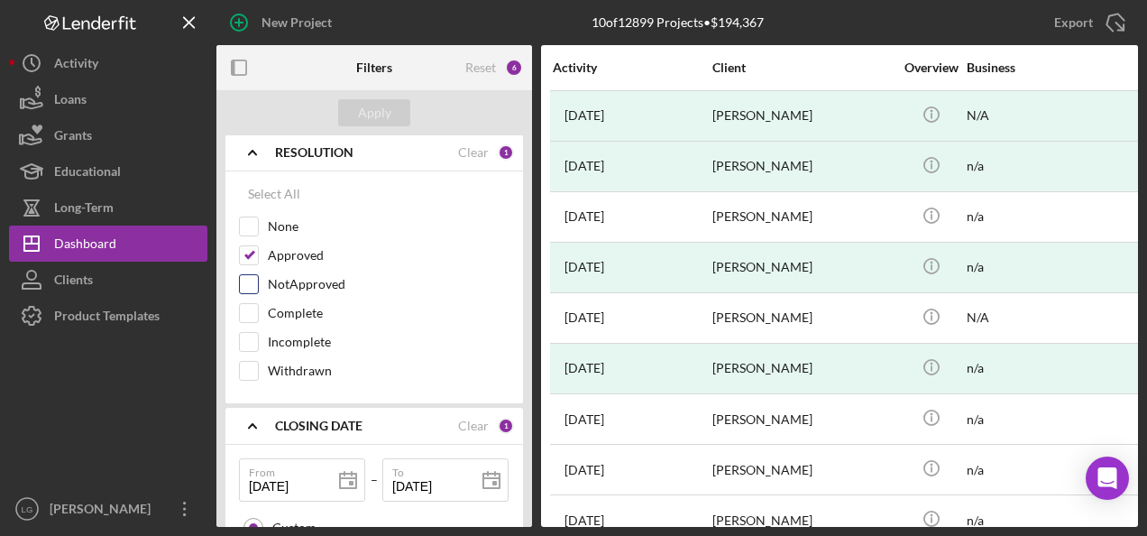
scroll to position [4244, 0]
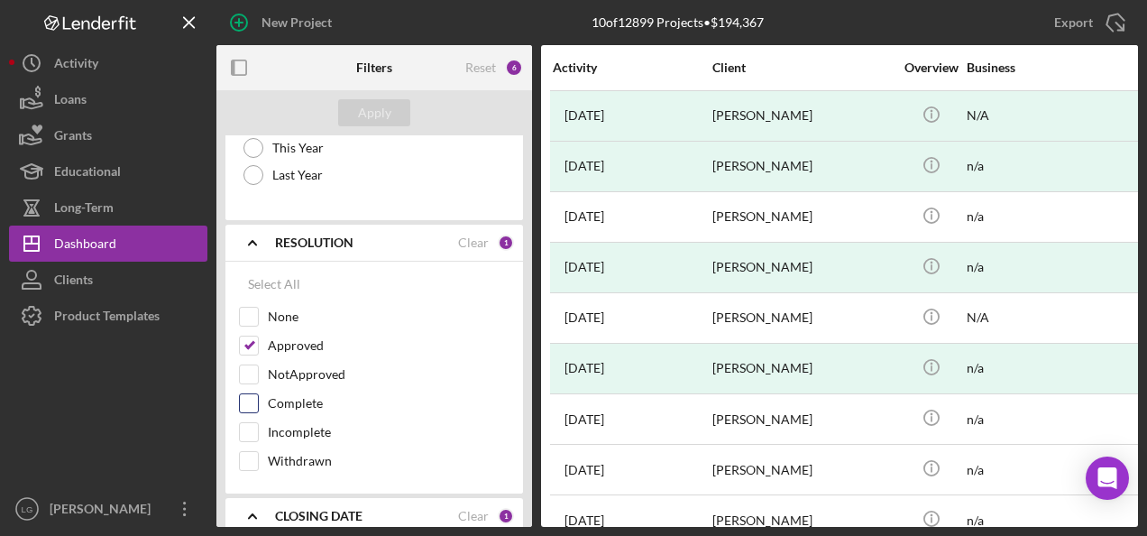
click at [249, 394] on input "Complete" at bounding box center [249, 403] width 18 height 18
checkbox input "true"
click at [379, 113] on div "Apply" at bounding box center [374, 112] width 33 height 27
click at [248, 308] on input "None" at bounding box center [249, 317] width 18 height 18
checkbox input "true"
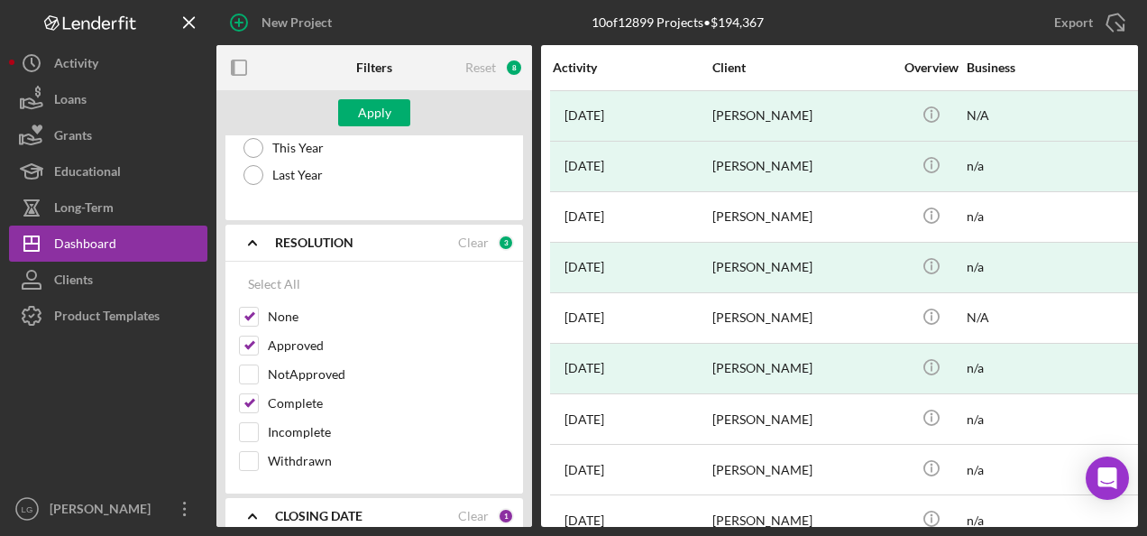
click at [379, 113] on div "Apply" at bounding box center [374, 112] width 33 height 27
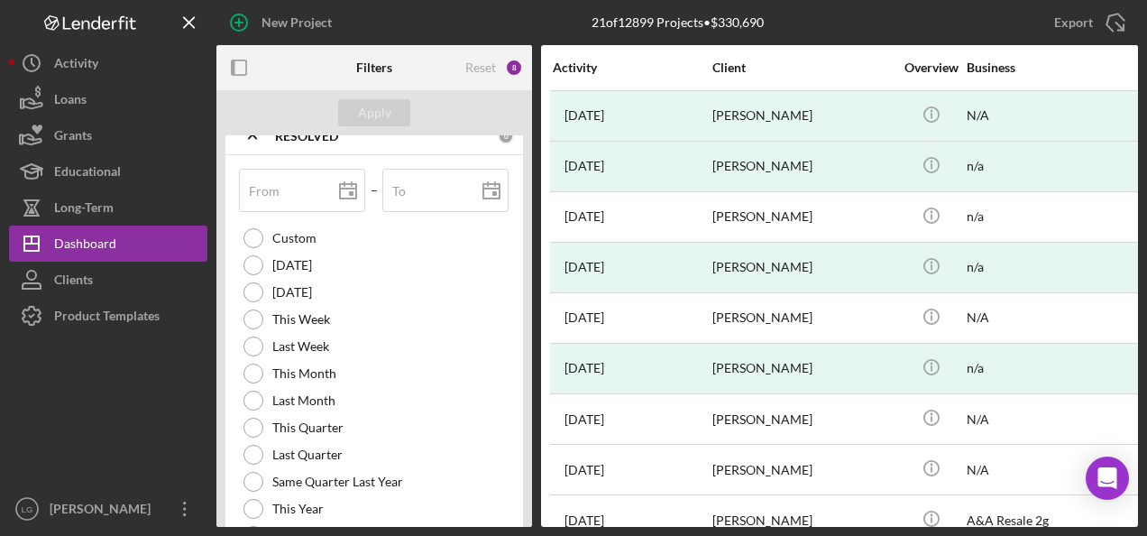
scroll to position [3703, 0]
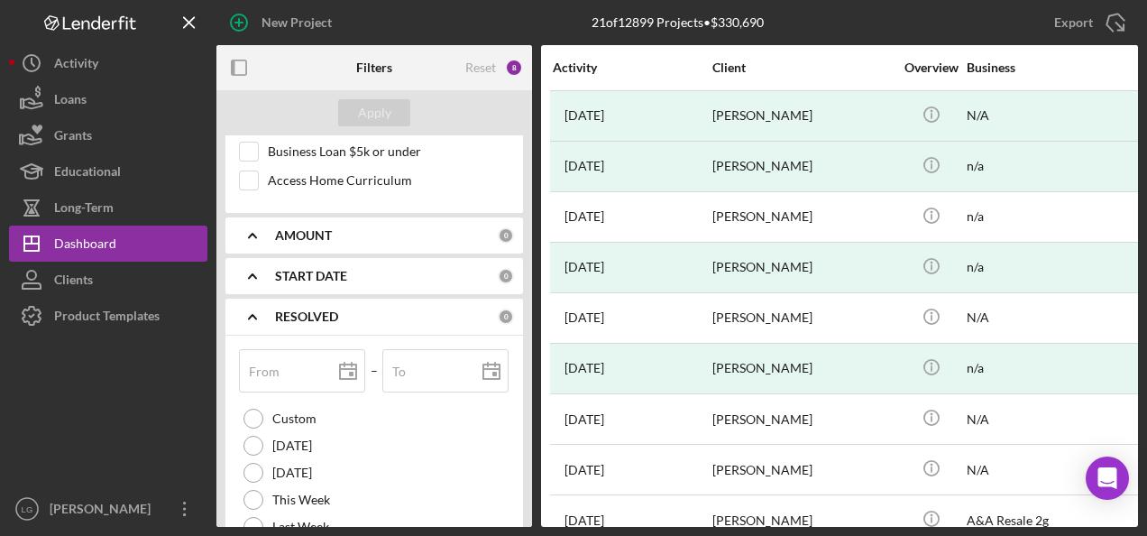
click at [250, 253] on icon "Icon/Expander" at bounding box center [252, 275] width 45 height 45
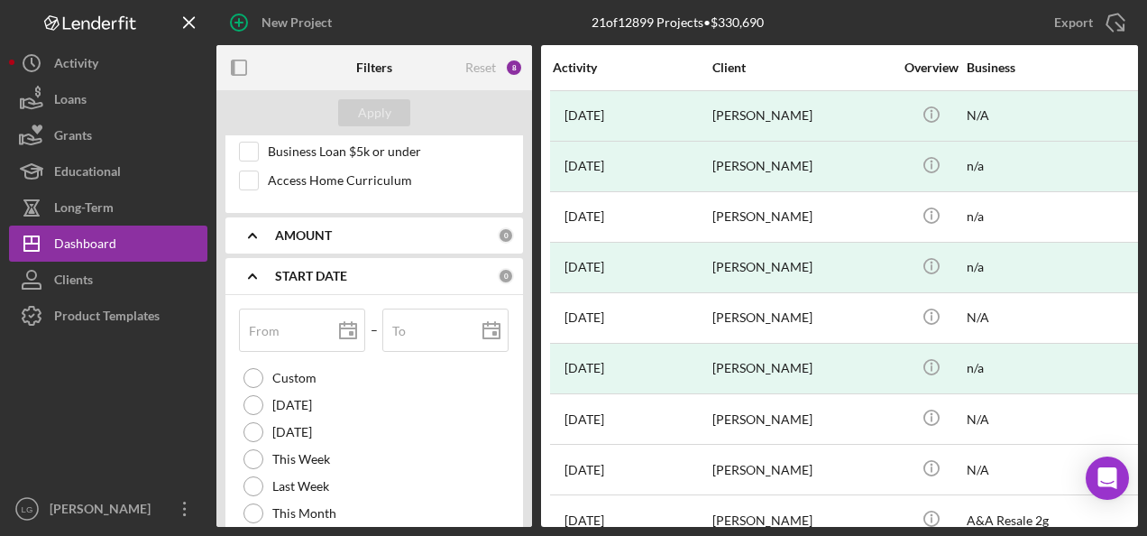
click at [253, 213] on icon "Icon/Expander" at bounding box center [252, 235] width 45 height 45
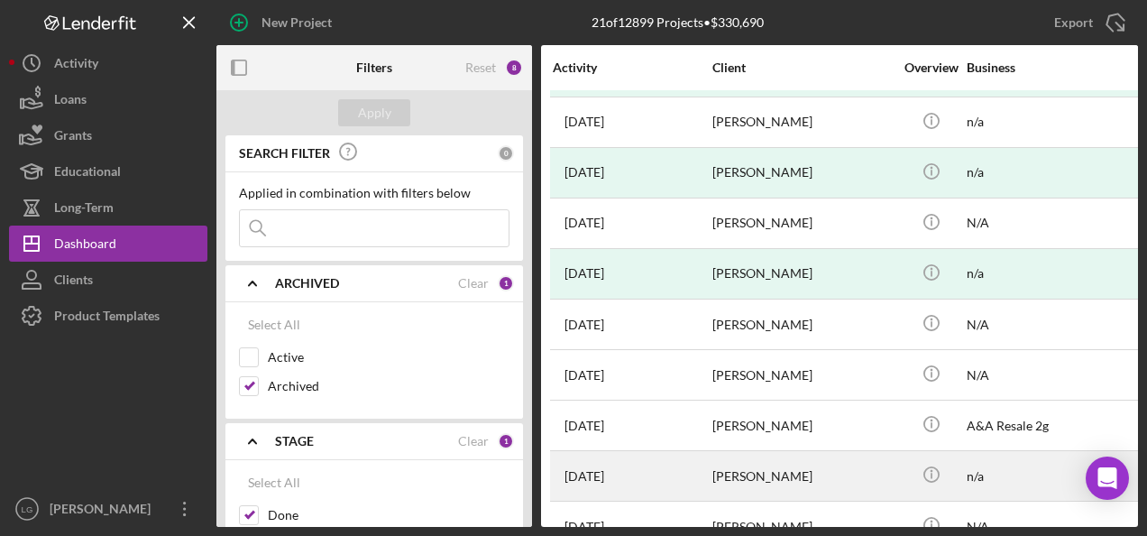
scroll to position [0, 0]
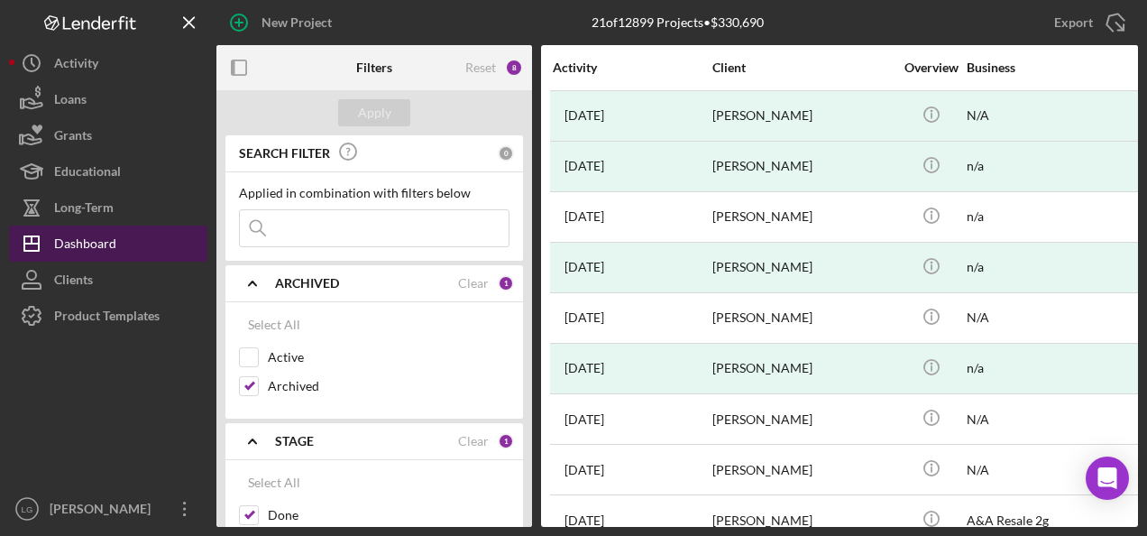
drag, startPoint x: 87, startPoint y: 244, endPoint x: 128, endPoint y: 239, distance: 40.9
click at [87, 244] on div "Dashboard" at bounding box center [85, 245] width 62 height 41
click at [99, 240] on div "Dashboard" at bounding box center [85, 245] width 62 height 41
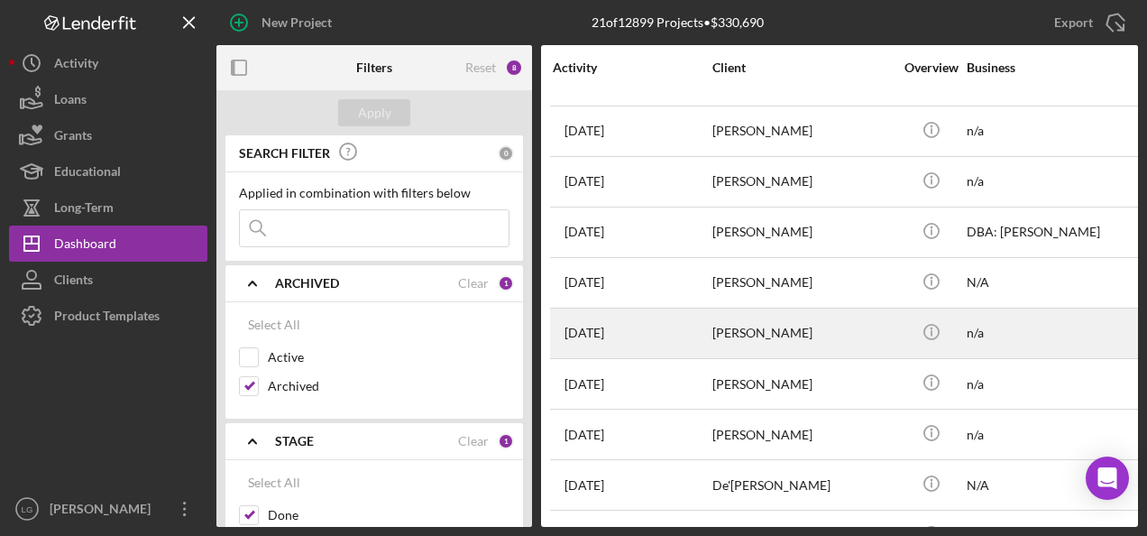
scroll to position [636, 0]
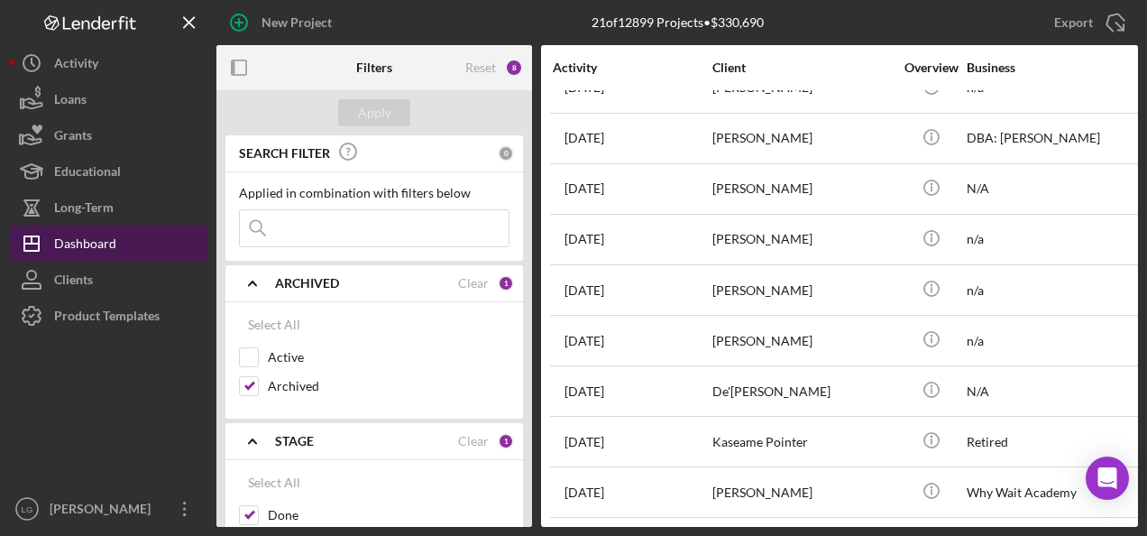
click at [70, 245] on div "Dashboard" at bounding box center [85, 245] width 62 height 41
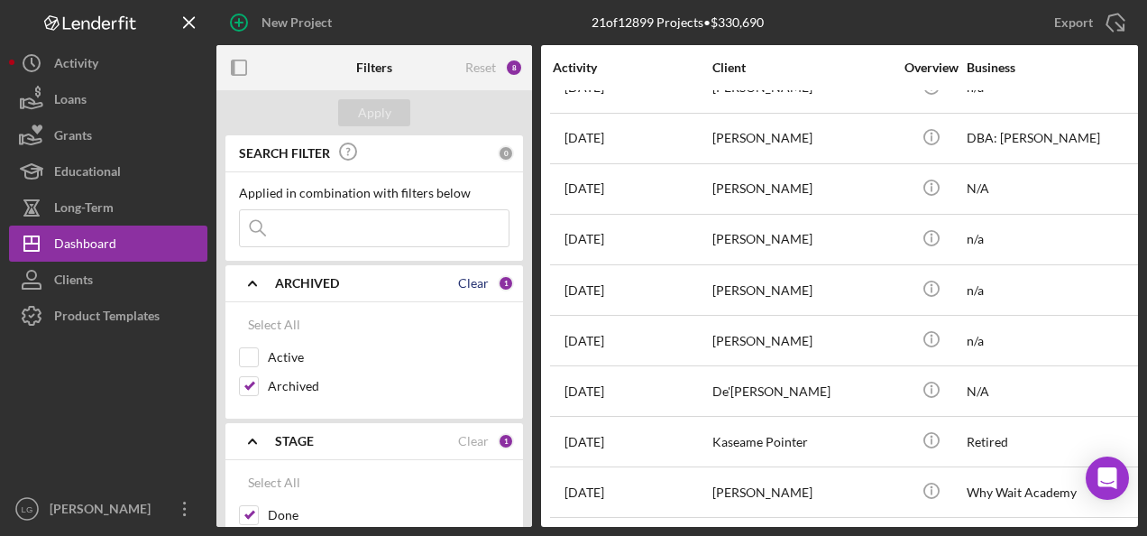
click at [465, 279] on div "Clear" at bounding box center [473, 283] width 31 height 14
checkbox input "false"
click at [392, 112] on button "Apply" at bounding box center [374, 112] width 72 height 27
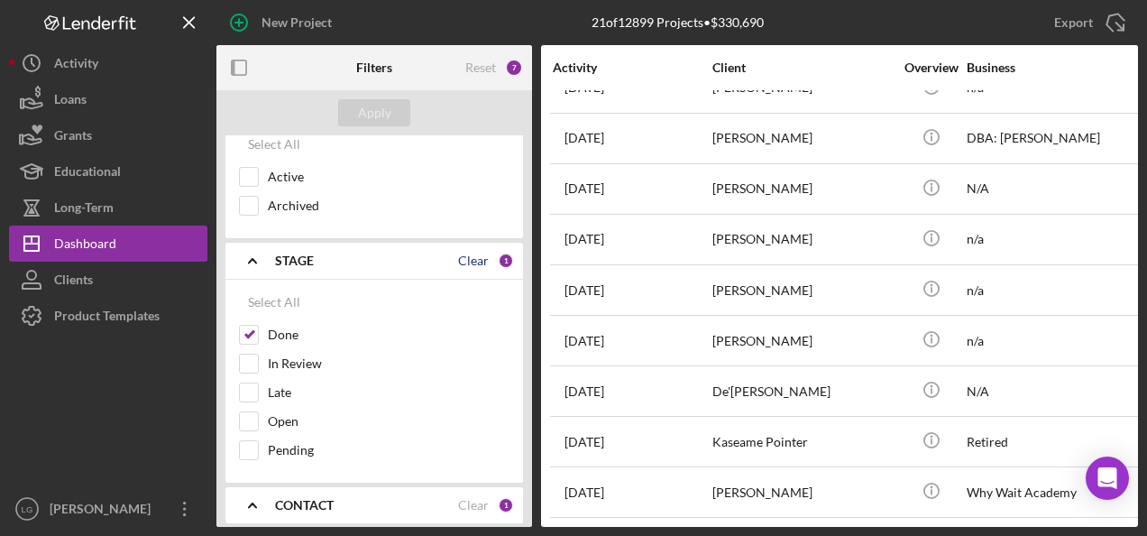
click at [471, 261] on div "Clear" at bounding box center [473, 260] width 31 height 14
click at [487, 69] on div "Reset" at bounding box center [480, 67] width 31 height 14
click at [479, 60] on div "Reset" at bounding box center [480, 67] width 31 height 14
click at [480, 68] on div "Reset" at bounding box center [480, 67] width 31 height 14
click at [345, 116] on button "Apply" at bounding box center [374, 112] width 72 height 27
